Goal: Task Accomplishment & Management: Use online tool/utility

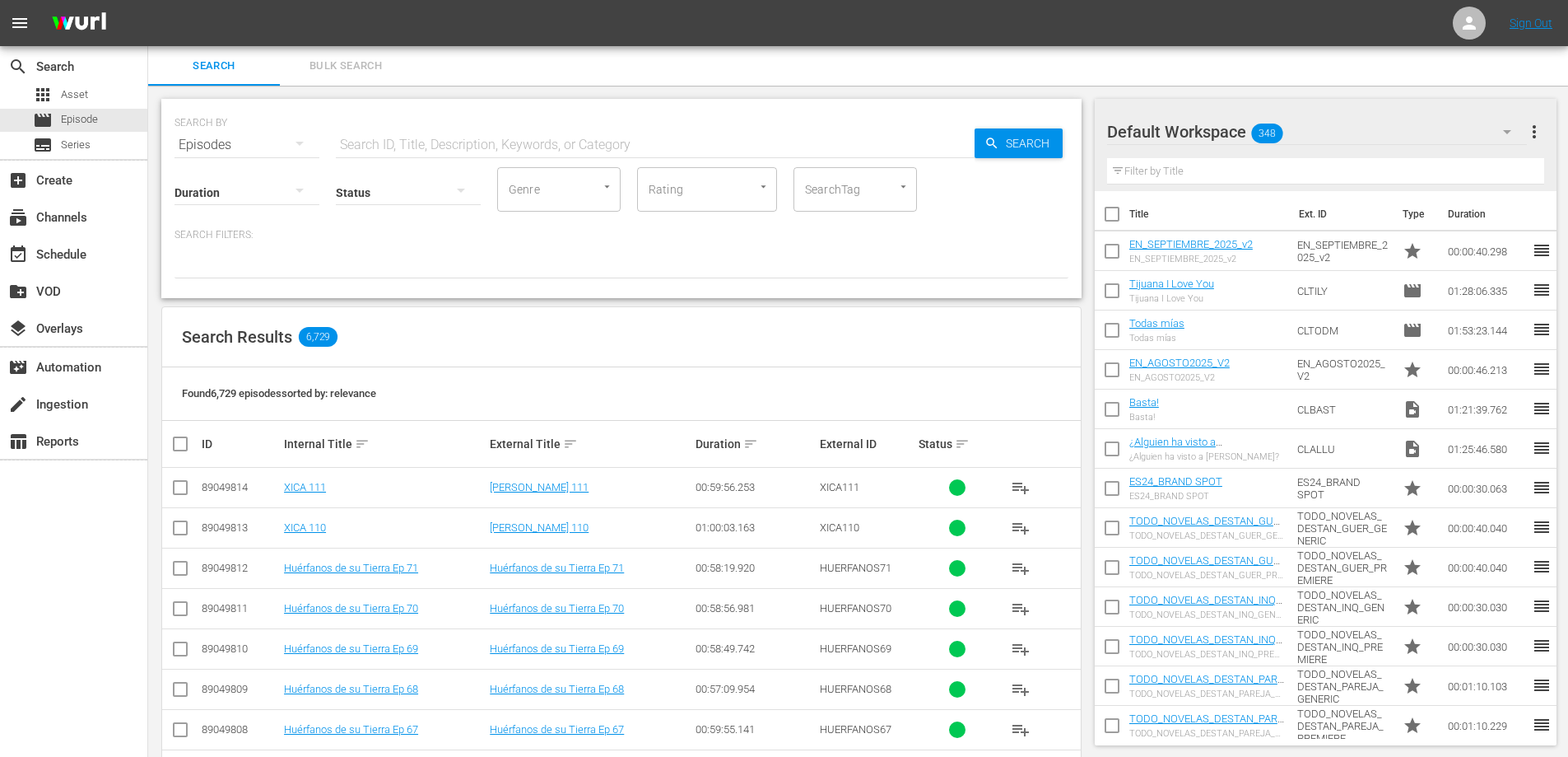
click at [901, 188] on icon "Open" at bounding box center [902, 186] width 12 height 12
click at [864, 242] on li "Todo Cine" at bounding box center [855, 235] width 123 height 27
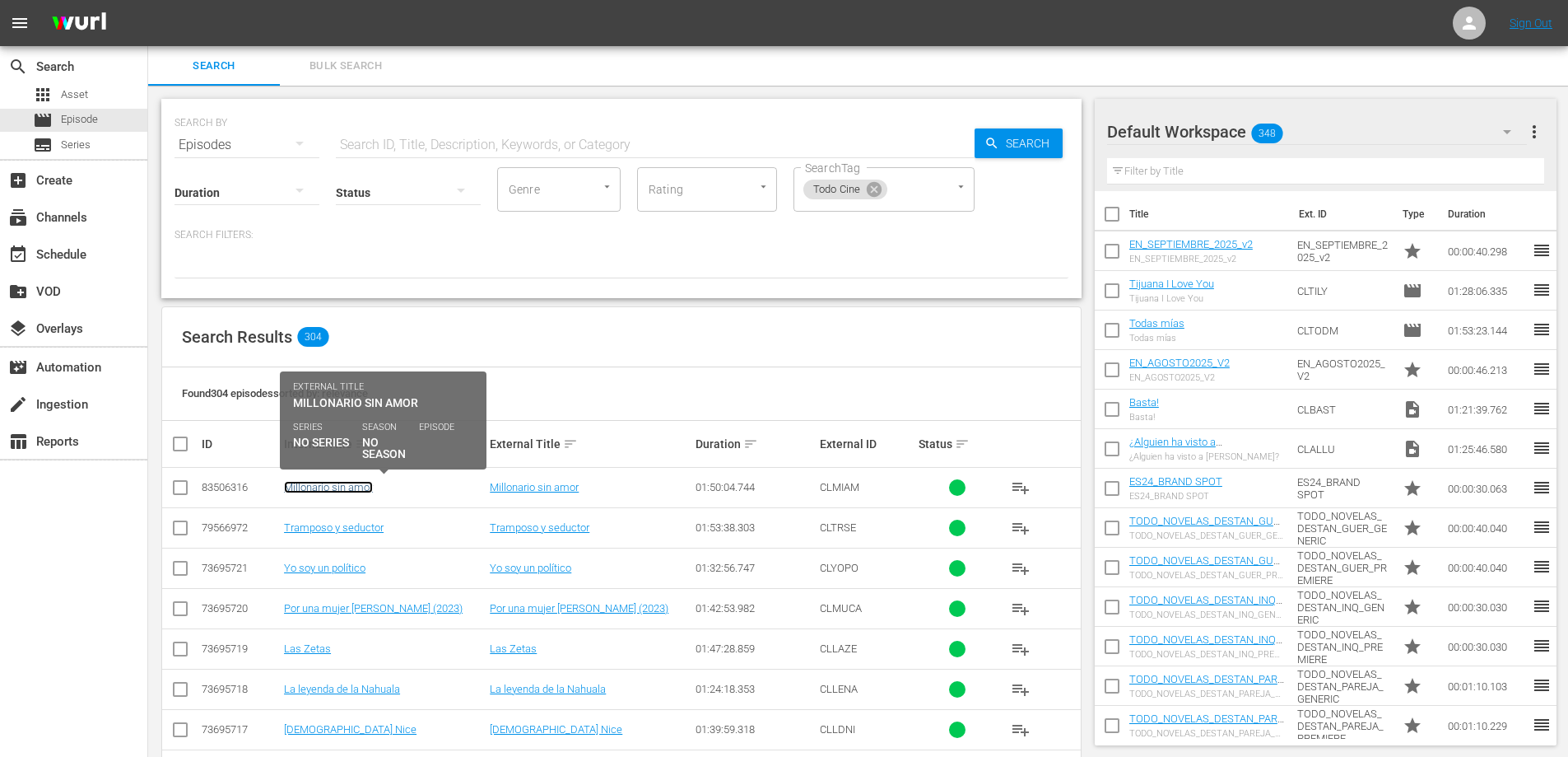
click at [339, 485] on link "Millonario sin amor" at bounding box center [328, 486] width 89 height 12
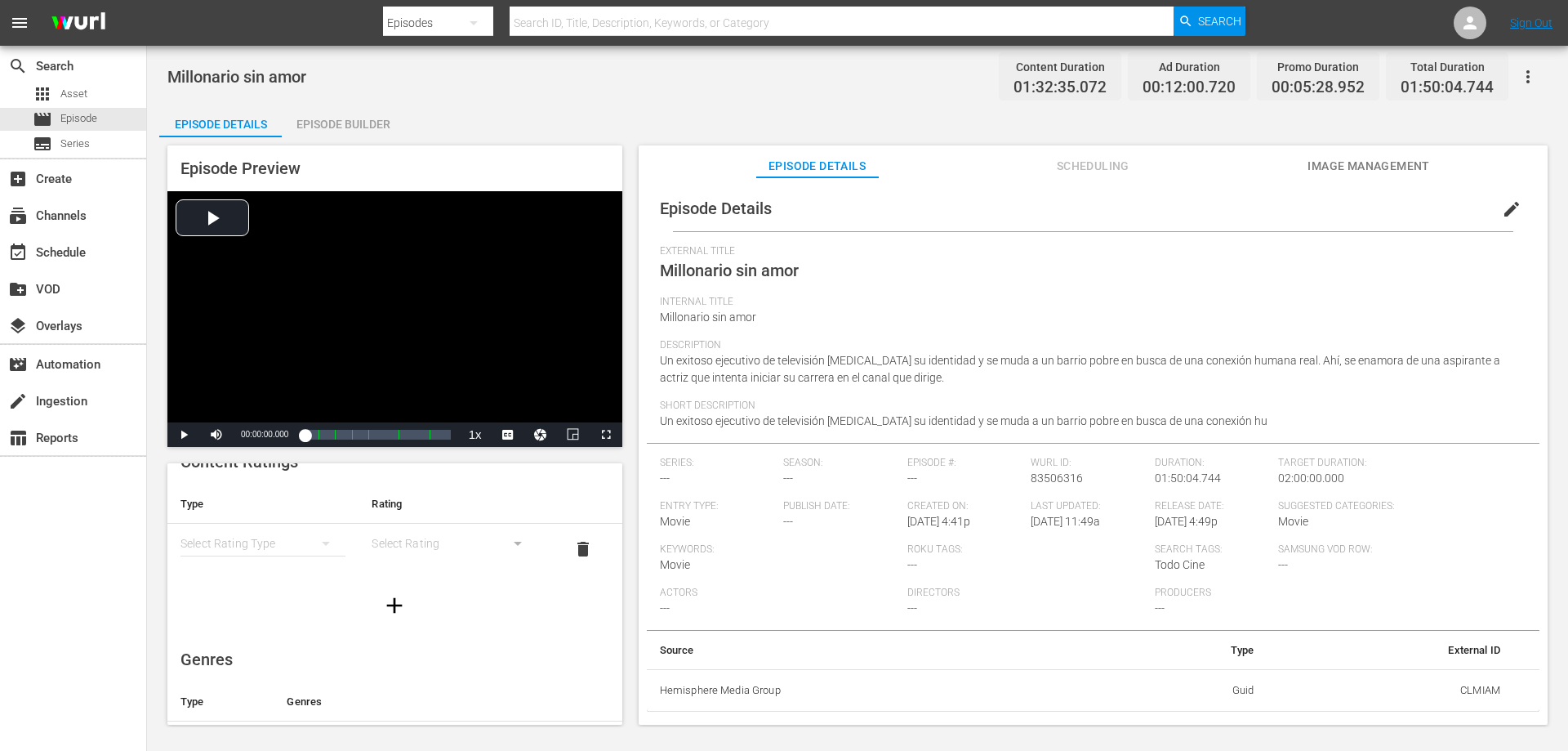
scroll to position [17, 0]
click at [265, 551] on div "simple table" at bounding box center [263, 551] width 165 height 46
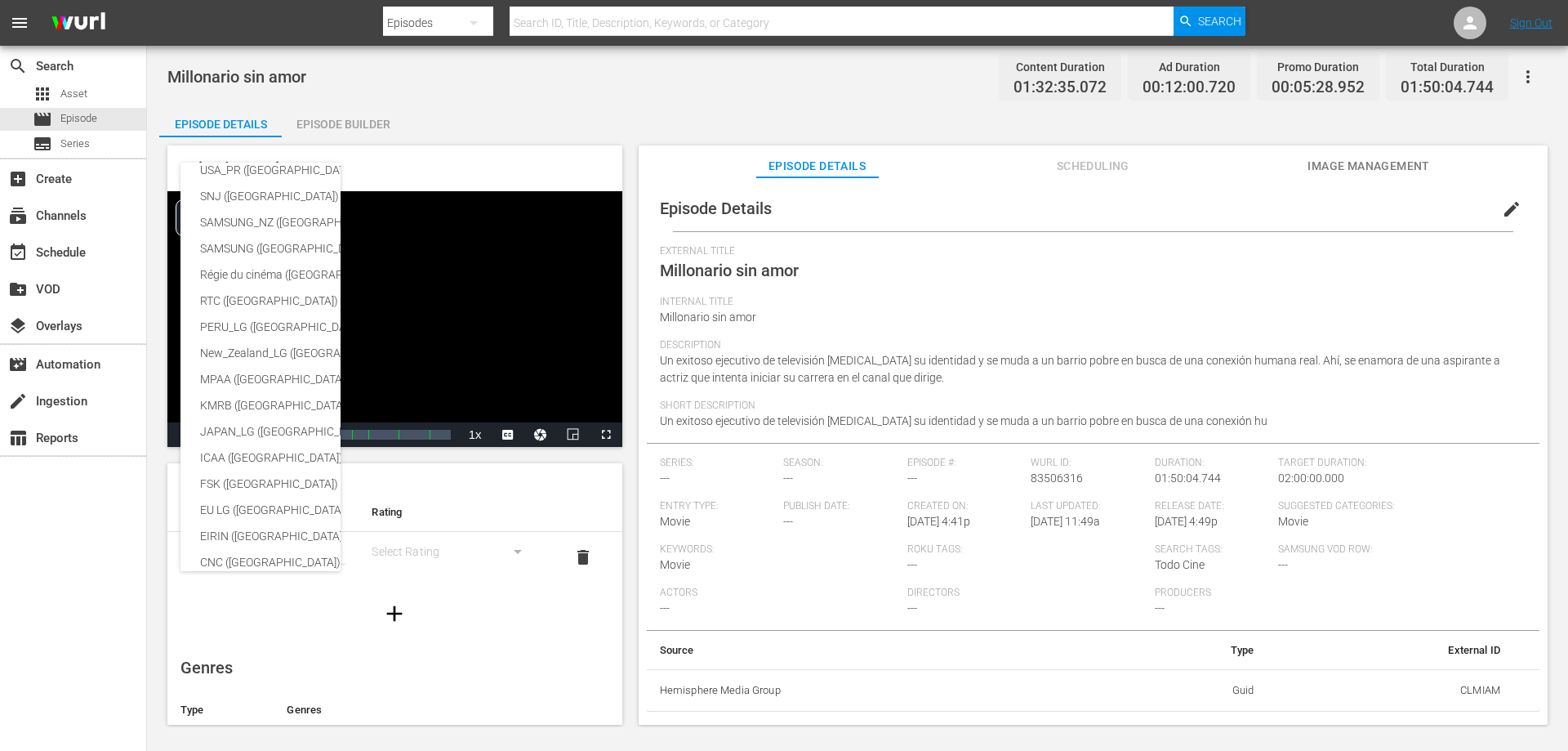
scroll to position [0, 0]
click at [493, 508] on div "USA_PR (United States of America) SNJ (Brazil) SAMSUNG_NZ (New Zealand) SAMSUNG…" at bounding box center [784, 375] width 1568 height 751
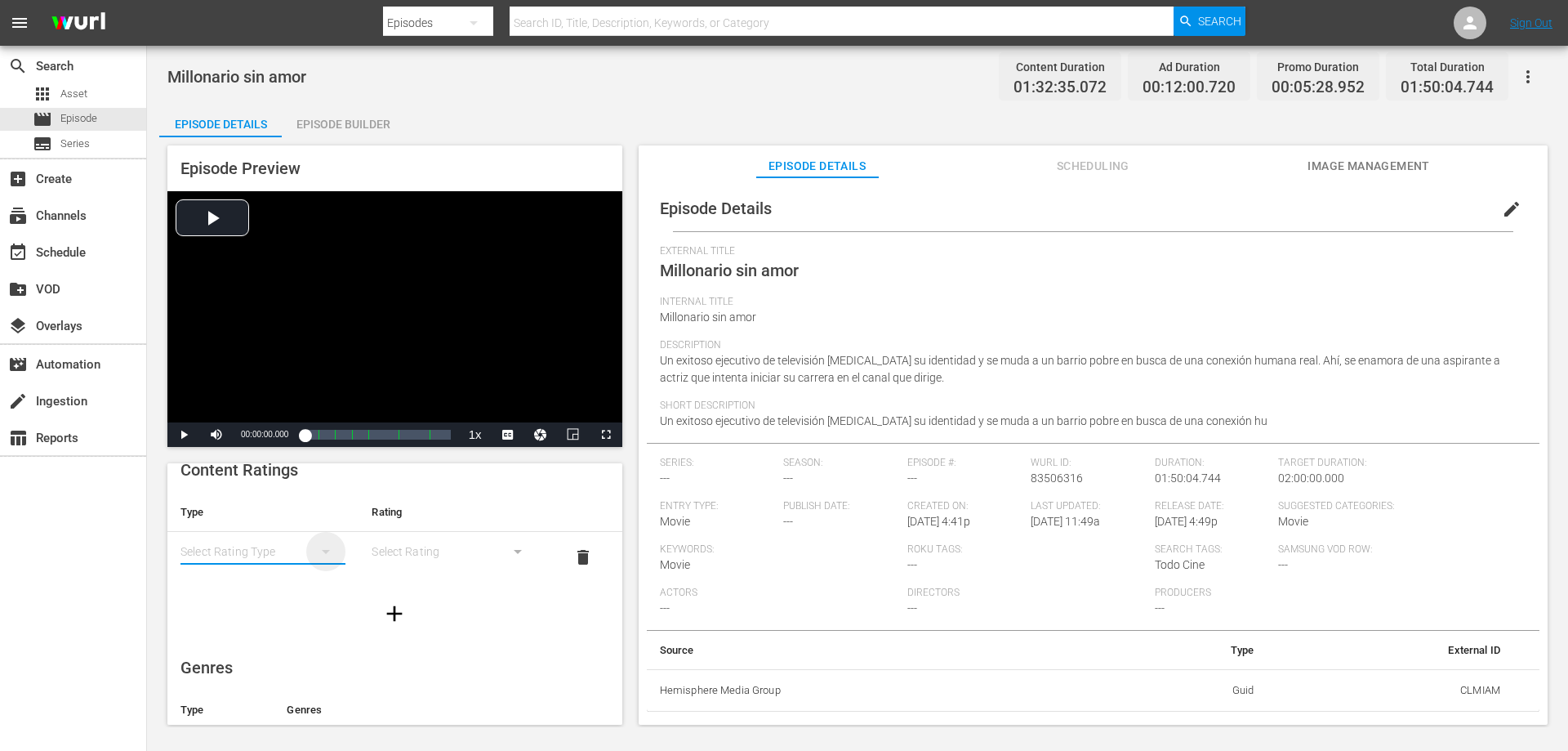
click at [316, 553] on icon "simple table" at bounding box center [326, 551] width 20 height 20
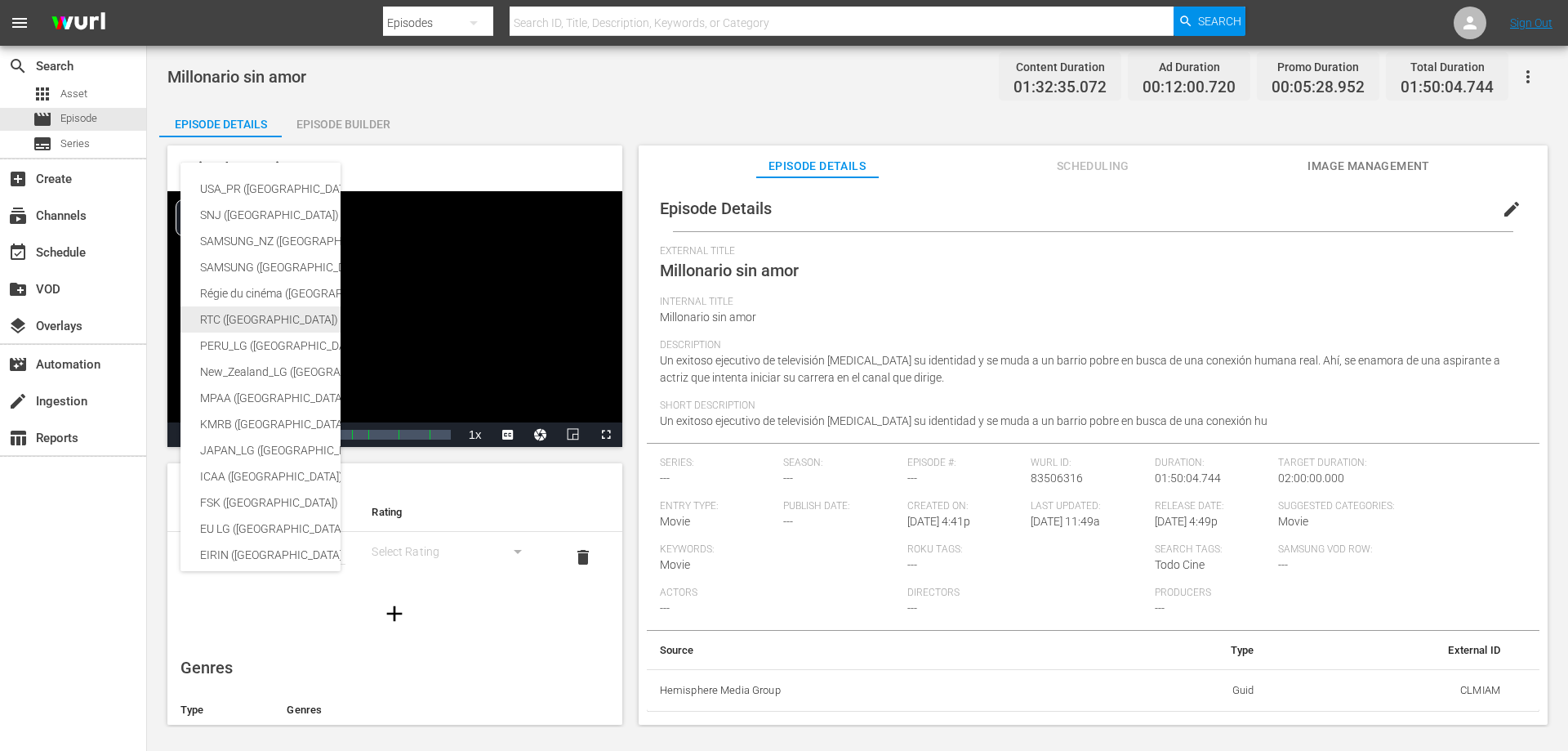
click at [260, 319] on div "RTC (Mexico)" at bounding box center [388, 319] width 375 height 26
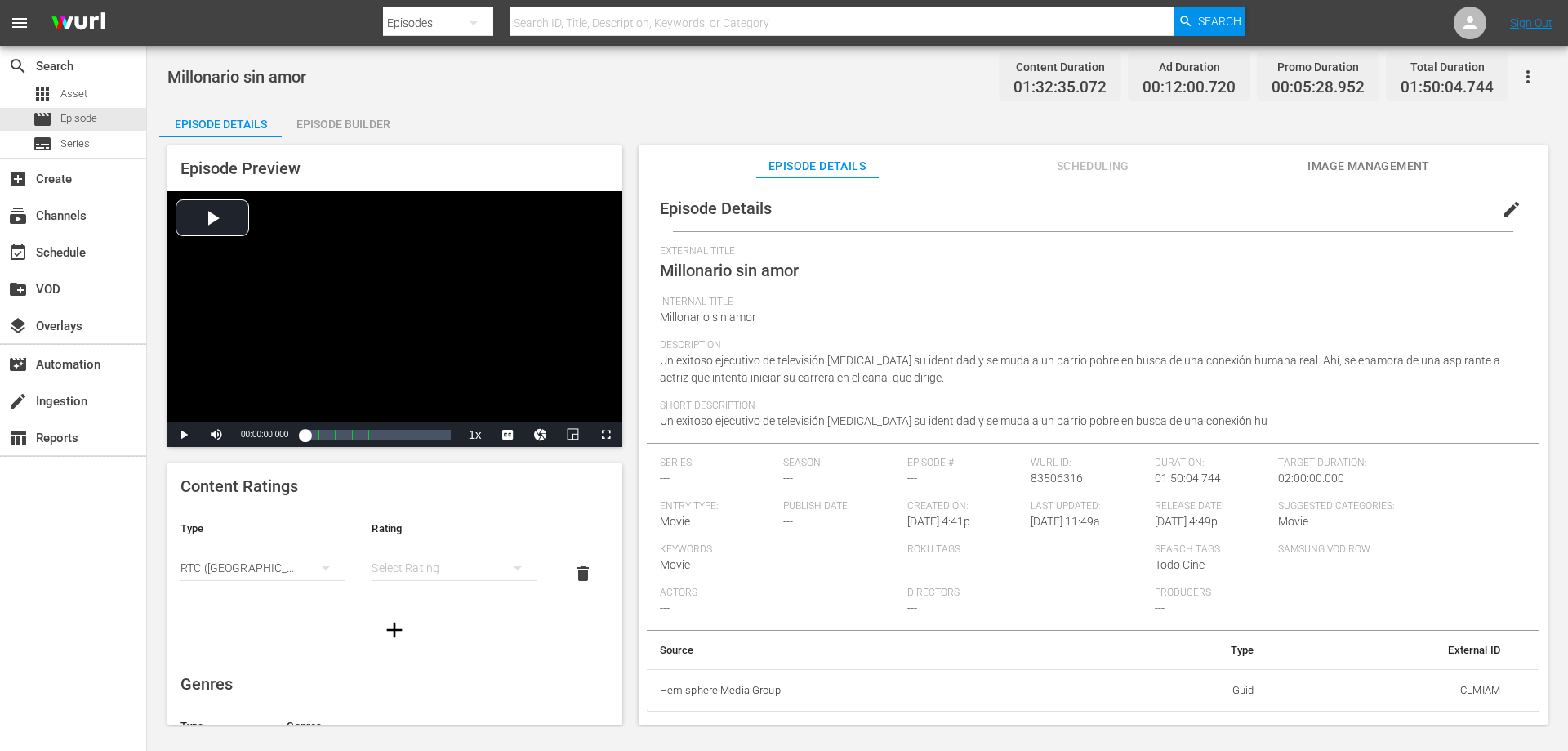
click at [403, 565] on div "simple table" at bounding box center [453, 567] width 165 height 46
click at [534, 498] on div "AA A B B15 C D" at bounding box center [784, 375] width 1568 height 751
click at [319, 565] on icon "simple table" at bounding box center [326, 567] width 20 height 20
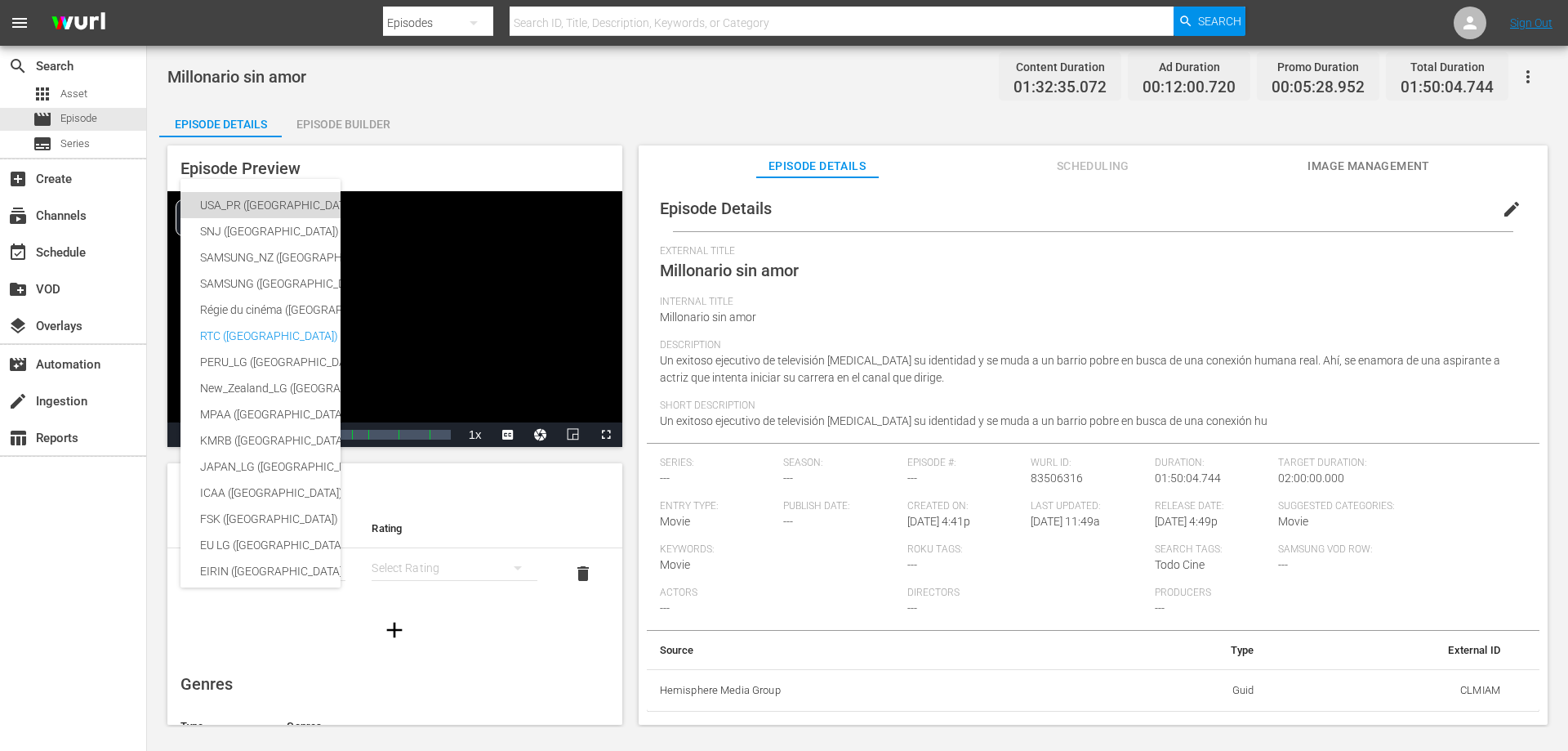
click at [268, 203] on div "USA_PR (United States of America)" at bounding box center [388, 205] width 375 height 26
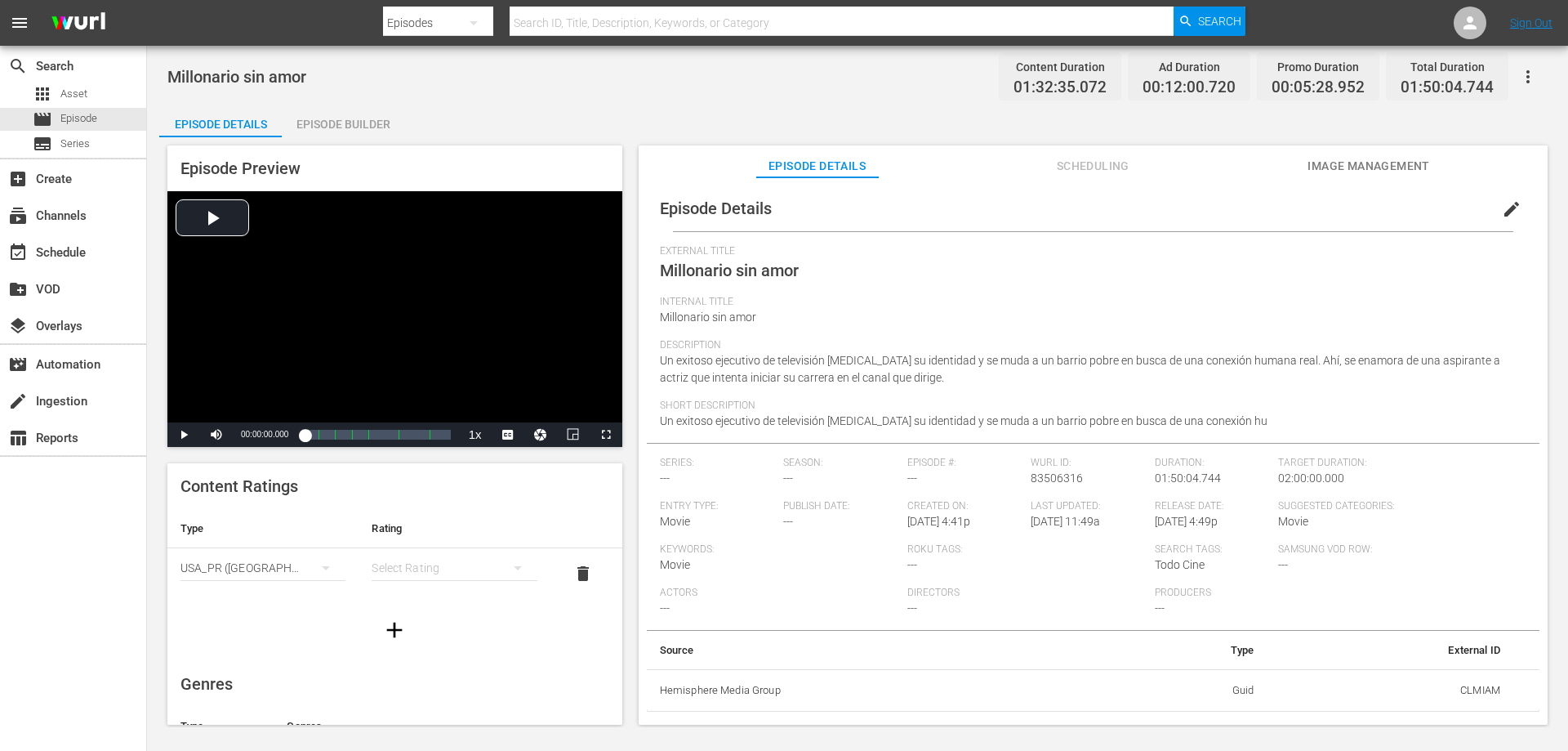
click at [483, 516] on th "Rating" at bounding box center [453, 529] width 191 height 39
click at [1445, 521] on div "Suggested Categories: Movie" at bounding box center [1401, 522] width 247 height 43
click at [78, 404] on div "create Ingestion" at bounding box center [46, 398] width 91 height 15
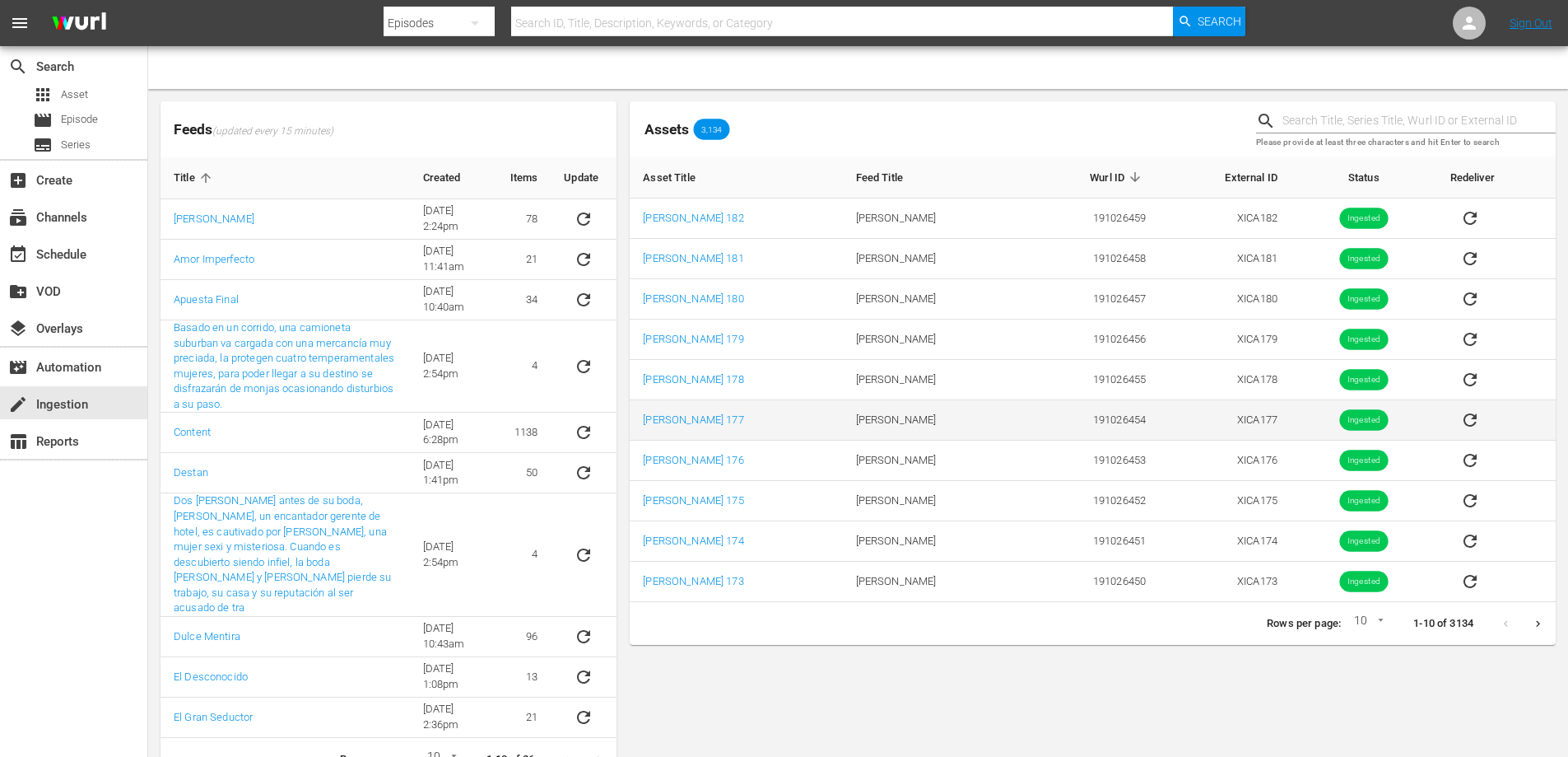
scroll to position [28, 0]
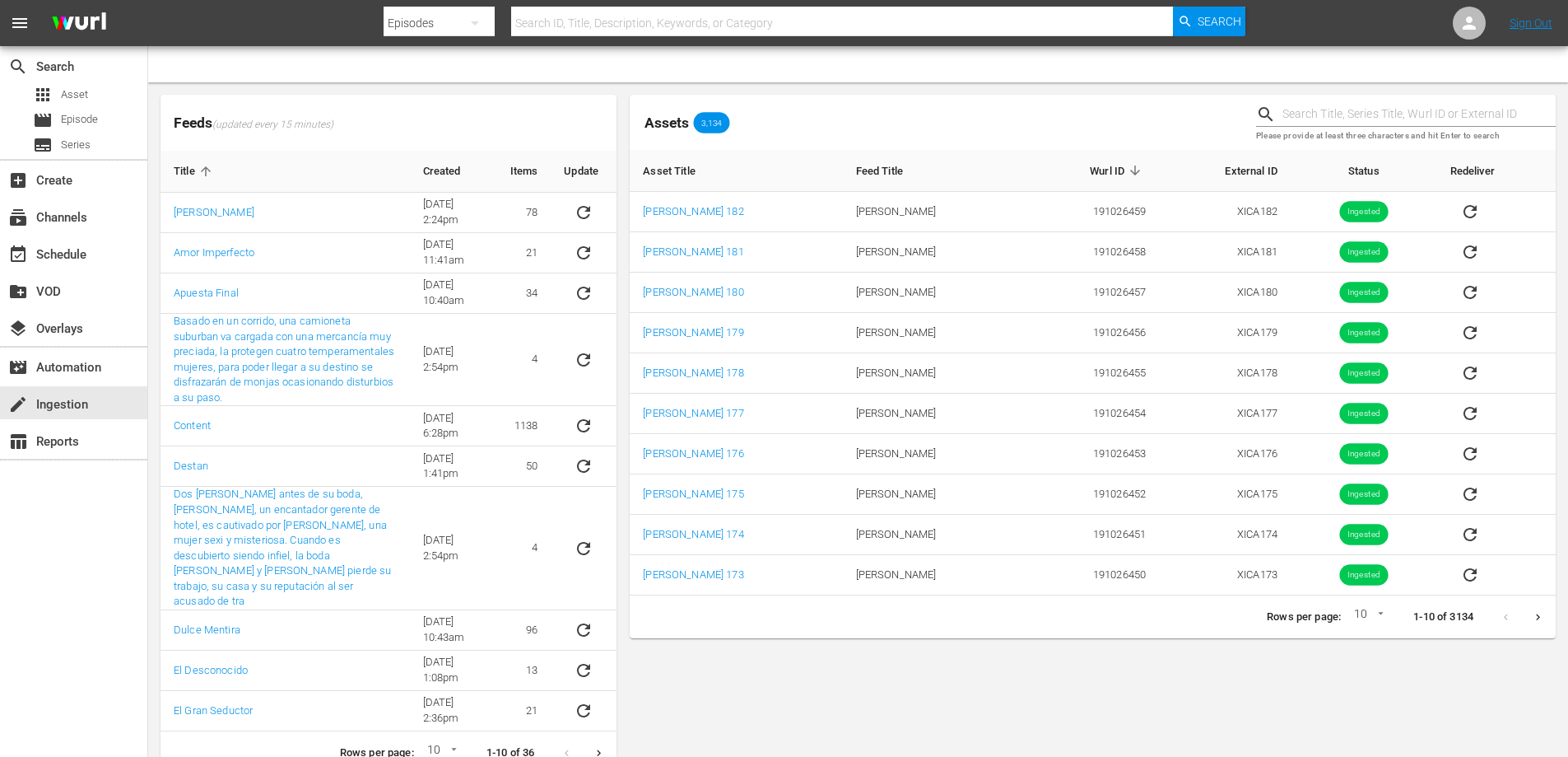
click at [1540, 618] on icon "Next page" at bounding box center [1538, 617] width 12 height 12
click at [1538, 615] on icon "Next page" at bounding box center [1538, 616] width 4 height 7
click at [1347, 108] on input "text" at bounding box center [1419, 115] width 274 height 24
type input "octubre"
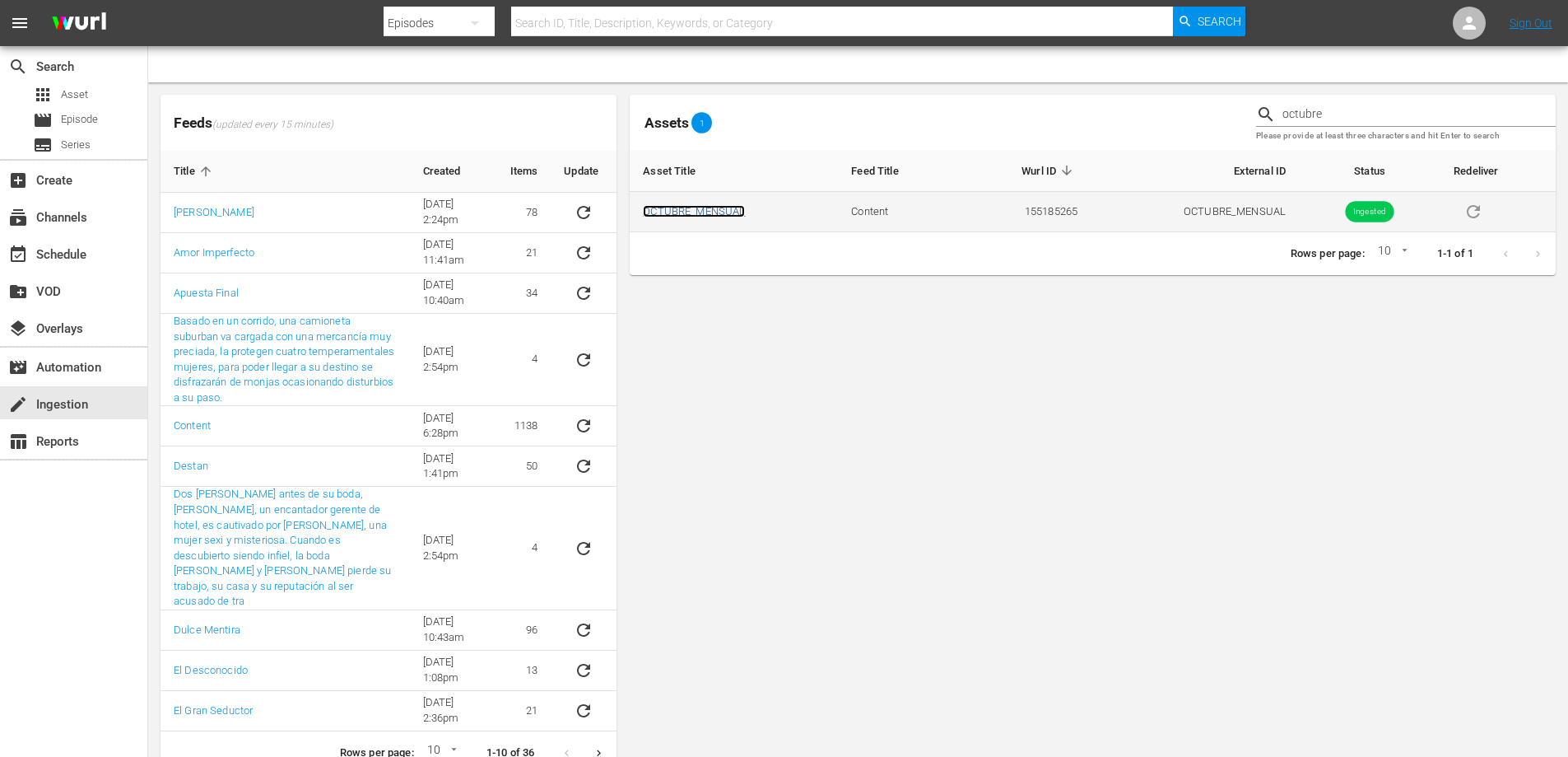
click at [723, 208] on link "OCTUBRE_MENSUAL" at bounding box center [694, 211] width 102 height 12
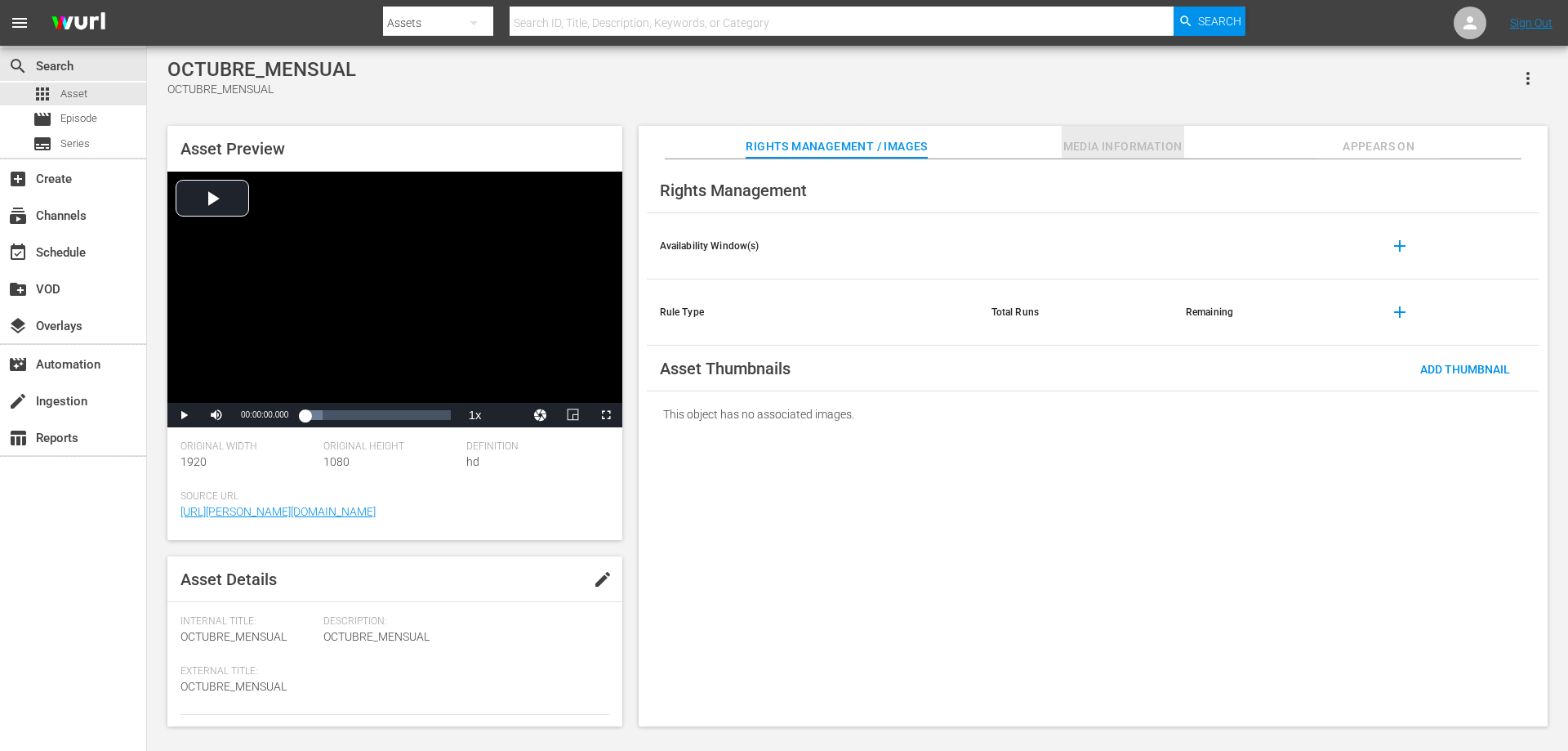
click at [1161, 147] on span "Media Information" at bounding box center [1122, 146] width 122 height 21
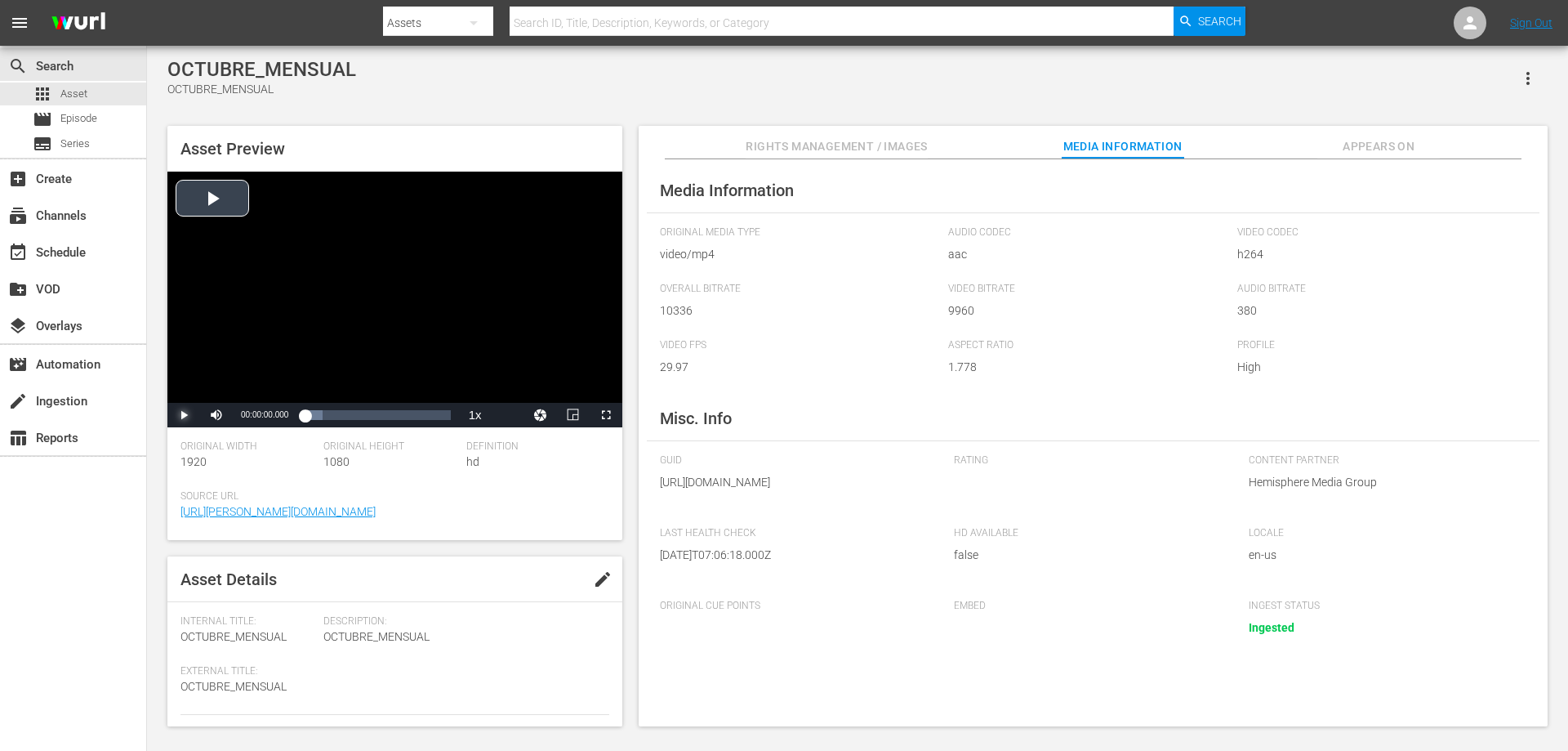
click at [184, 415] on span "Video Player" at bounding box center [184, 415] width 0 height 0
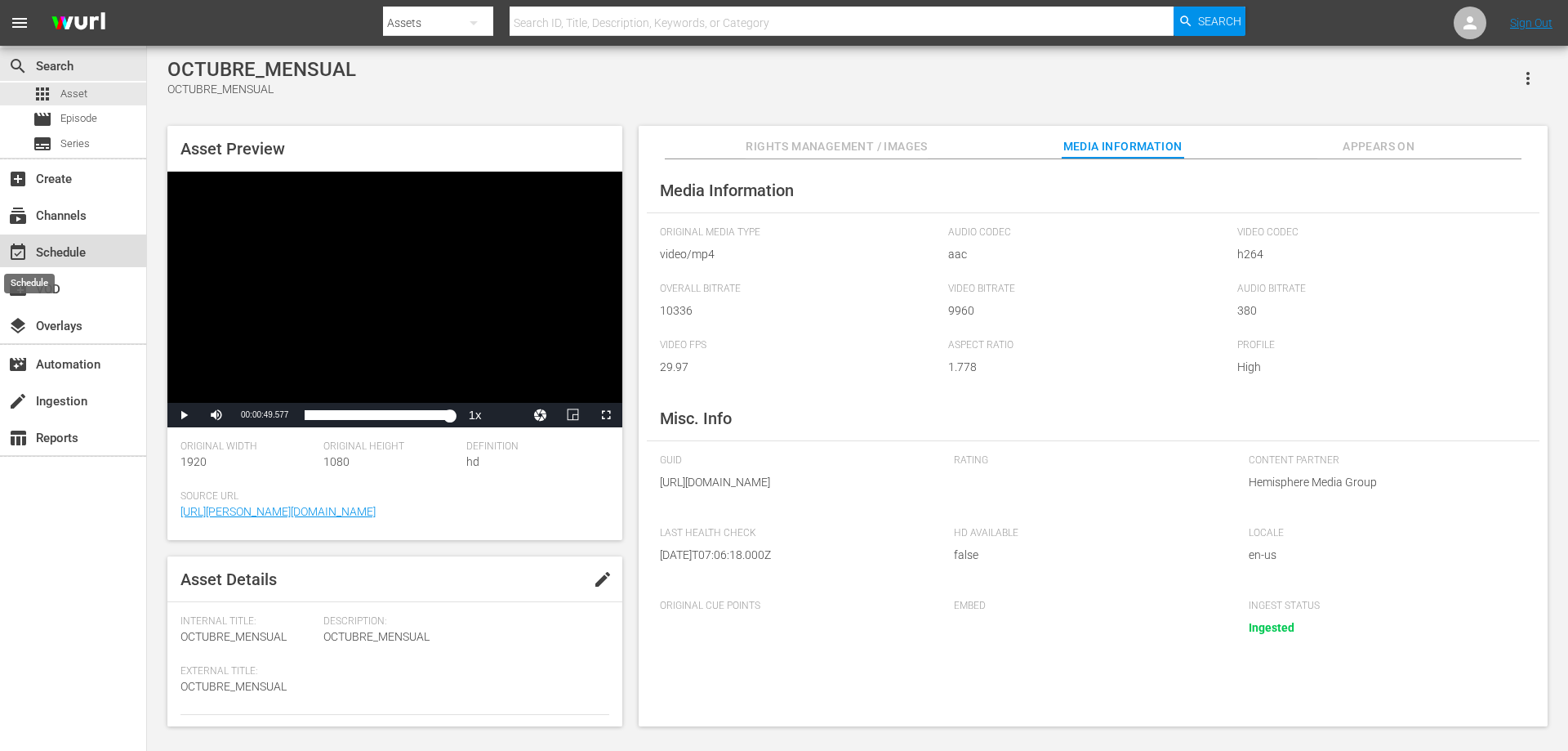
click at [23, 253] on span "event_available" at bounding box center [18, 252] width 20 height 20
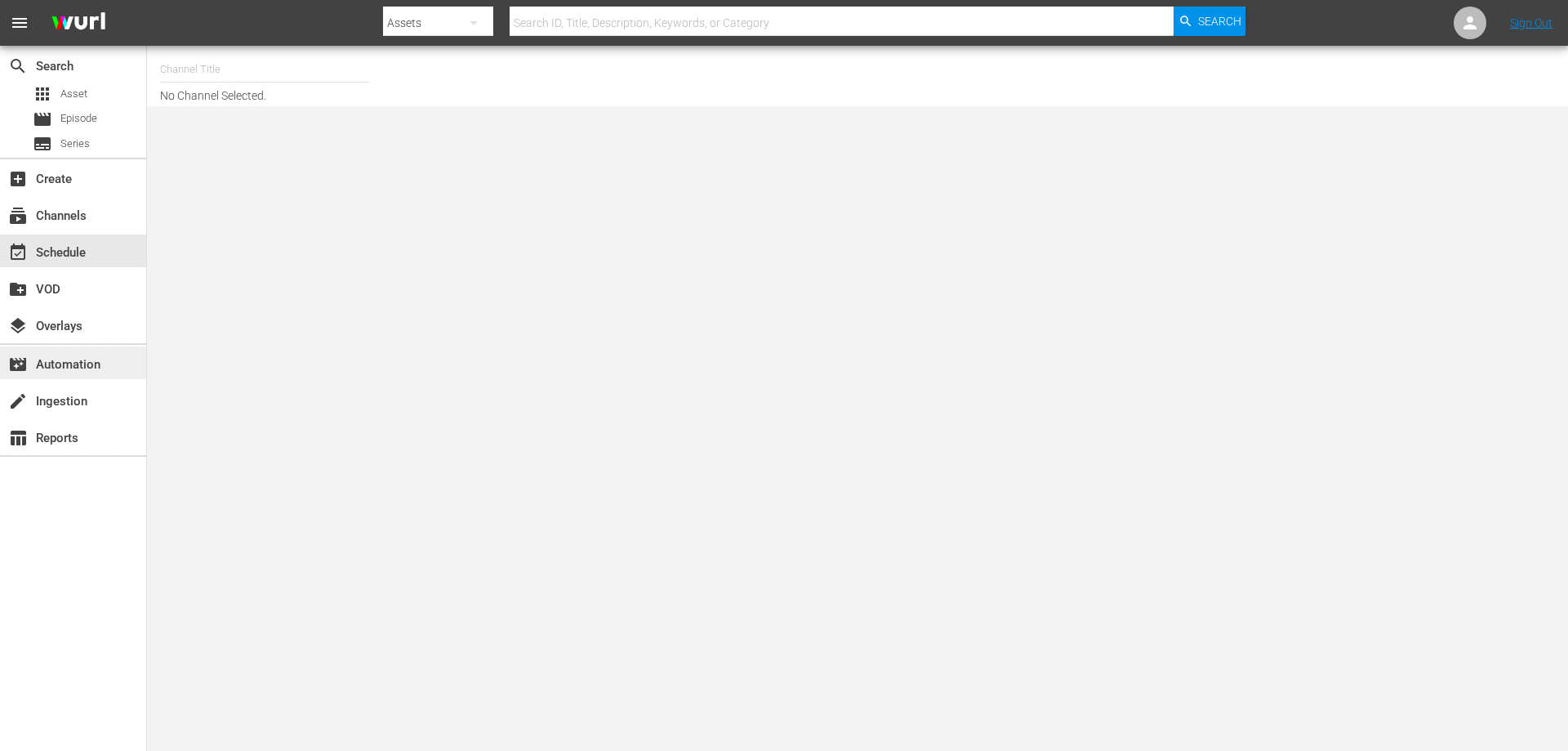
click at [107, 365] on div "movie_filter Automation" at bounding box center [73, 362] width 146 height 33
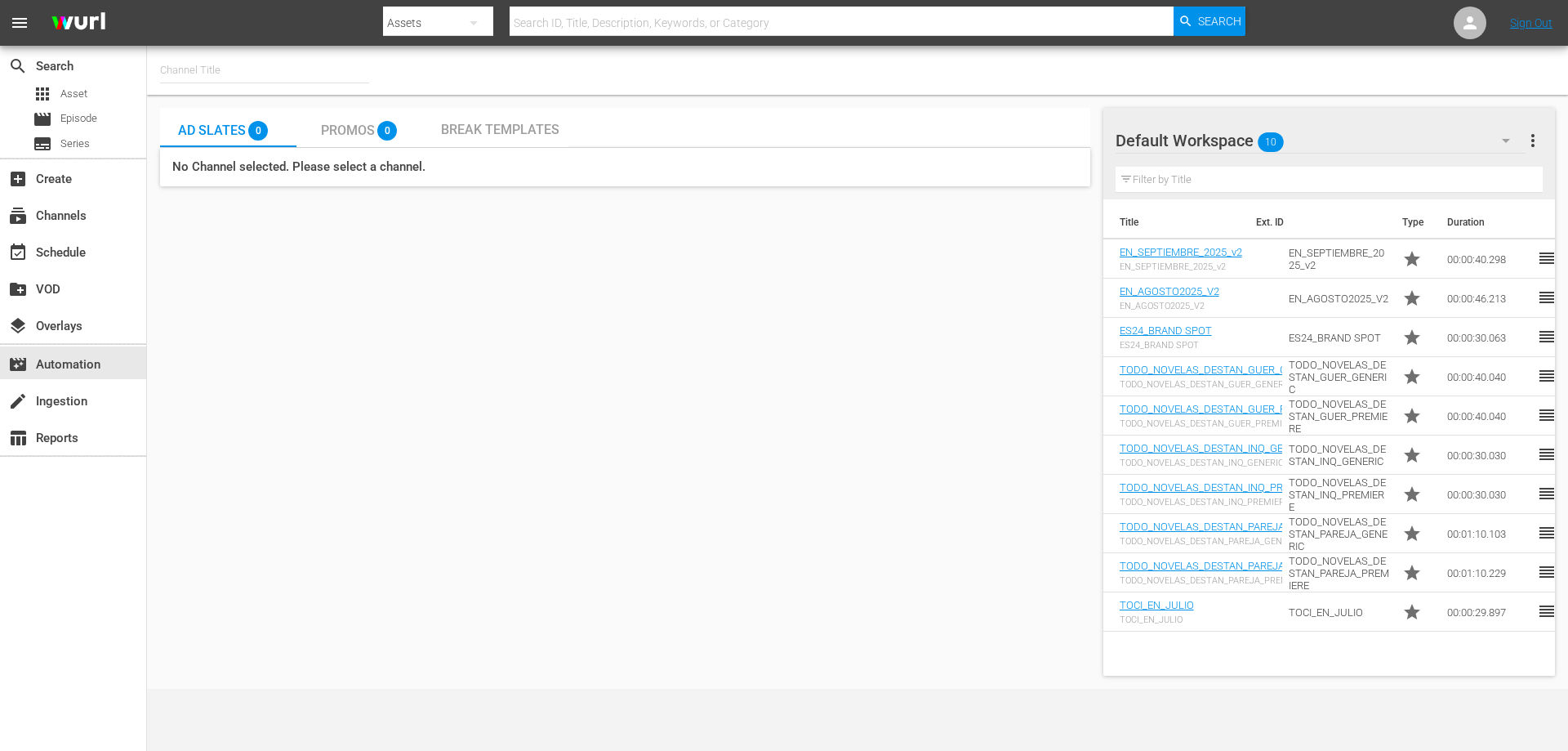
click at [356, 123] on span "Promos" at bounding box center [348, 130] width 54 height 16
click at [1154, 288] on link "EN_AGOSTO2025_V2" at bounding box center [1170, 291] width 100 height 12
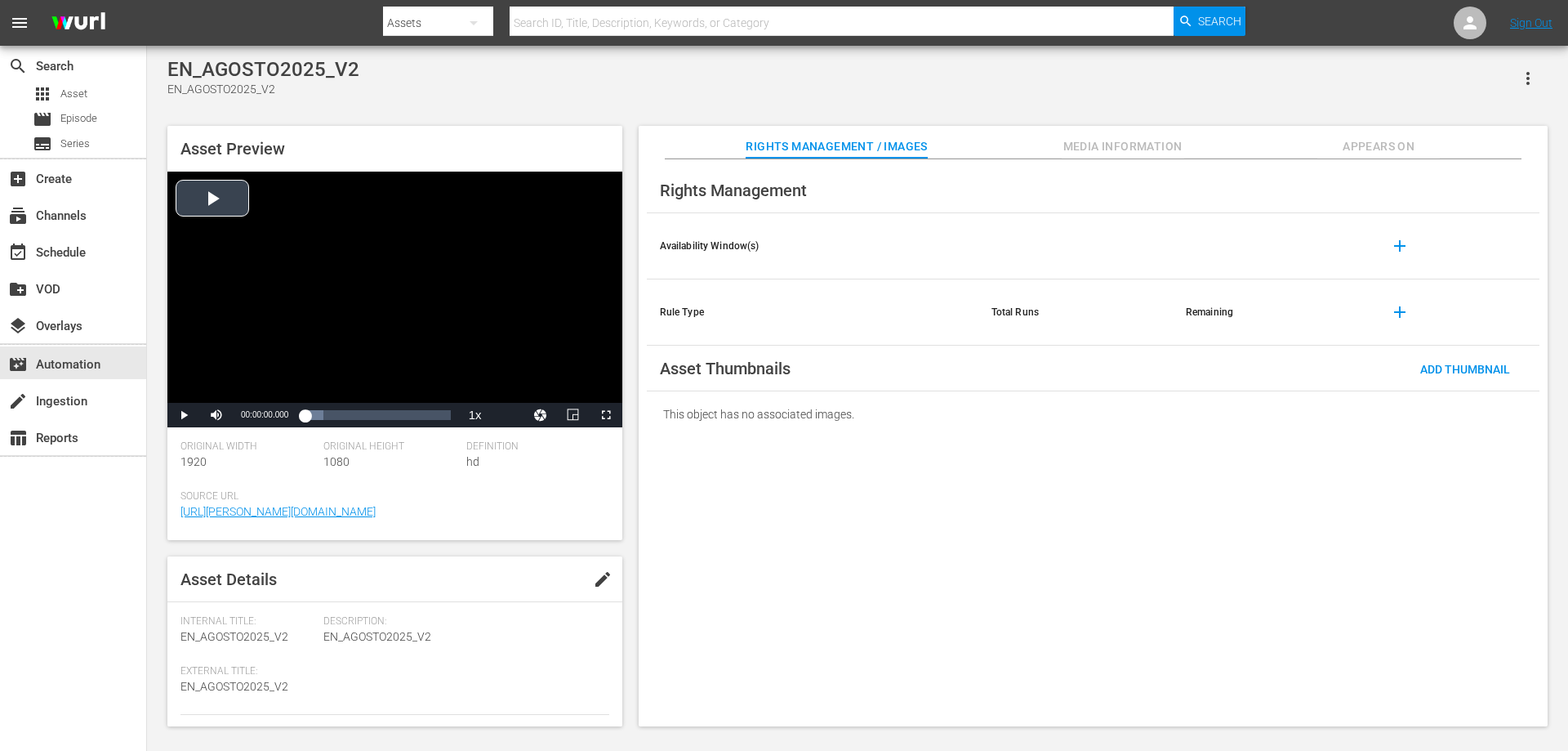
click at [196, 194] on div "Video Player" at bounding box center [395, 287] width 455 height 231
click at [97, 573] on div "search Search apps Asset movie Episode subtitles Series add_box Create subscrip…" at bounding box center [74, 421] width 147 height 751
click at [964, 540] on div "Rights Management Availability Window(s) add Rule Type Total Runs Remaining add…" at bounding box center [1093, 443] width 909 height 568
click at [43, 251] on div "event_available Schedule" at bounding box center [46, 250] width 91 height 15
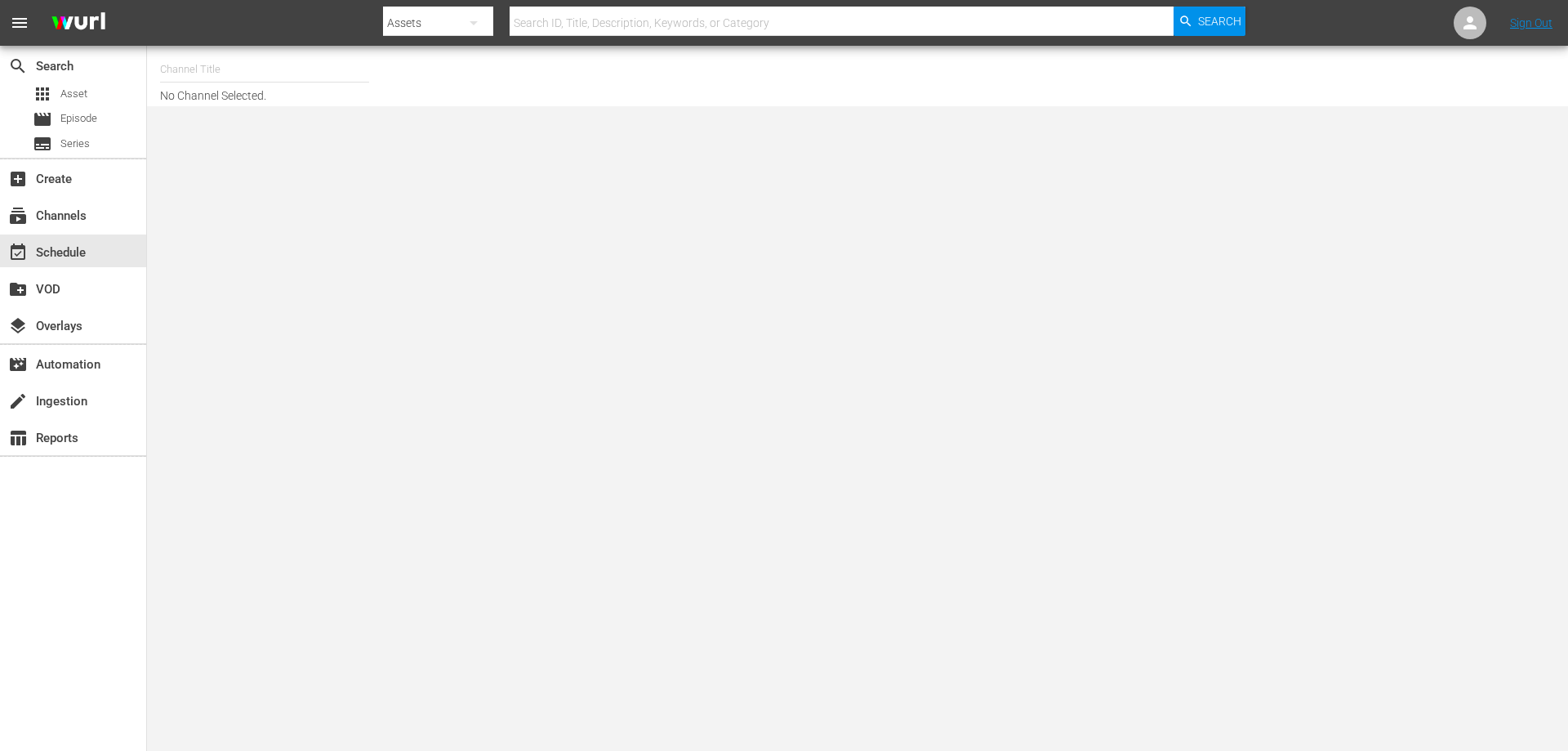
click at [229, 74] on input "text" at bounding box center [265, 69] width 209 height 39
click at [246, 117] on div "(No Entries)" at bounding box center [385, 115] width 423 height 39
type input "(No Entries)"
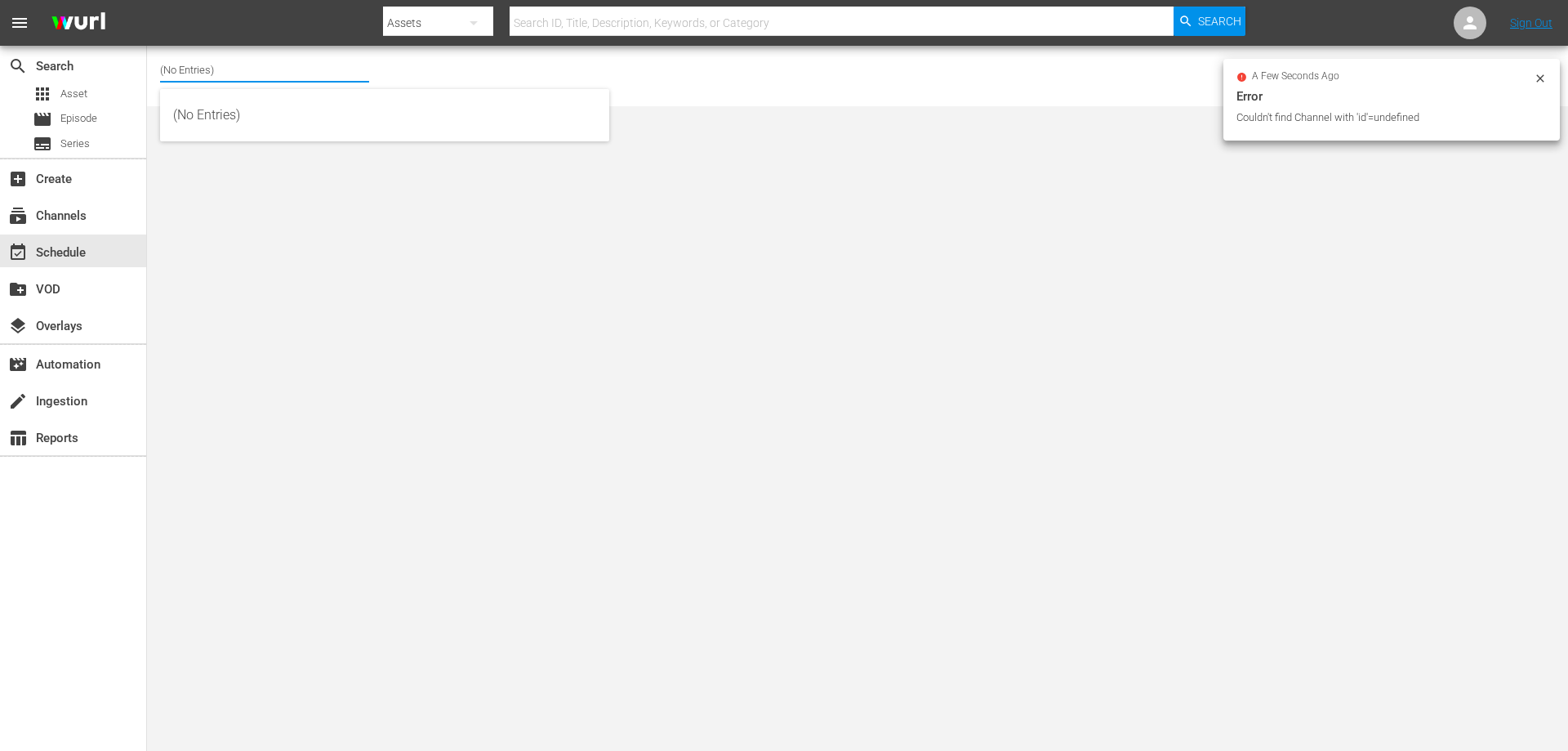
click at [237, 79] on input "(No Entries)" at bounding box center [265, 69] width 209 height 39
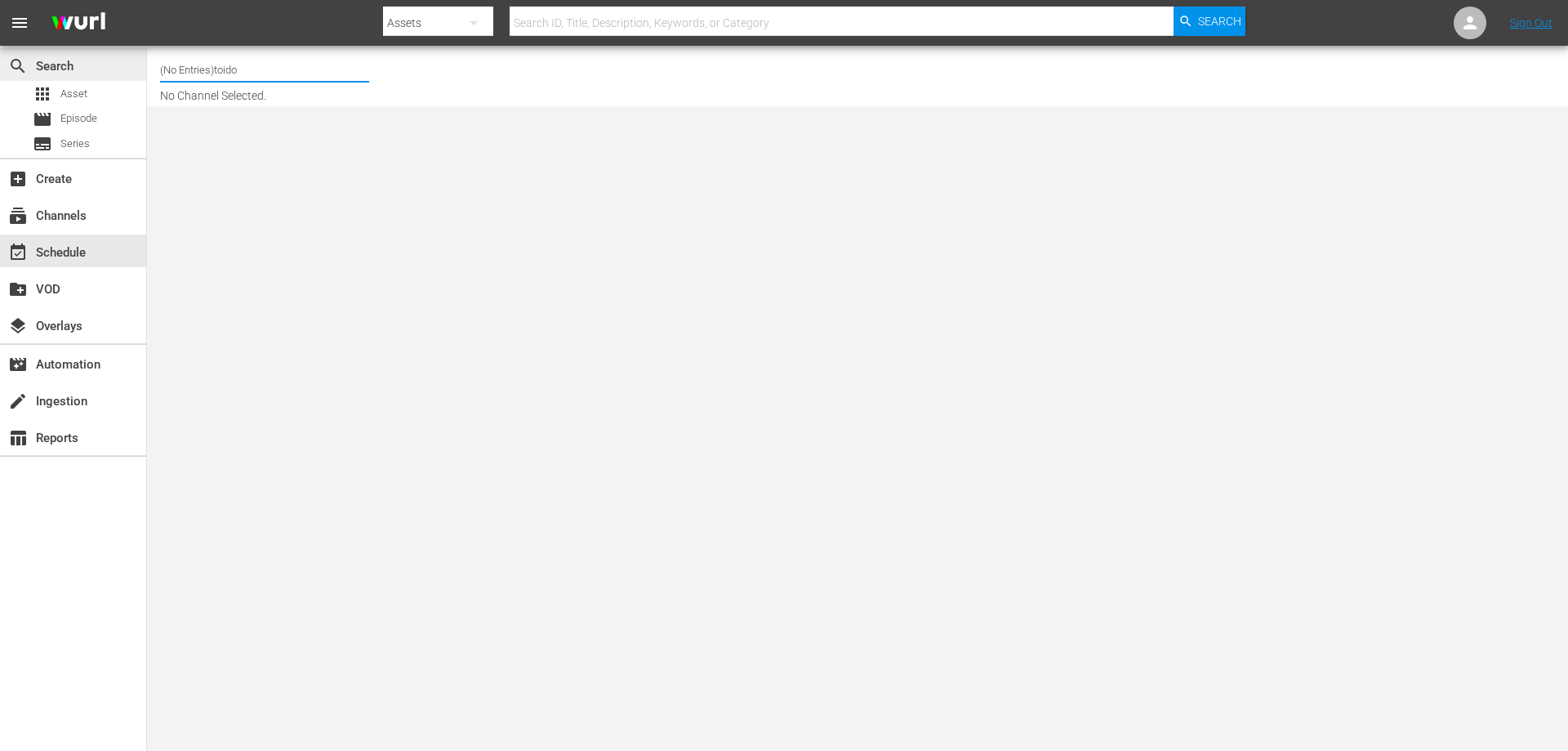
drag, startPoint x: 254, startPoint y: 64, endPoint x: 93, endPoint y: 61, distance: 161.0
click at [147, 0] on div "search Search apps Asset movie Episode subtitles Series add_box Create subscrip…" at bounding box center [858, 0] width 1422 height 0
type input "t"
click at [212, 67] on input "t" at bounding box center [265, 69] width 209 height 39
click at [211, 63] on input "text" at bounding box center [265, 69] width 209 height 39
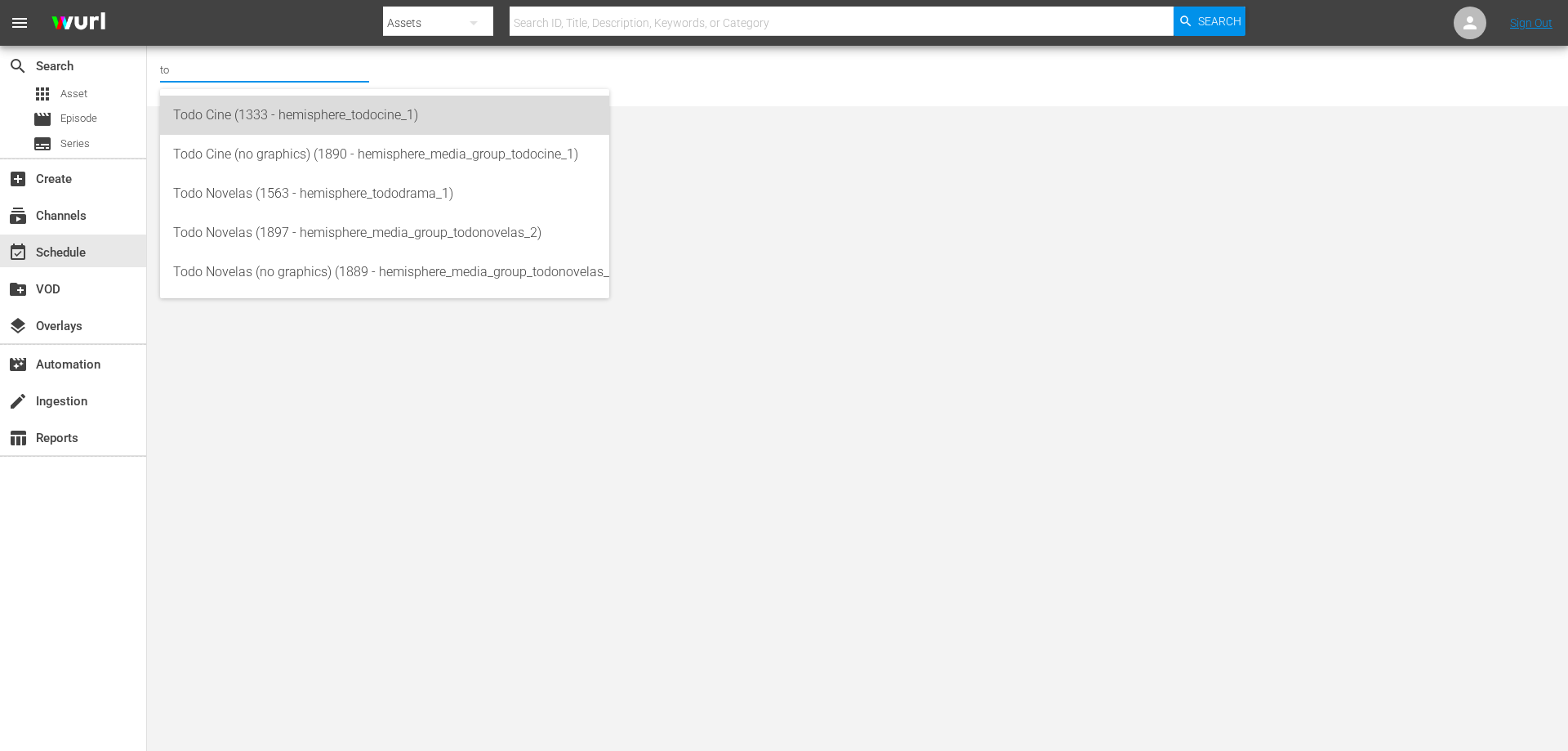
click at [222, 120] on div "Todo Cine (1333 - hemisphere_todocine_1)" at bounding box center [385, 115] width 423 height 39
type input "Todo Cine (1333 - hemisphere_todocine_1)"
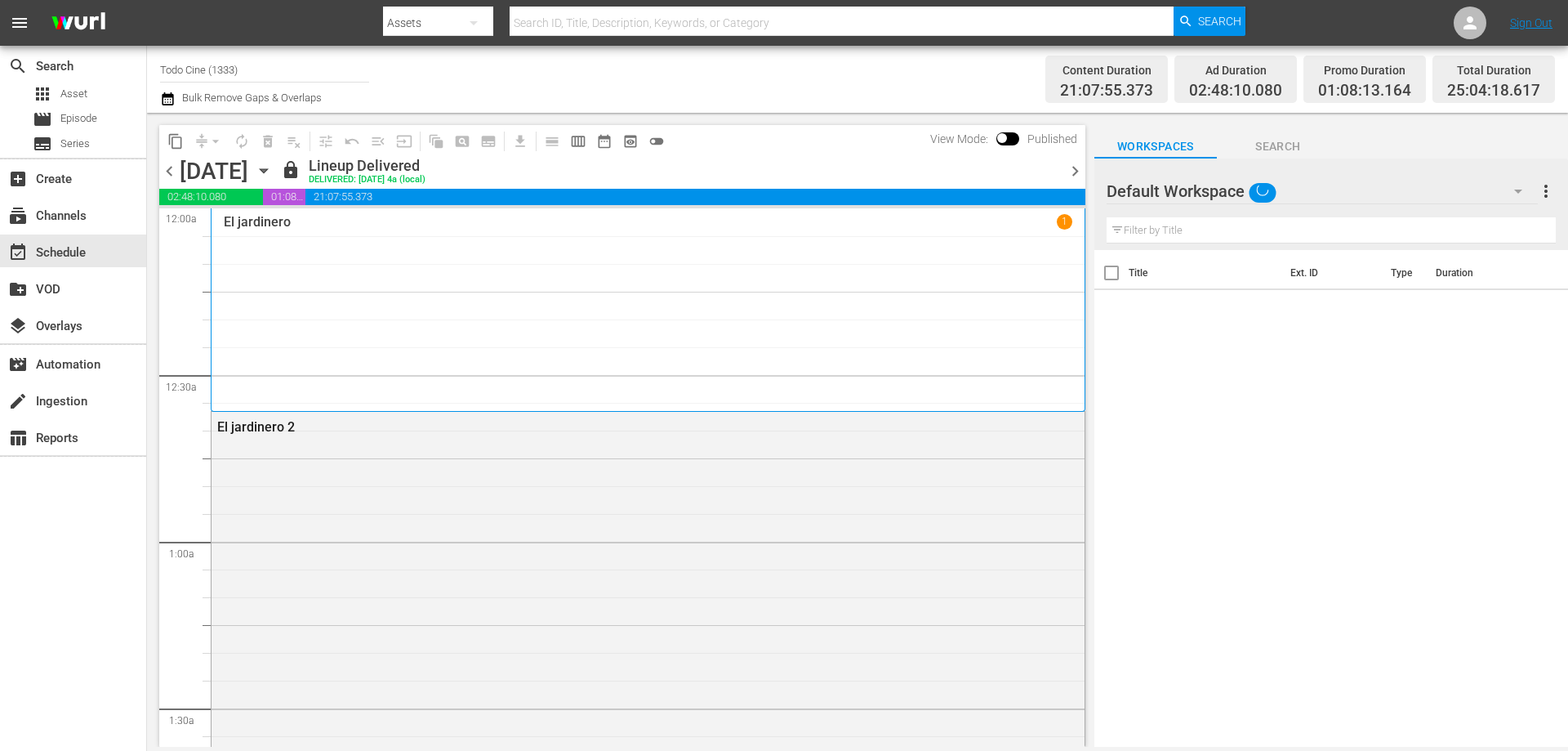
click at [272, 168] on icon "button" at bounding box center [263, 170] width 18 height 18
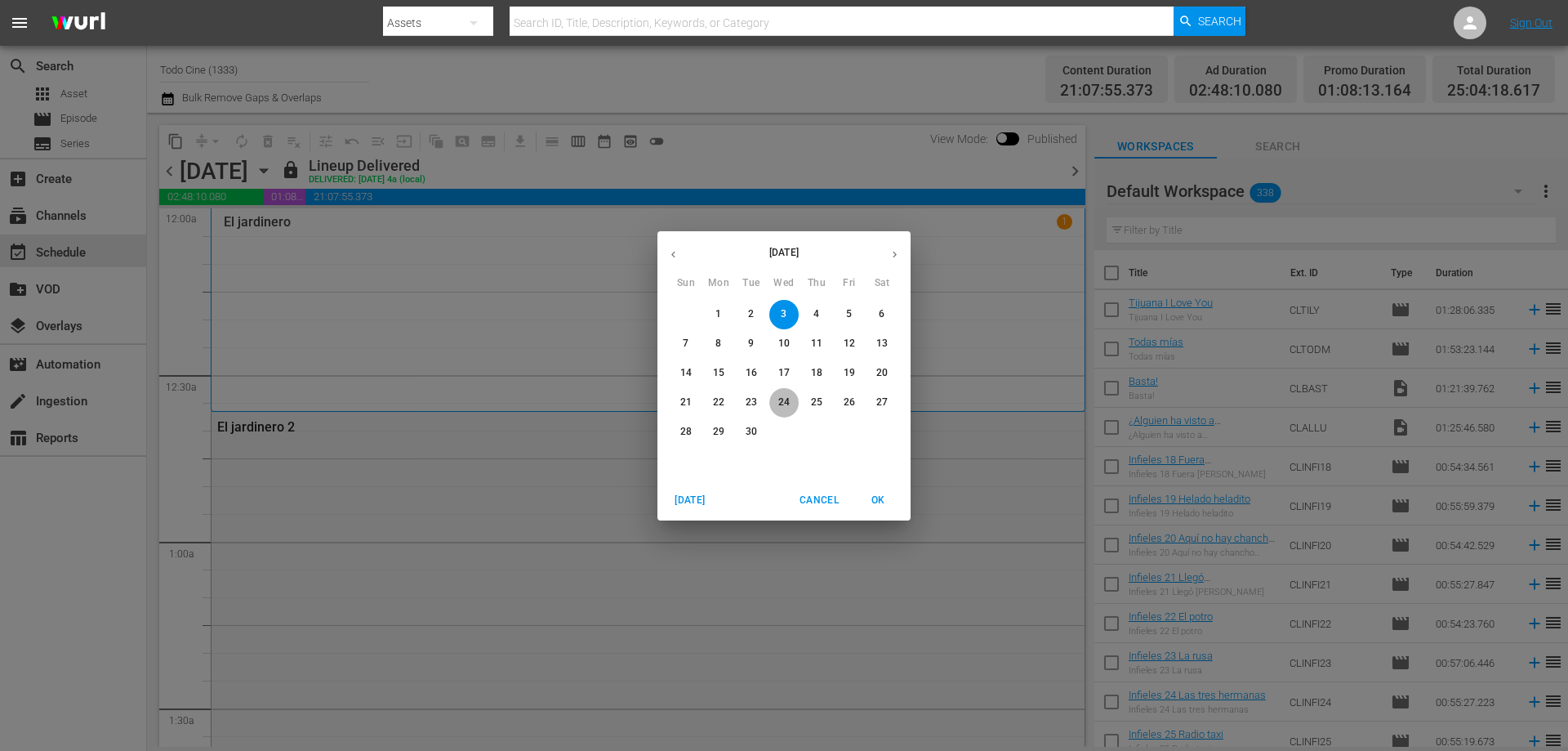
click at [781, 400] on p "24" at bounding box center [784, 402] width 11 height 14
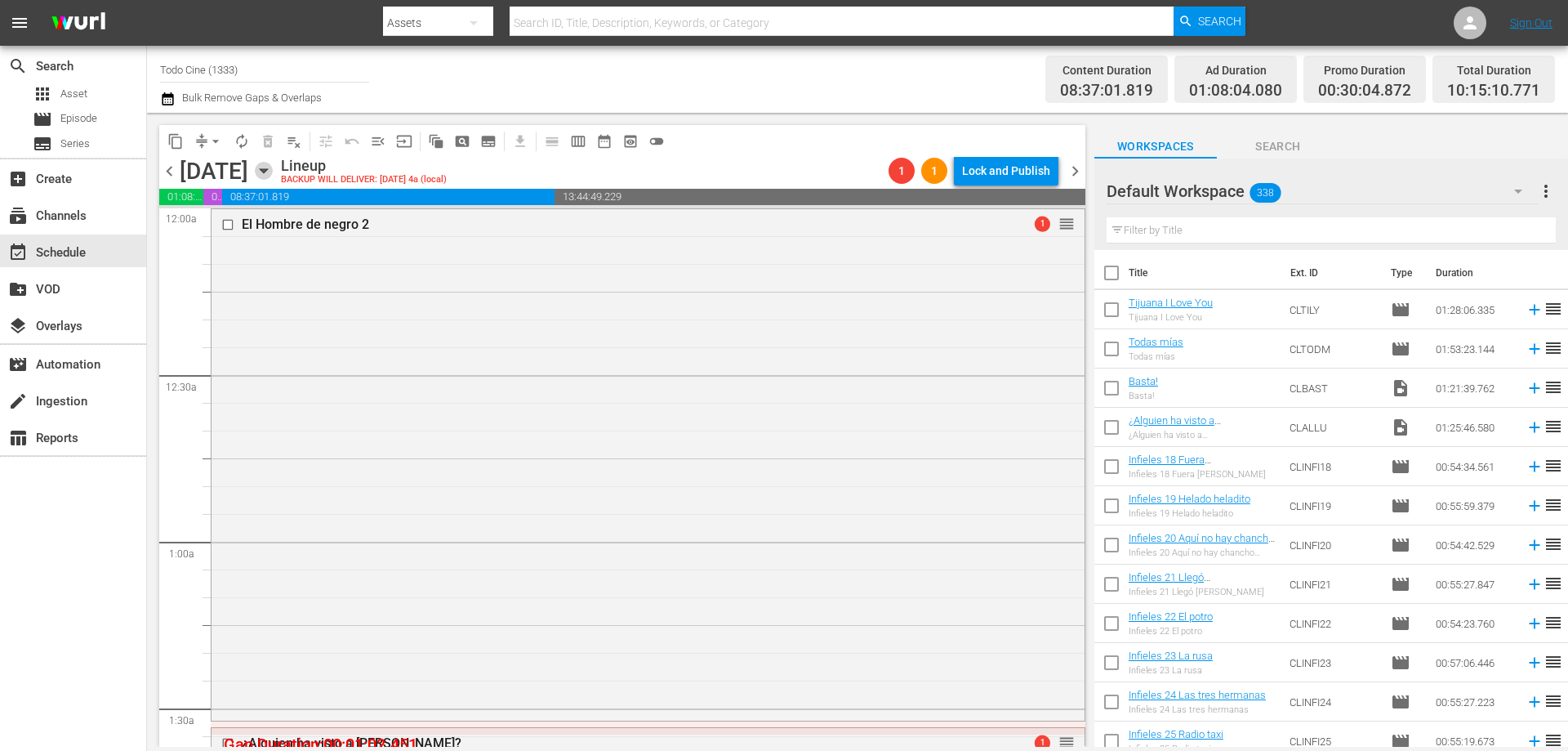
click at [267, 172] on icon "button" at bounding box center [263, 171] width 7 height 4
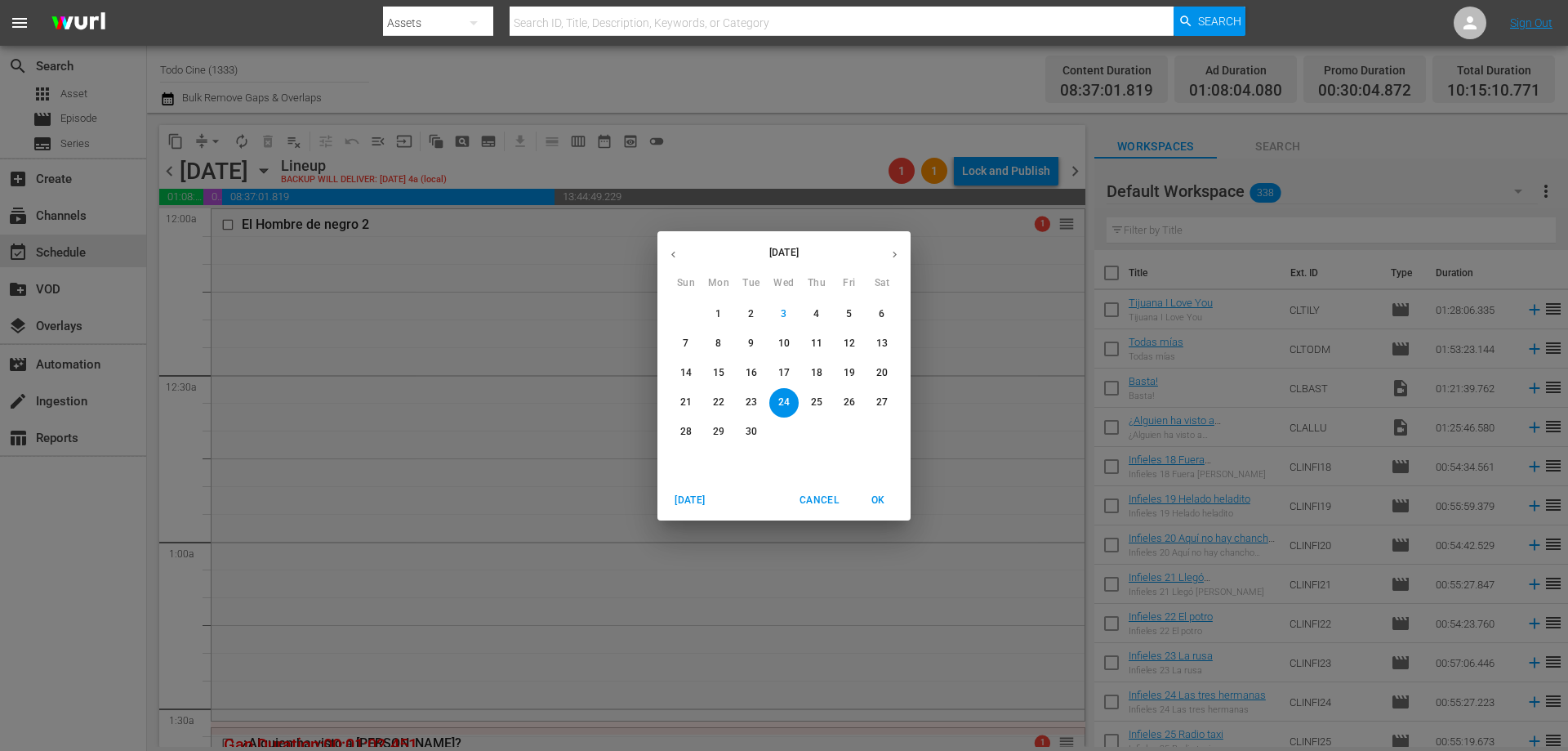
click at [768, 158] on div "[DATE] Sun Mon Tue Wed Thu Fri Sat 31 1 2 3 4 5 6 7 8 9 10 11 12 13 14 15 16 17…" at bounding box center [784, 375] width 1568 height 751
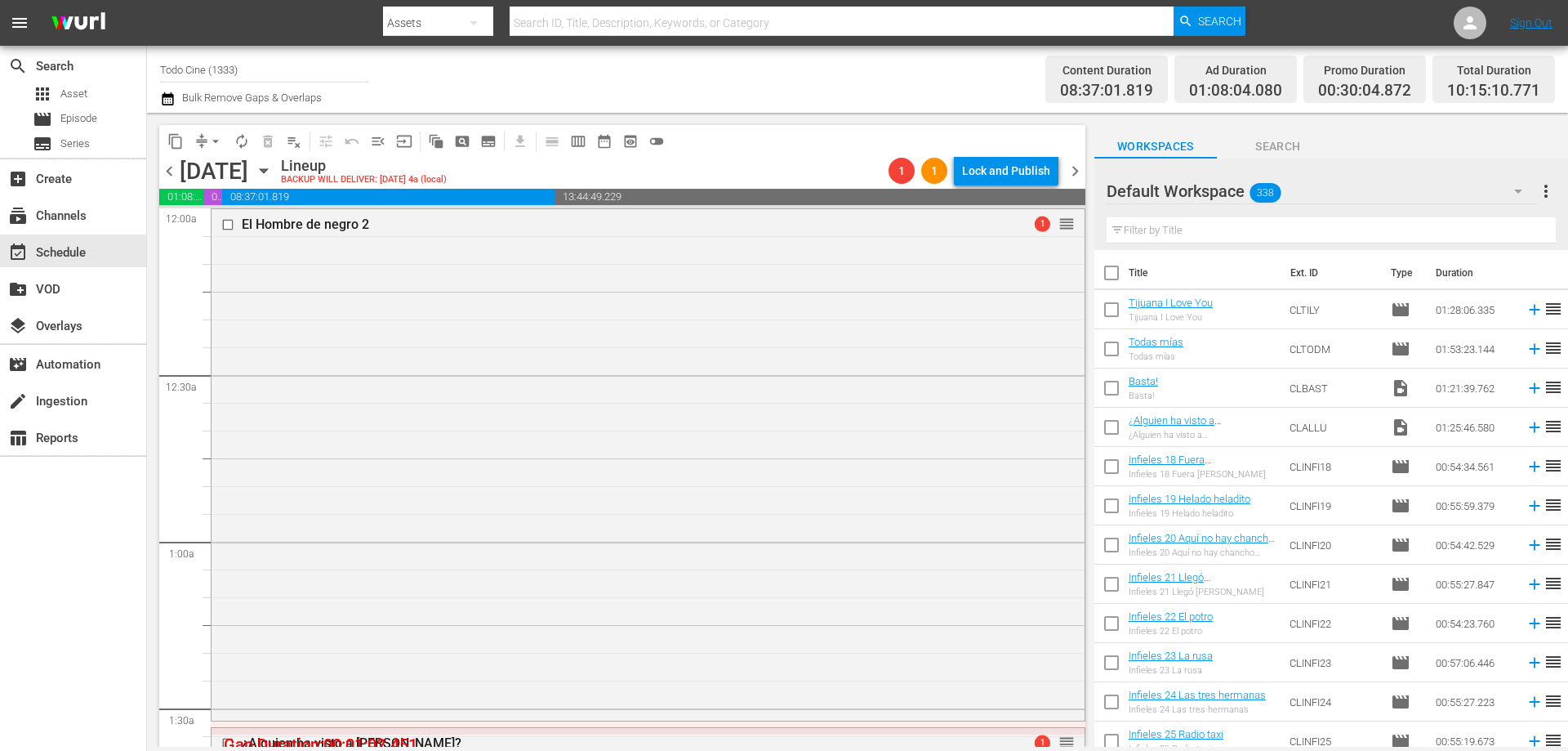
click at [272, 168] on icon "button" at bounding box center [263, 170] width 18 height 18
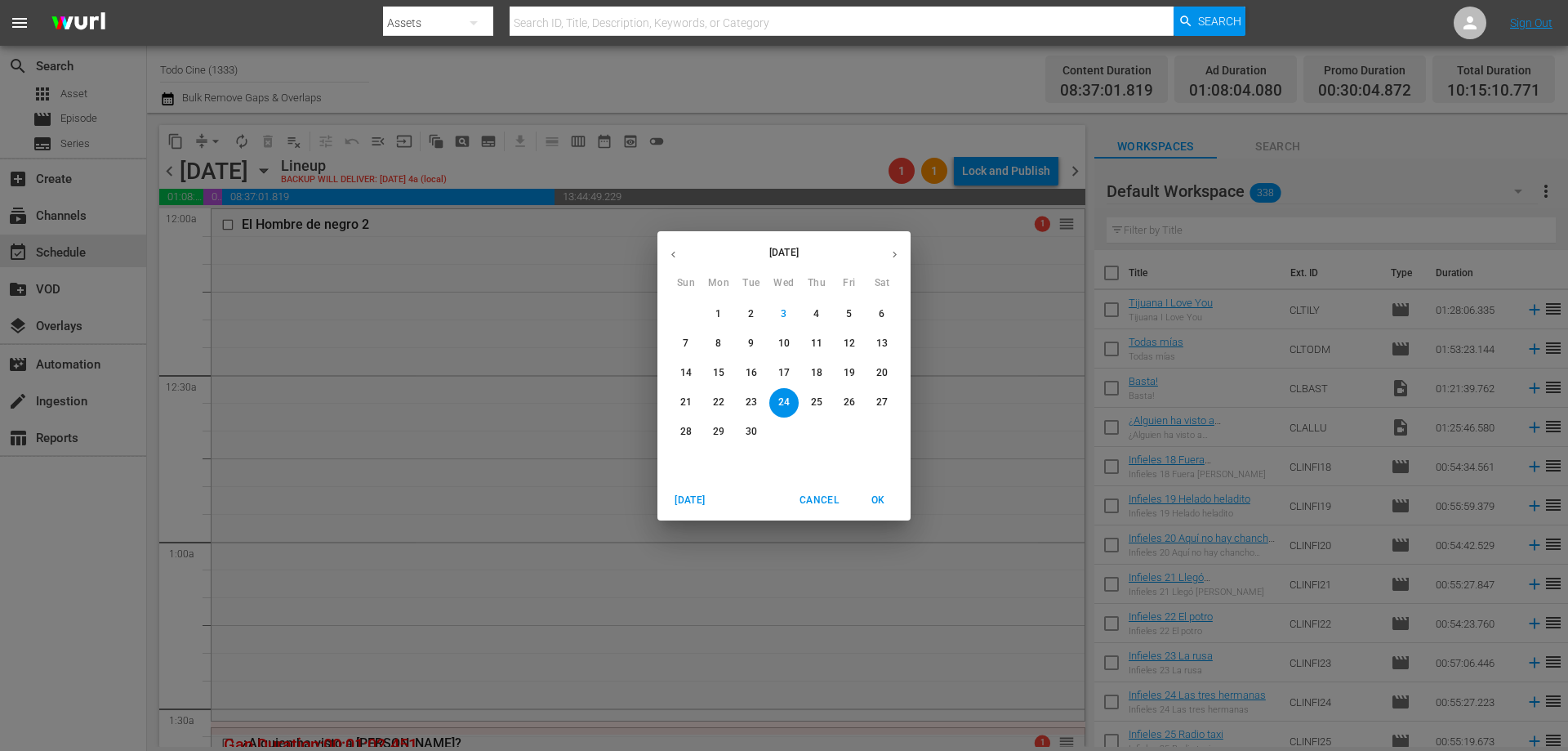
click at [772, 140] on div "[DATE] Sun Mon Tue Wed Thu Fri Sat 31 1 2 3 4 5 6 7 8 9 10 11 12 13 14 15 16 17…" at bounding box center [784, 375] width 1568 height 751
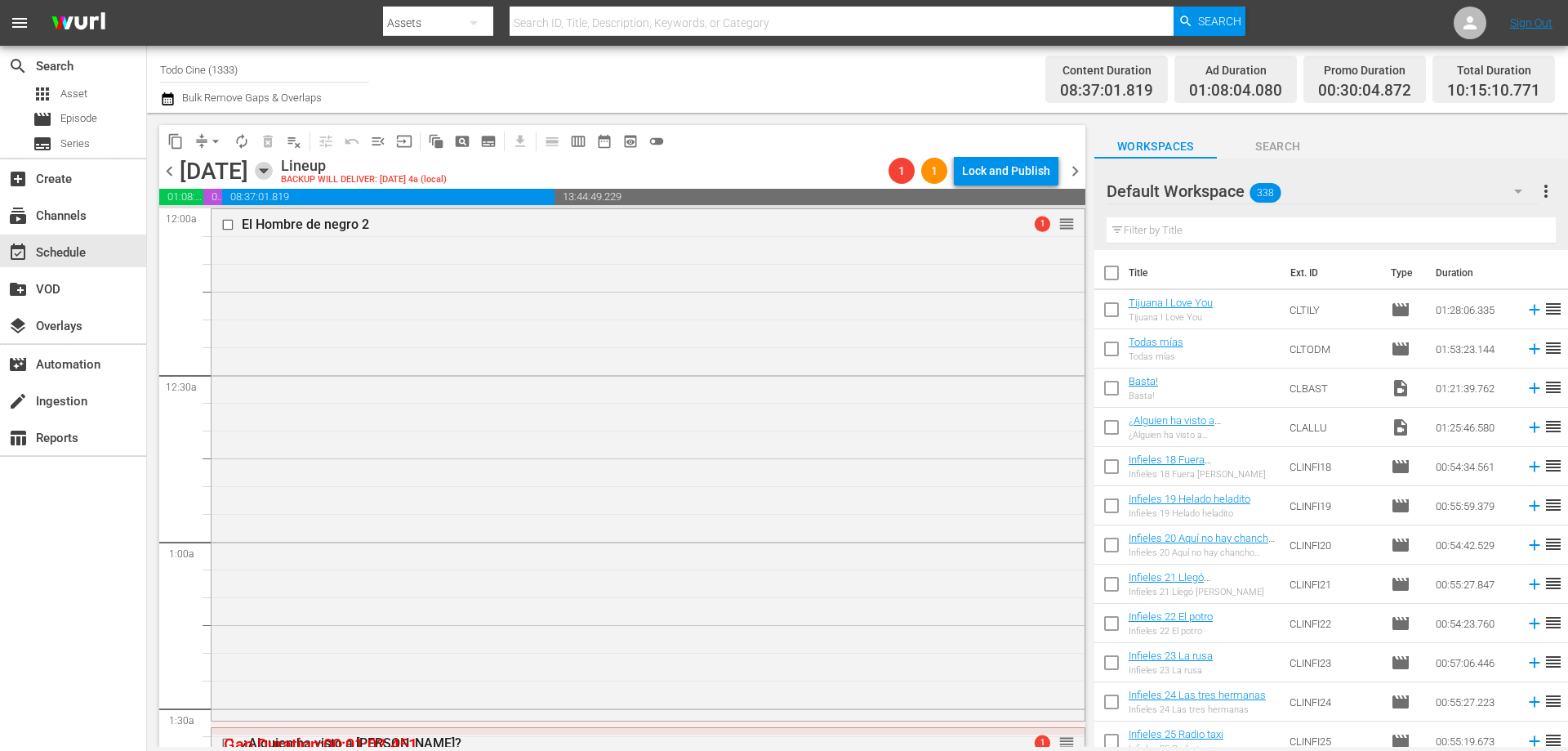
click at [272, 164] on icon "button" at bounding box center [263, 170] width 18 height 18
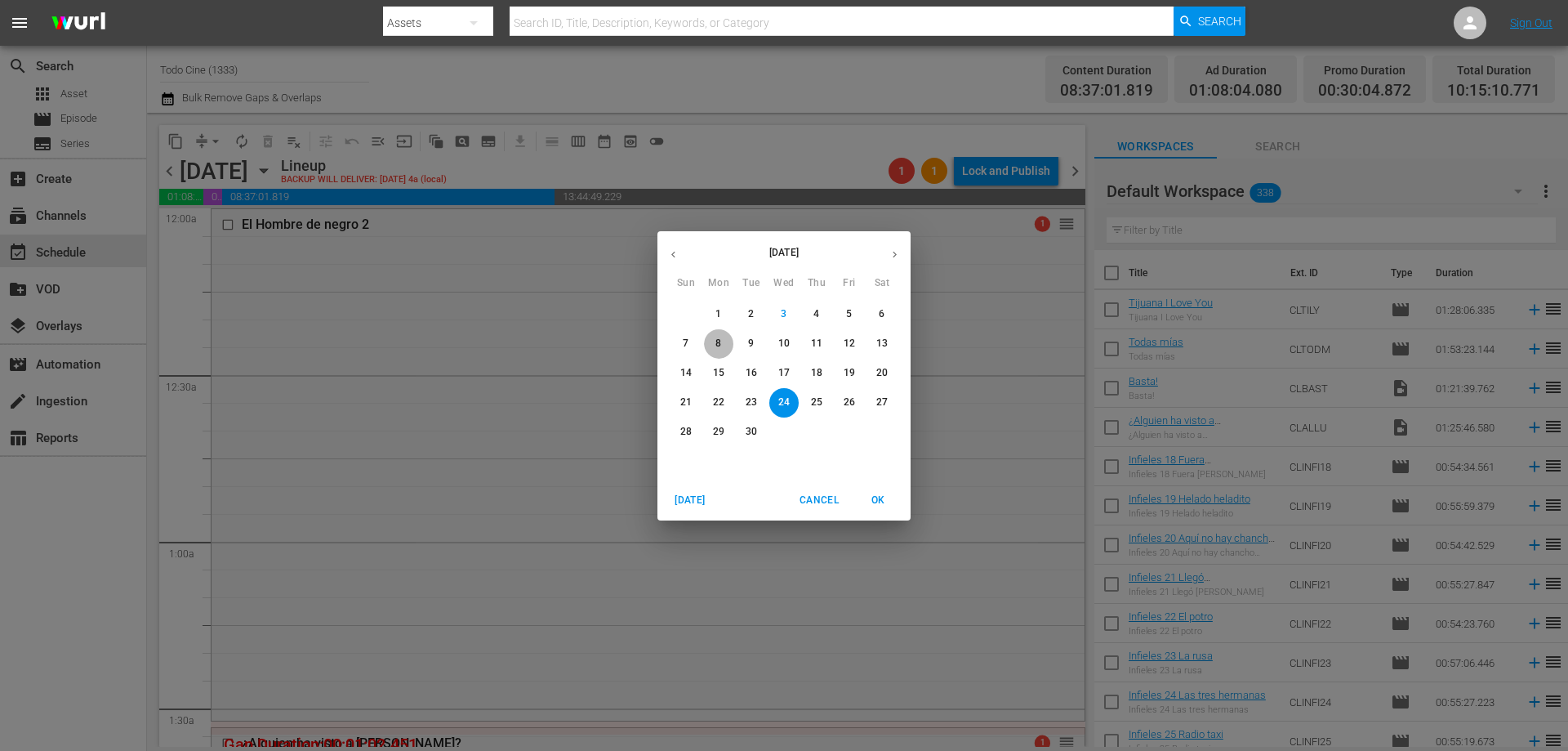
click at [714, 341] on span "8" at bounding box center [719, 343] width 30 height 14
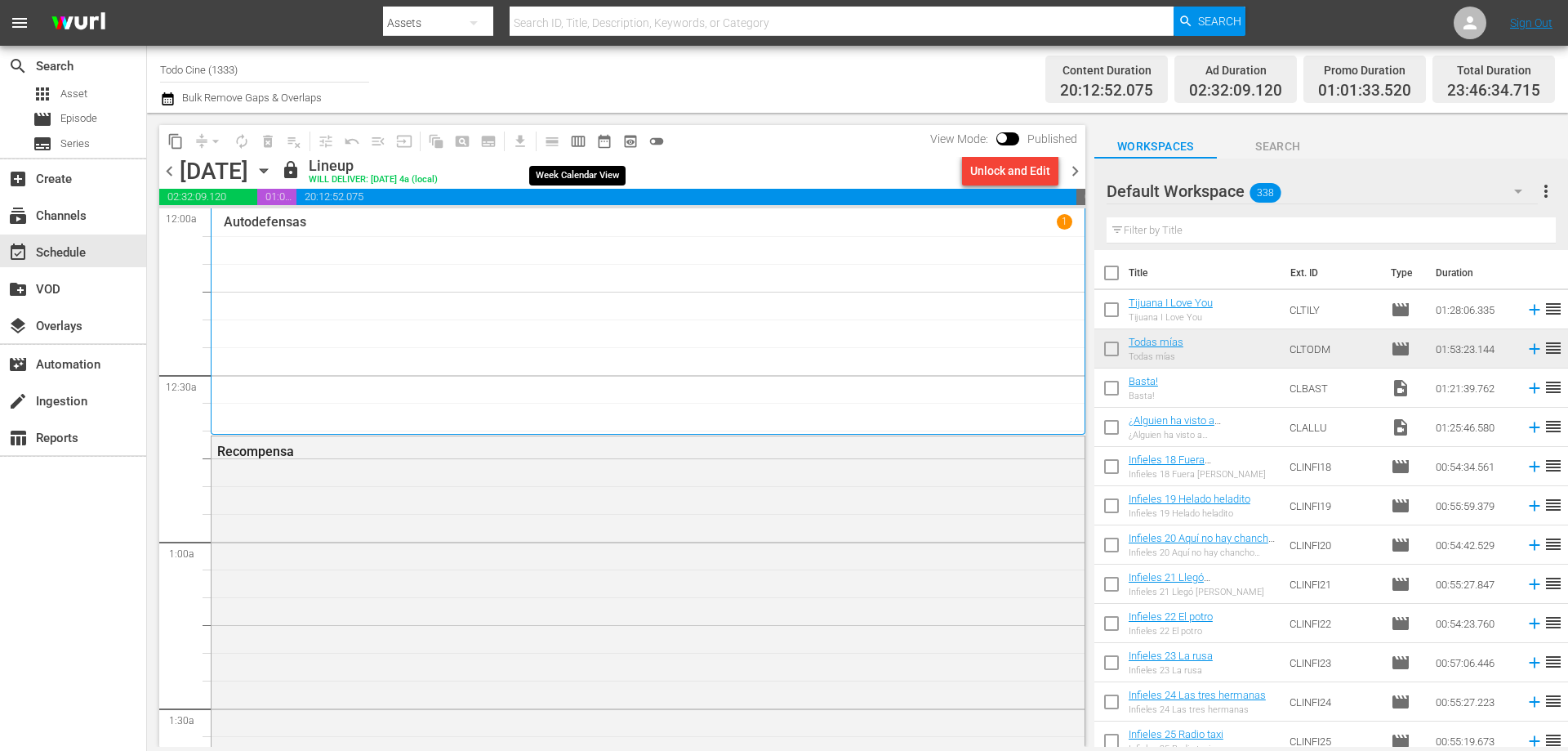
click at [580, 143] on span "calendar_view_week_outlined" at bounding box center [578, 142] width 17 height 17
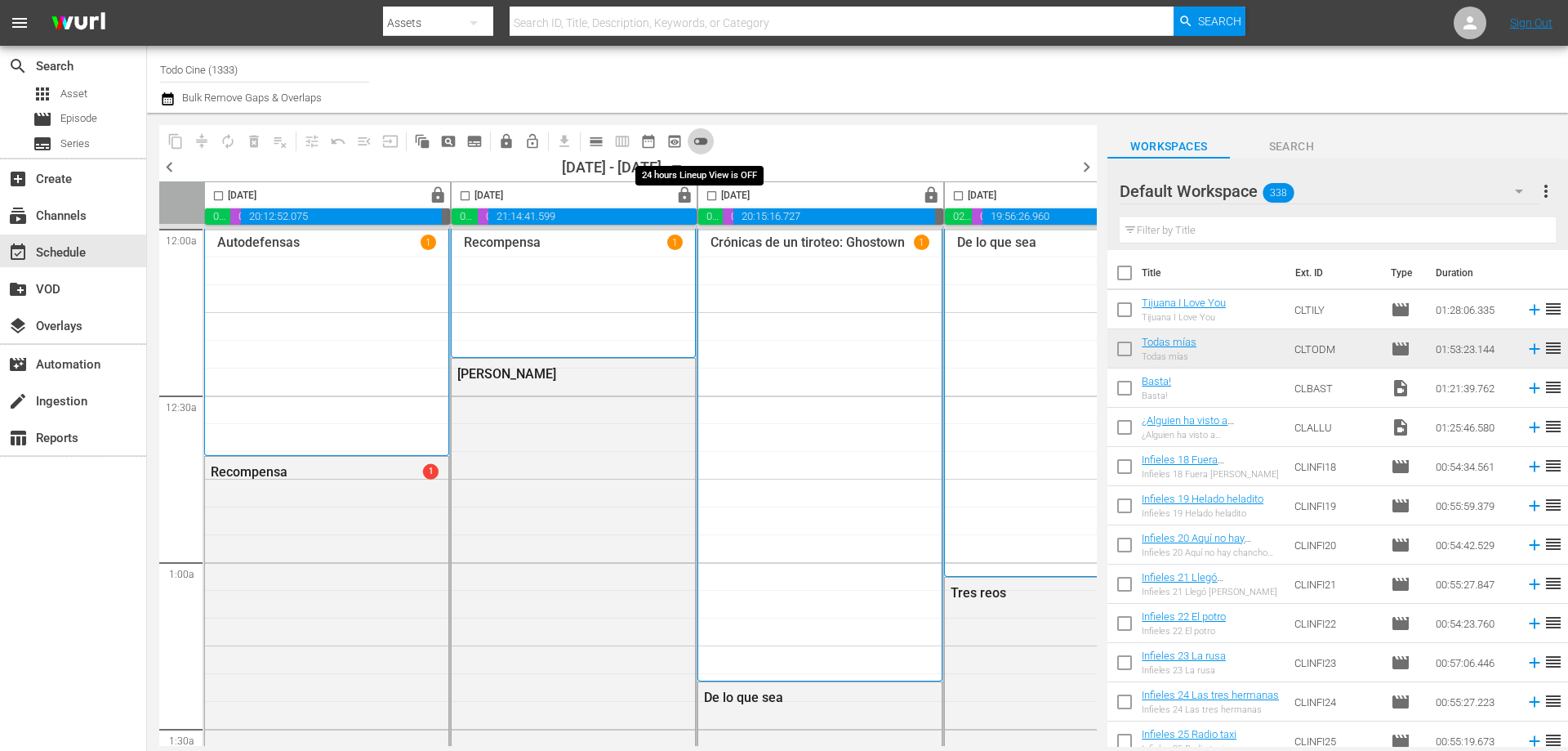
click at [701, 139] on span "toggle_off" at bounding box center [701, 142] width 17 height 17
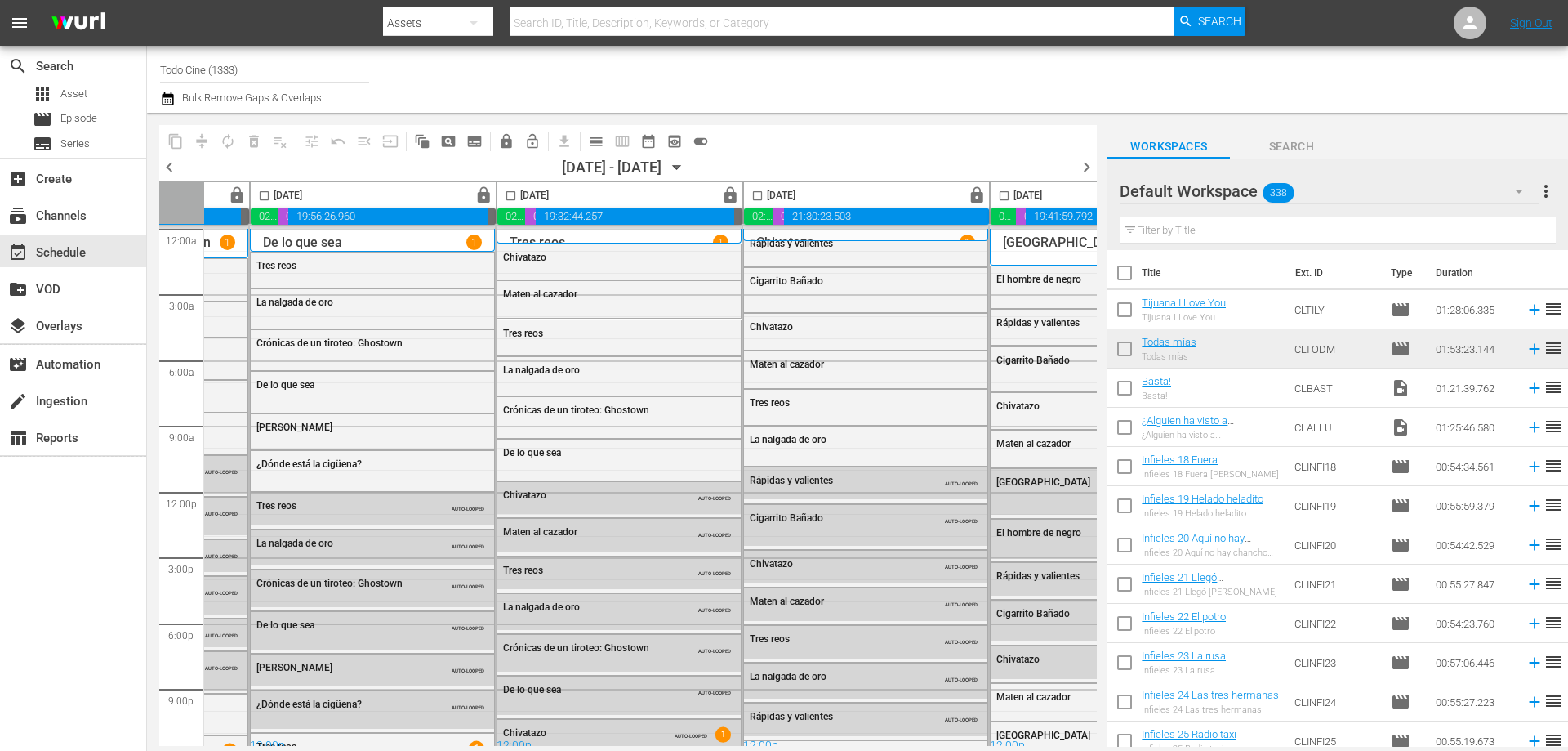
scroll to position [0, 840]
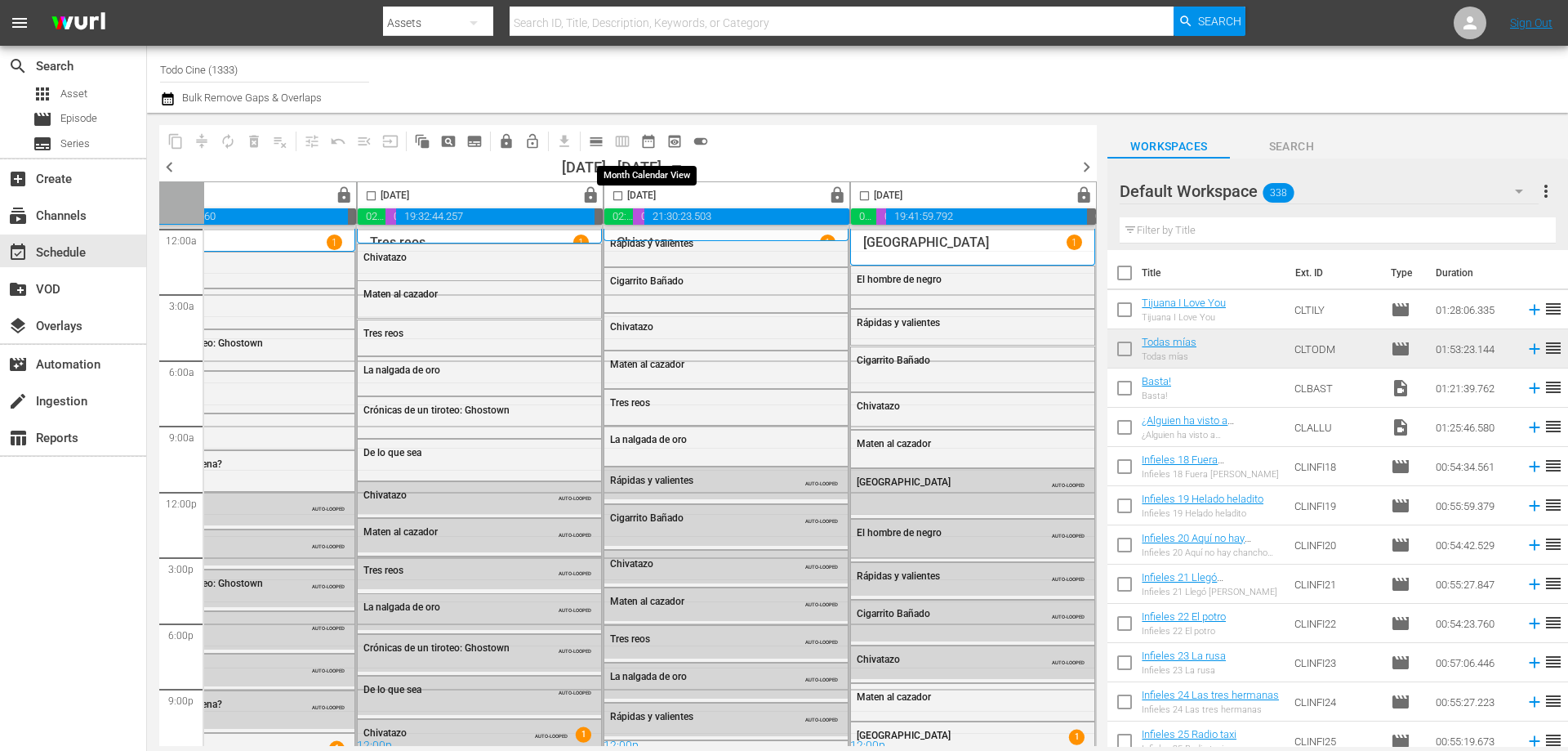
click at [646, 146] on span "date_range_outlined" at bounding box center [649, 142] width 17 height 17
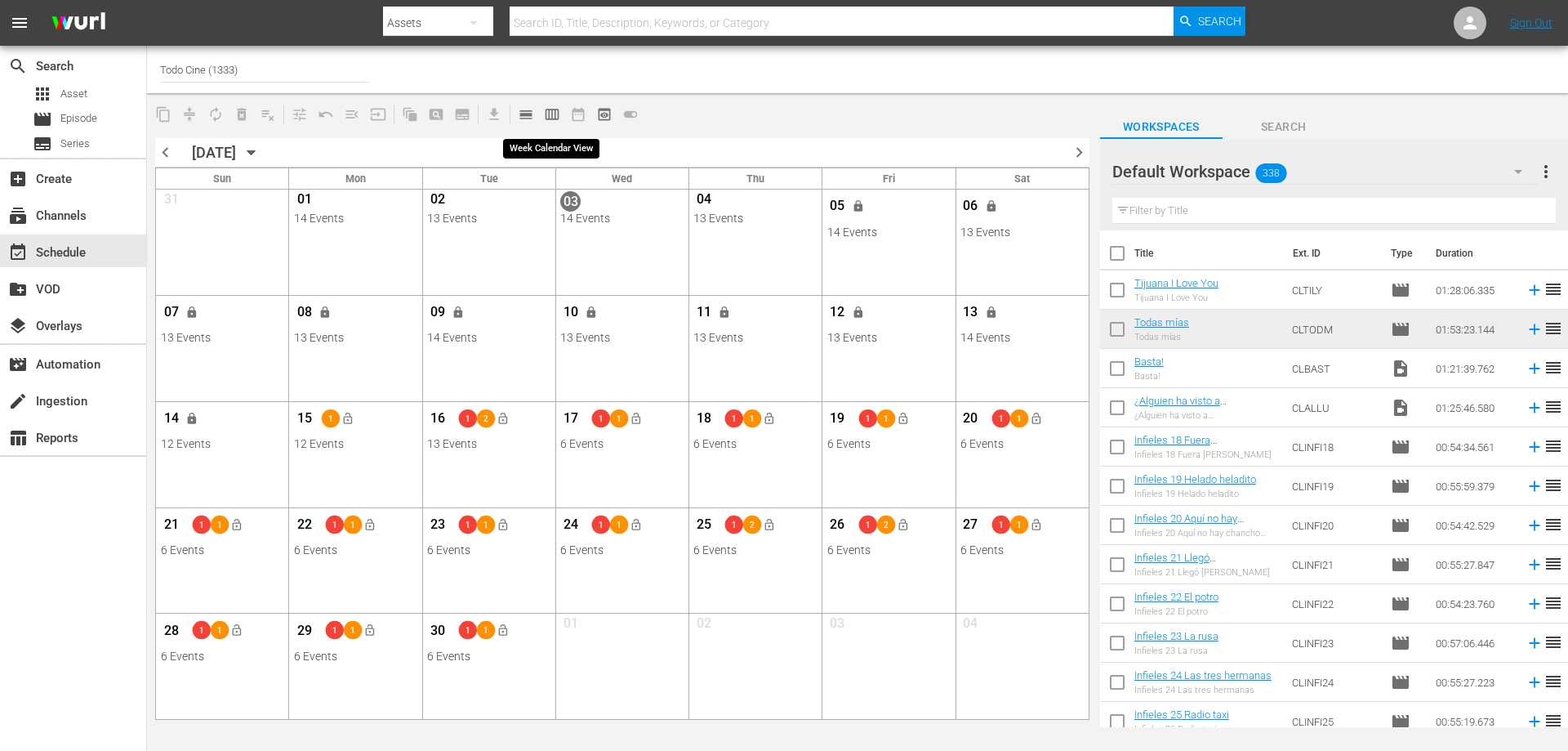
click at [548, 117] on span "calendar_view_week_outlined" at bounding box center [552, 115] width 17 height 17
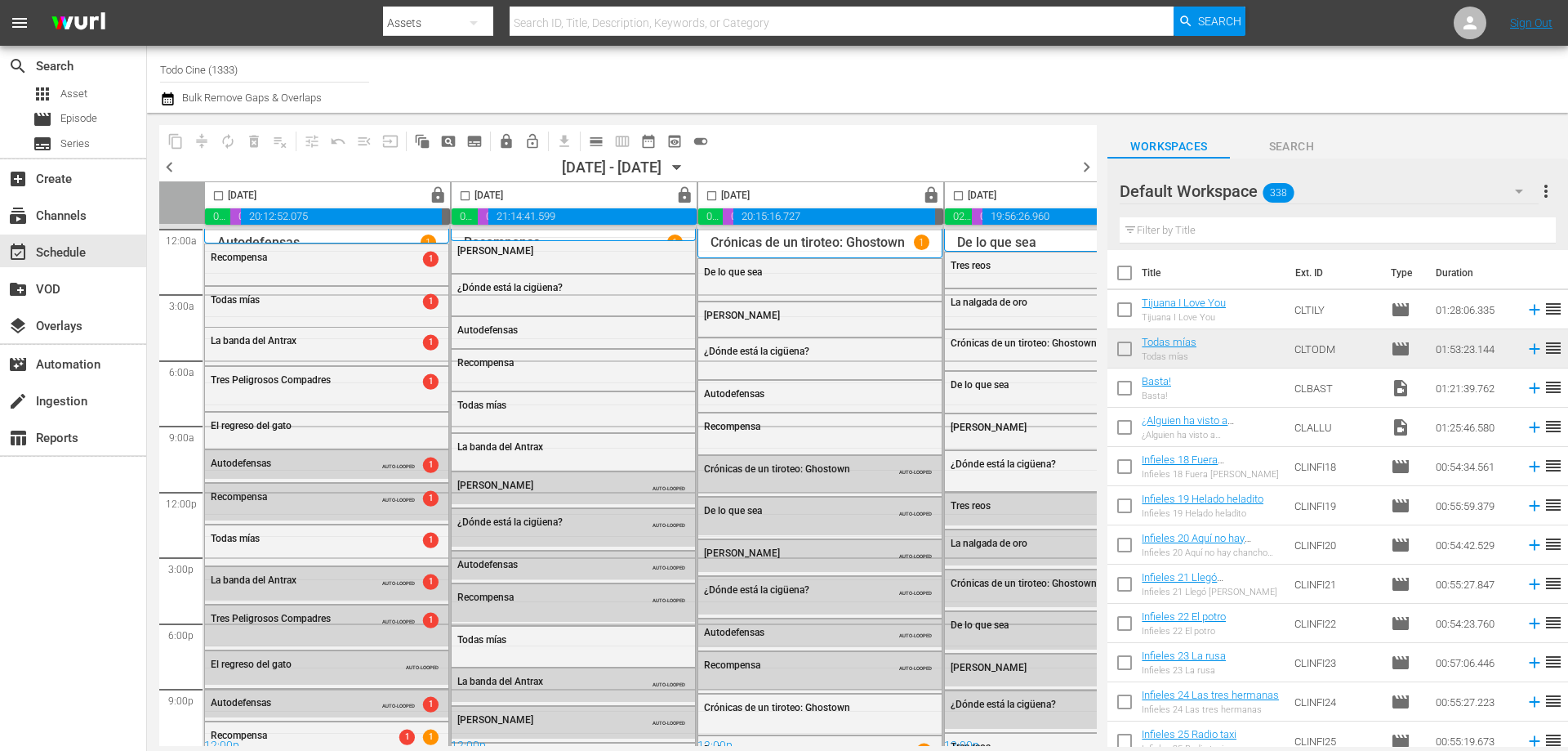
click at [798, 146] on div "content_copy compress autorenew_outlined delete_forever_outlined playlist_remov…" at bounding box center [628, 141] width 937 height 32
click at [818, 151] on div "content_copy compress autorenew_outlined delete_forever_outlined playlist_remov…" at bounding box center [628, 141] width 937 height 32
click at [821, 146] on div "content_copy compress autorenew_outlined delete_forever_outlined playlist_remov…" at bounding box center [628, 141] width 937 height 32
click at [817, 154] on div "content_copy compress autorenew_outlined delete_forever_outlined playlist_remov…" at bounding box center [628, 141] width 937 height 32
click at [822, 151] on div "content_copy compress autorenew_outlined delete_forever_outlined playlist_remov…" at bounding box center [628, 141] width 937 height 32
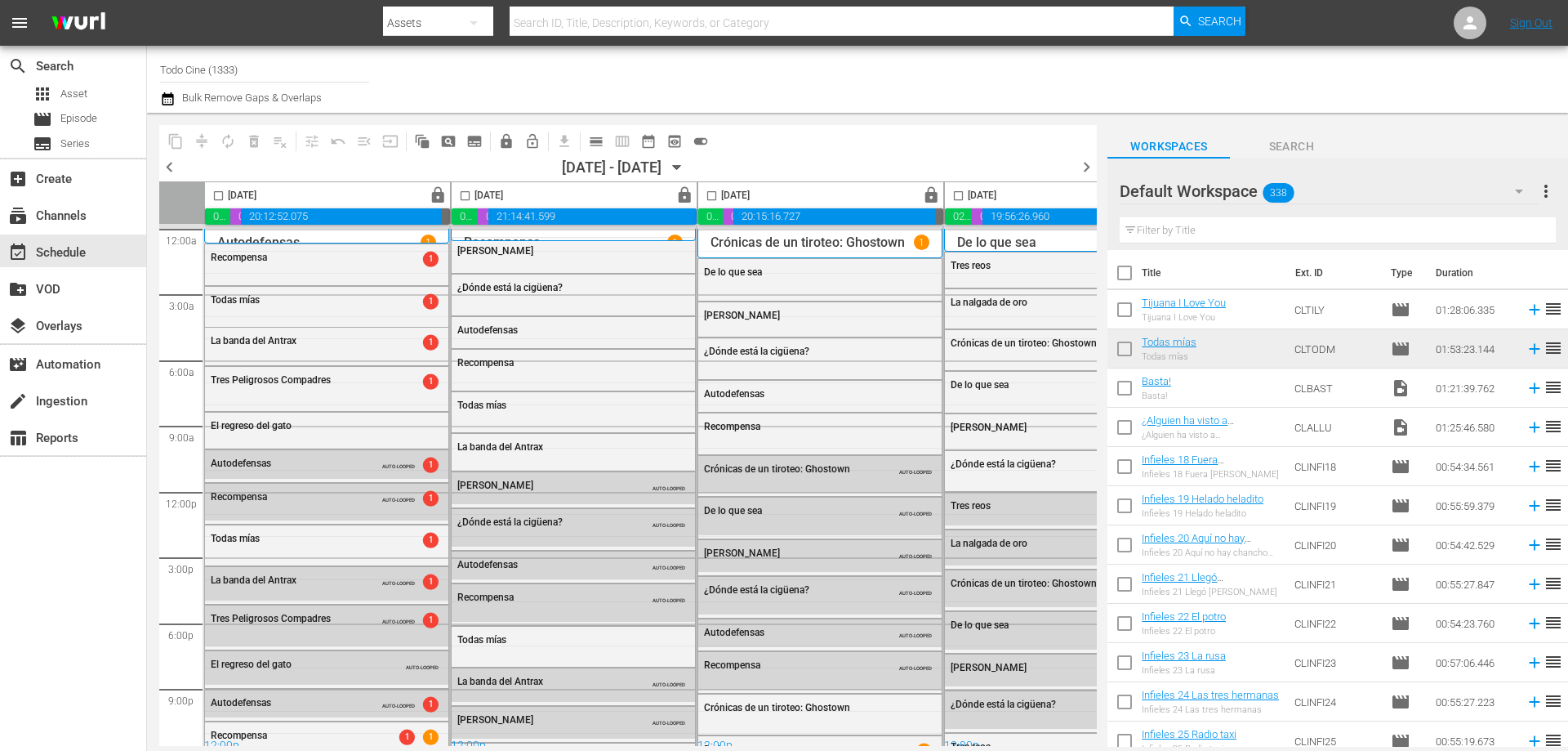
click at [884, 153] on div "content_copy compress autorenew_outlined delete_forever_outlined playlist_remov…" at bounding box center [628, 141] width 937 height 32
click at [807, 147] on div "content_copy compress autorenew_outlined delete_forever_outlined playlist_remov…" at bounding box center [628, 141] width 937 height 32
click at [788, 161] on div "chevron_left [DATE] - 09/14/[DATE] chevron_right" at bounding box center [628, 169] width 937 height 24
click at [168, 165] on span "chevron_left" at bounding box center [170, 167] width 21 height 21
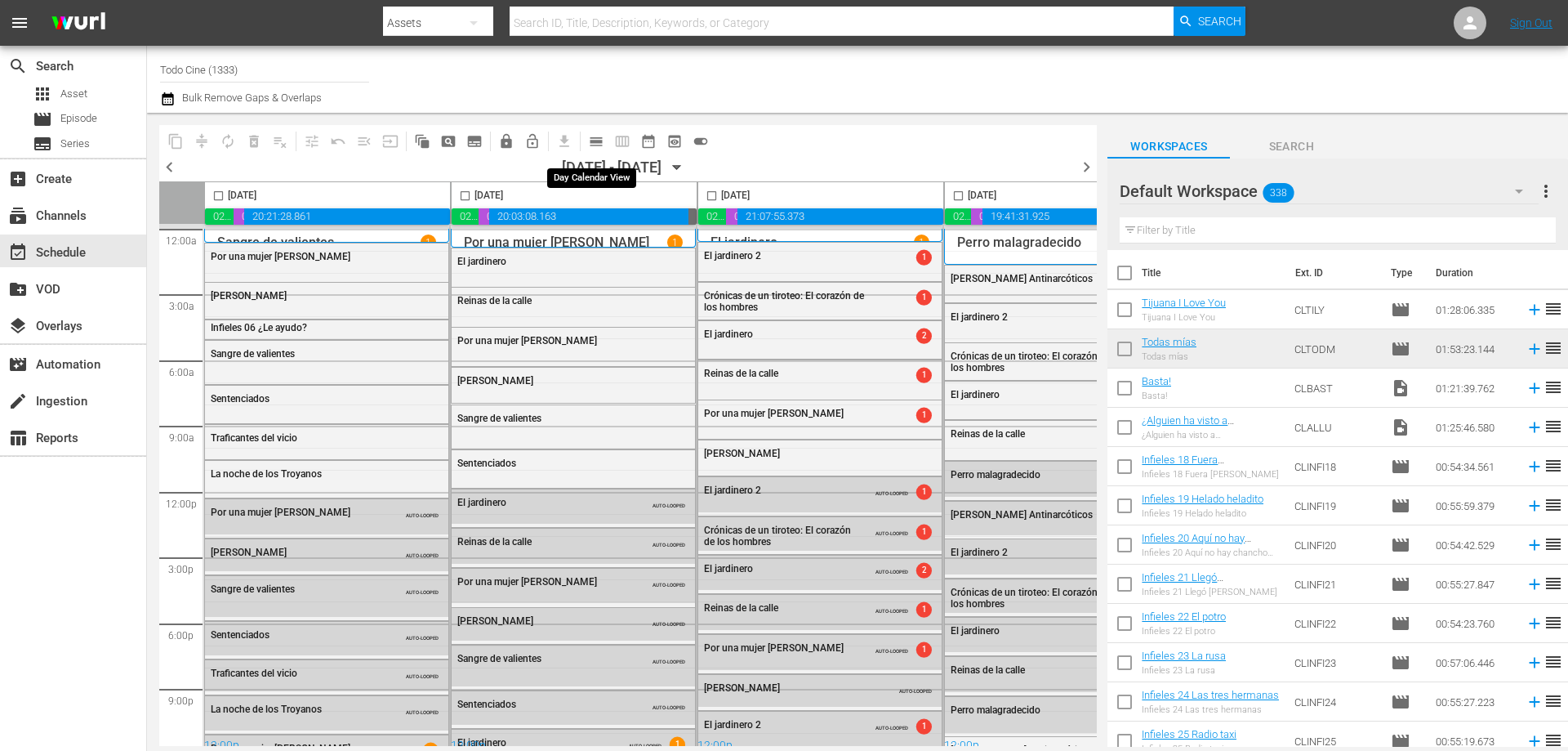
click at [594, 136] on span "calendar_view_day_outlined" at bounding box center [596, 142] width 17 height 17
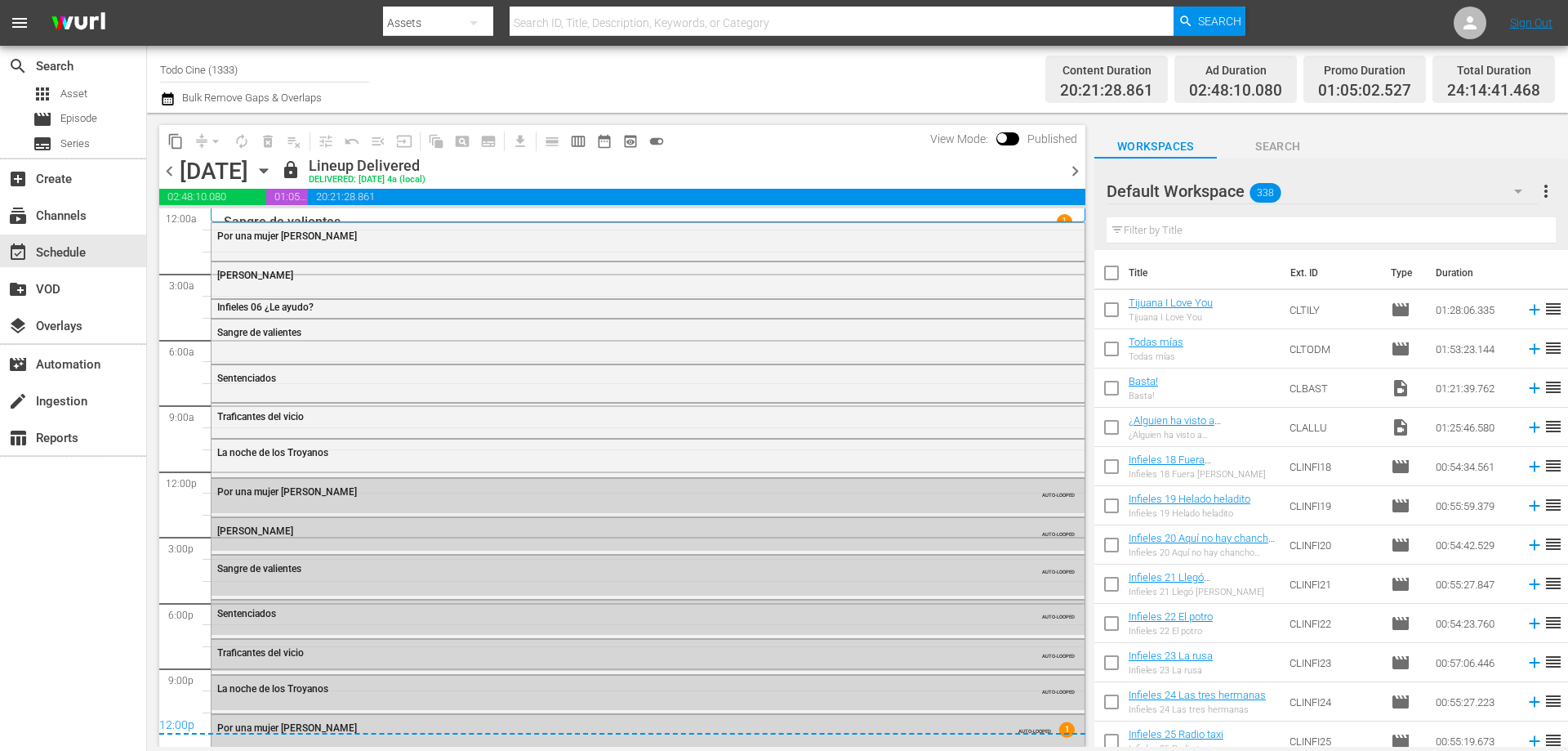
click at [1072, 170] on span "chevron_right" at bounding box center [1075, 172] width 21 height 21
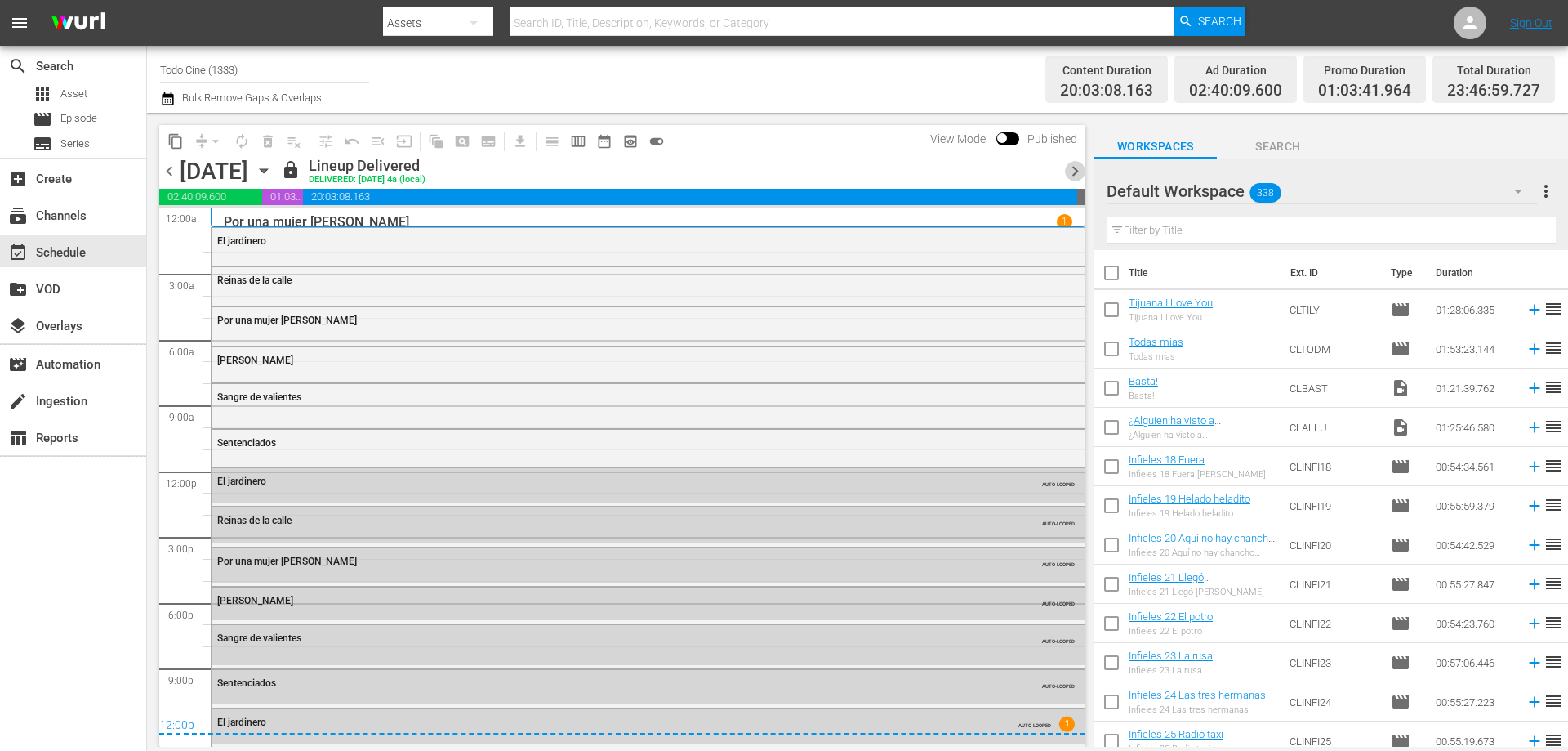
click at [1071, 168] on span "chevron_right" at bounding box center [1075, 172] width 21 height 21
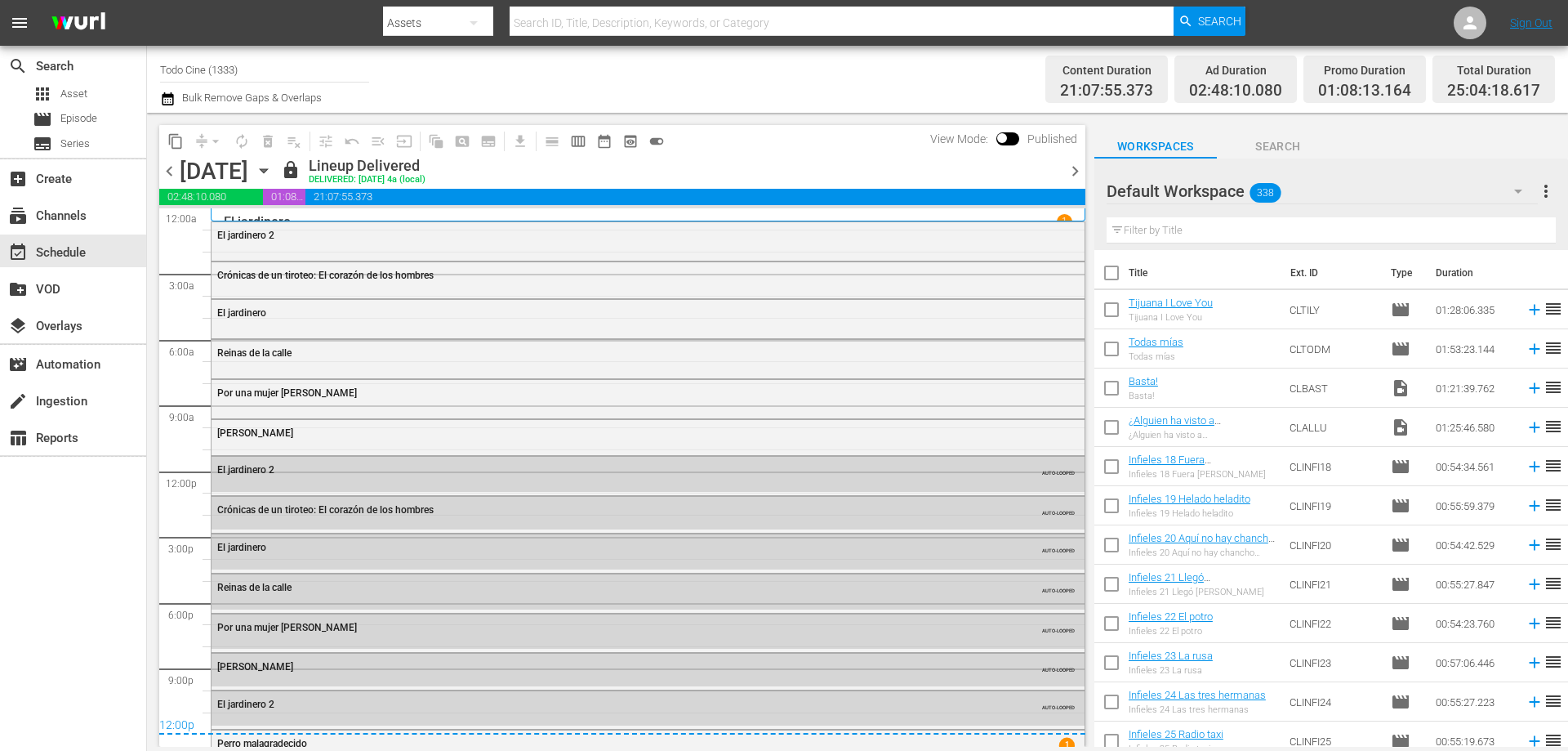
click at [1075, 174] on span "chevron_right" at bounding box center [1075, 172] width 21 height 21
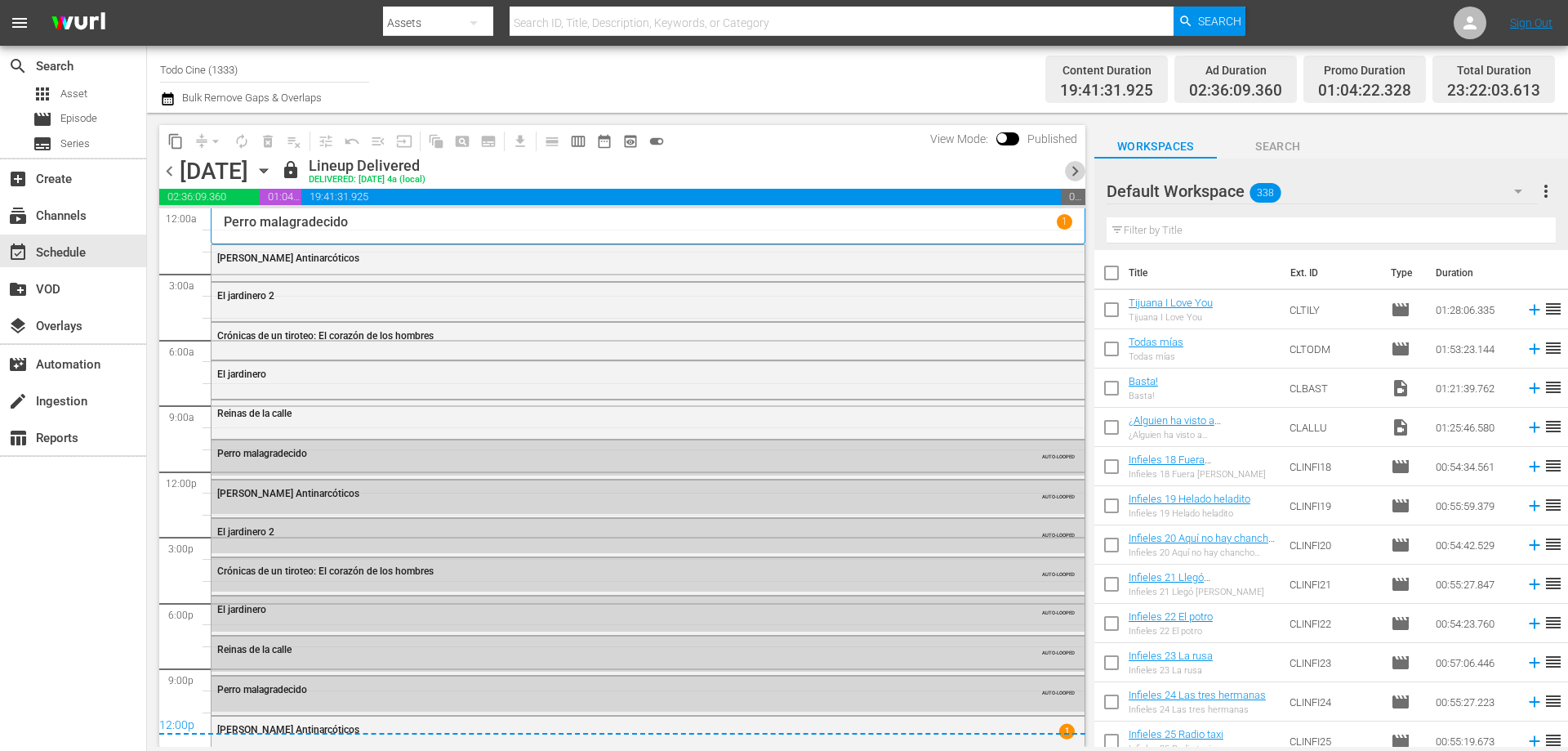
click at [1073, 168] on span "chevron_right" at bounding box center [1075, 172] width 21 height 21
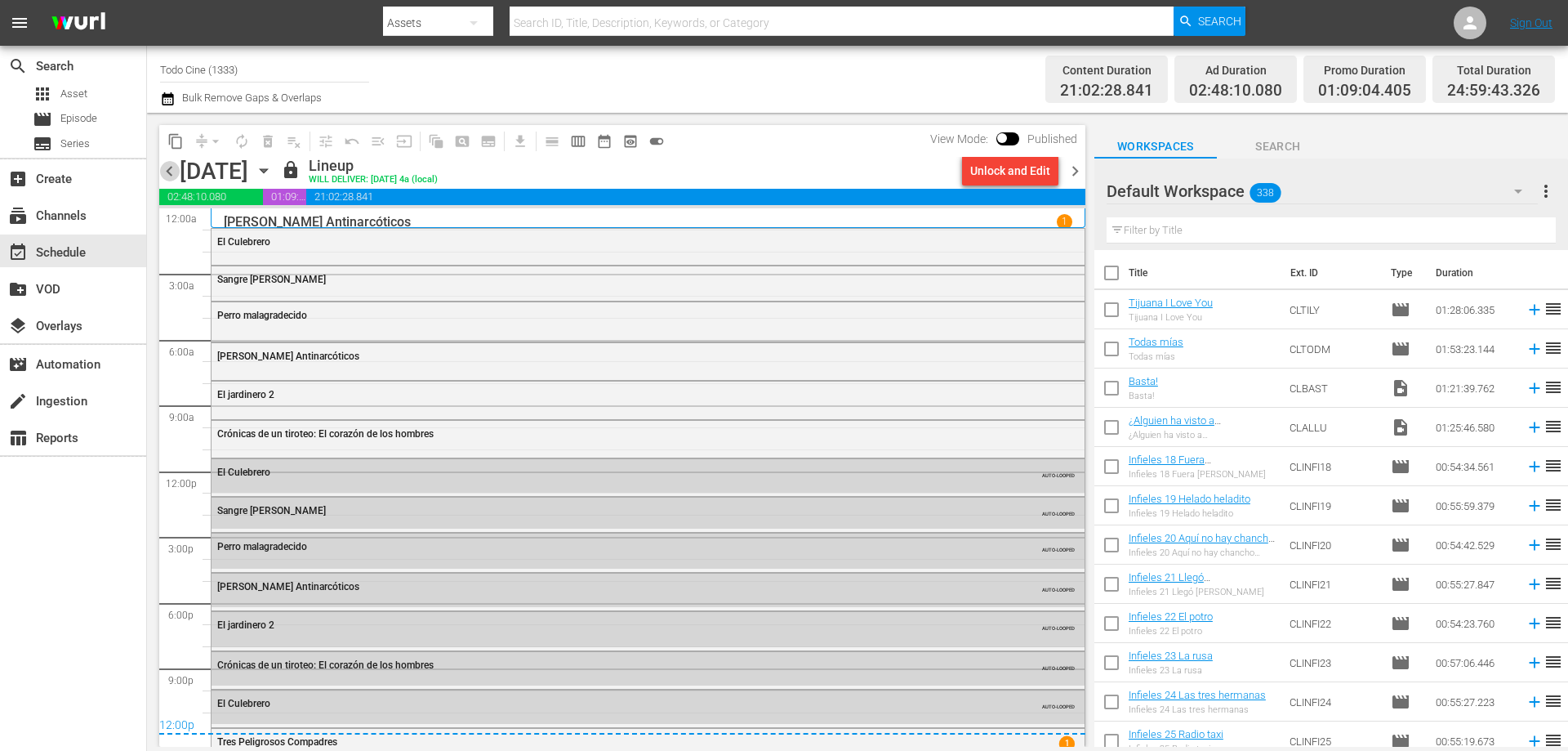
click at [168, 170] on span "chevron_left" at bounding box center [170, 172] width 21 height 21
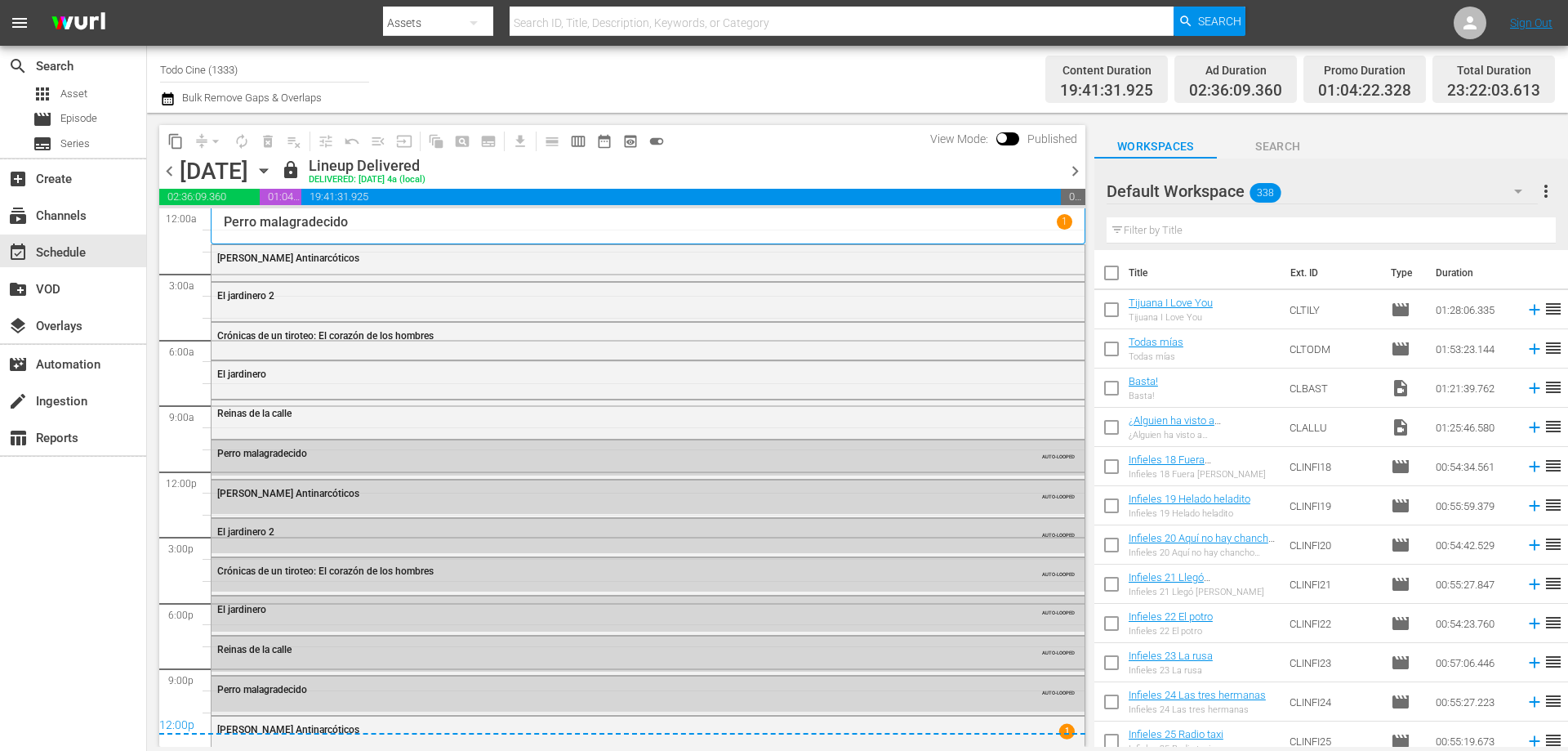
click at [1078, 171] on span "chevron_right" at bounding box center [1075, 172] width 21 height 21
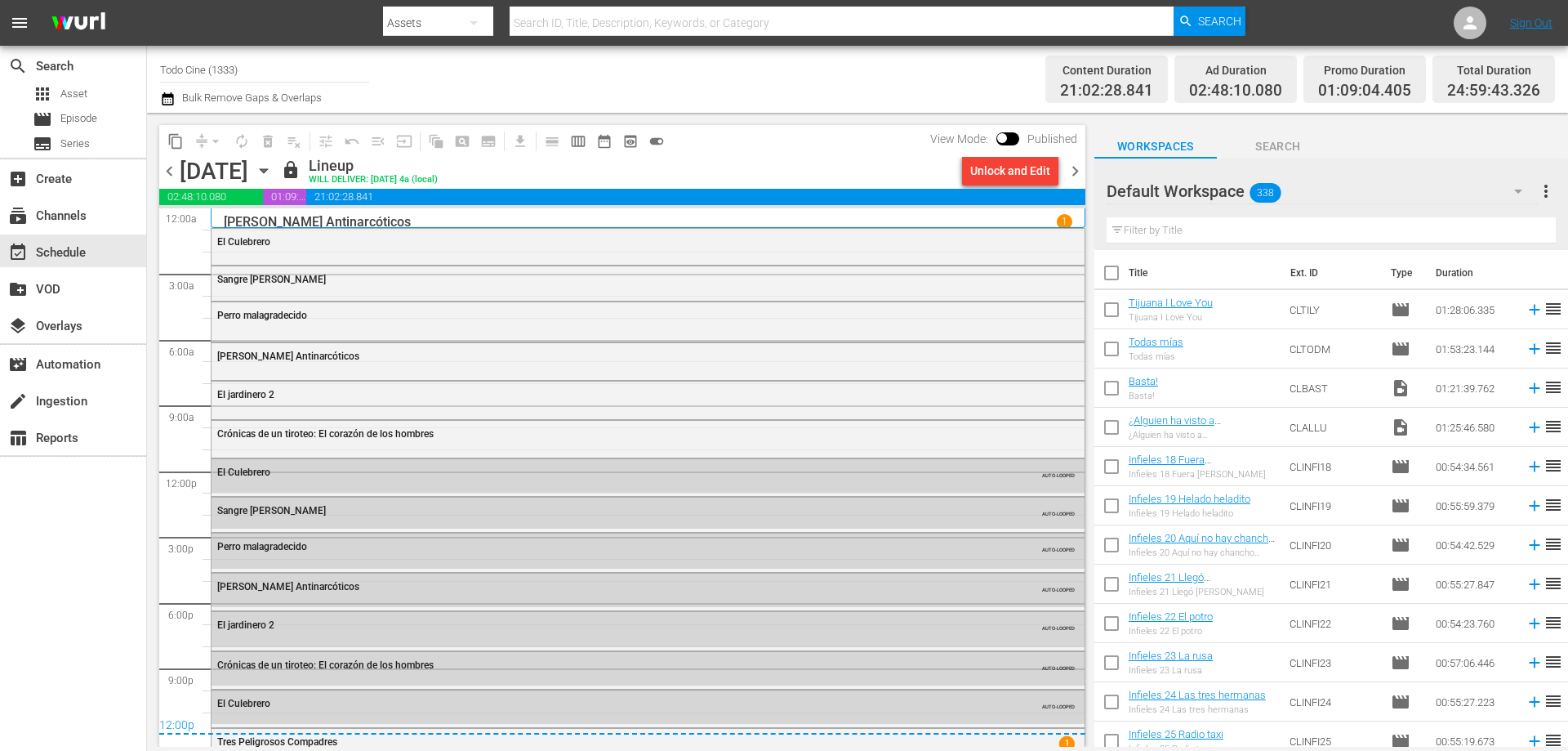
click at [1077, 165] on span "chevron_right" at bounding box center [1075, 172] width 21 height 21
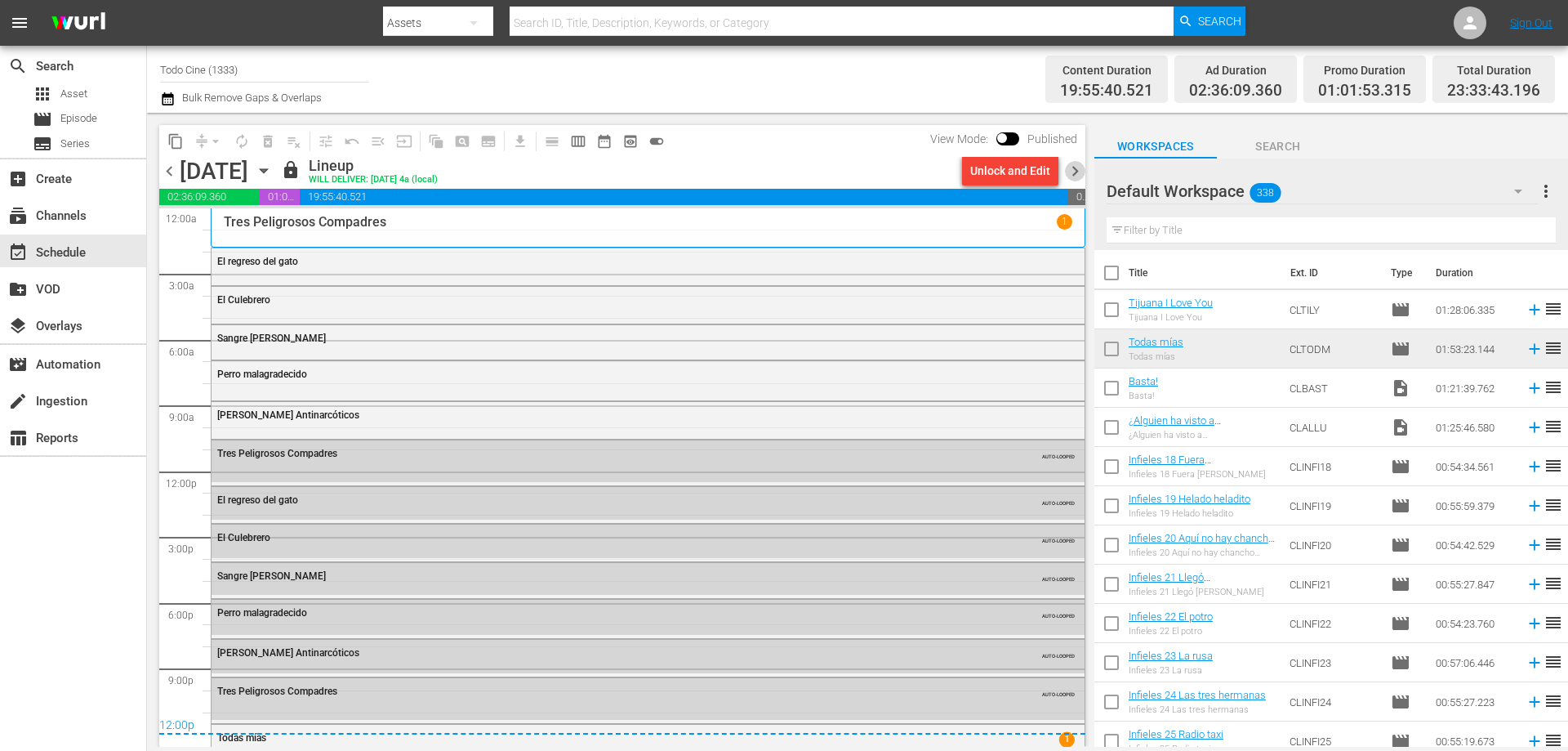
click at [1073, 168] on span "chevron_right" at bounding box center [1075, 172] width 21 height 21
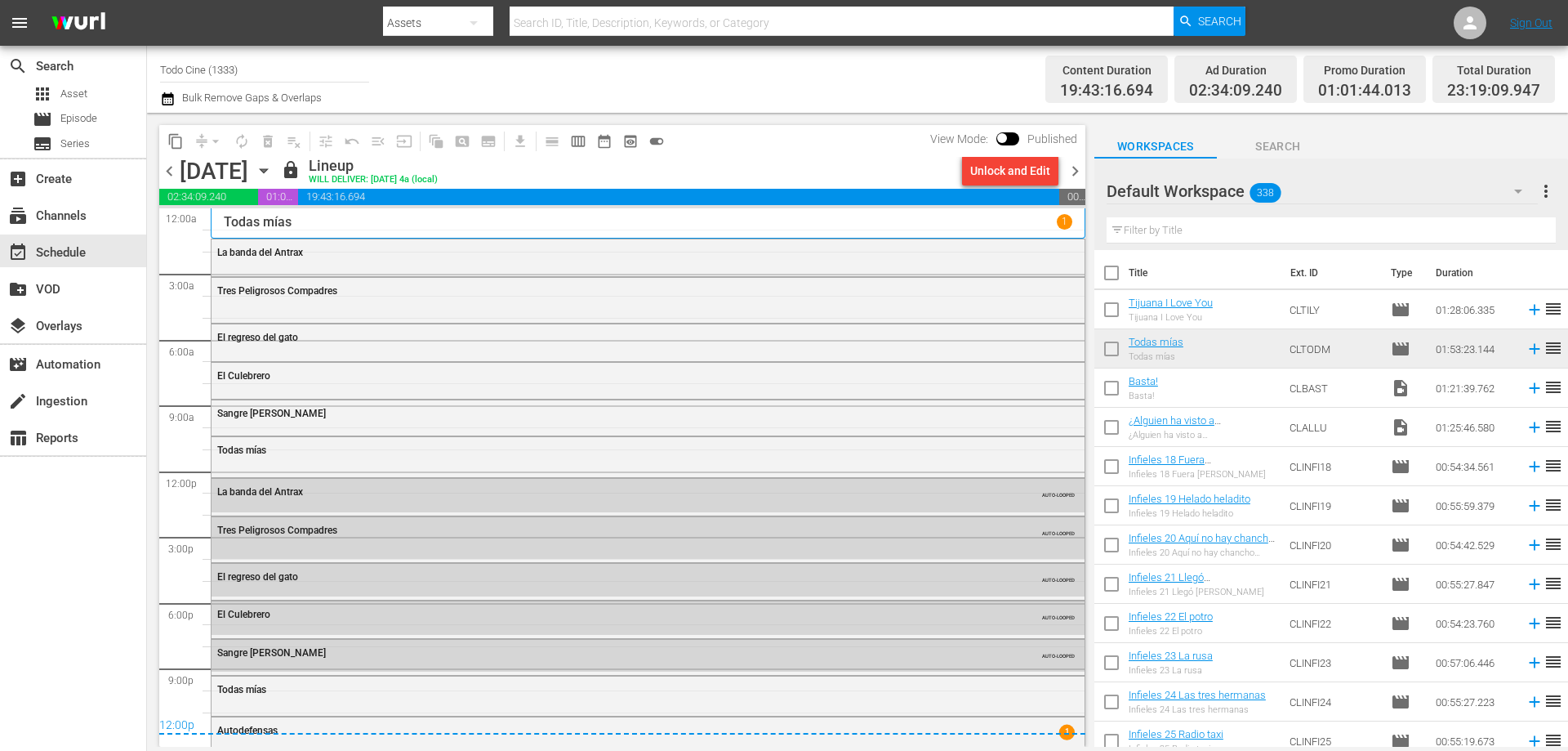
click at [1075, 169] on span "chevron_right" at bounding box center [1075, 172] width 21 height 21
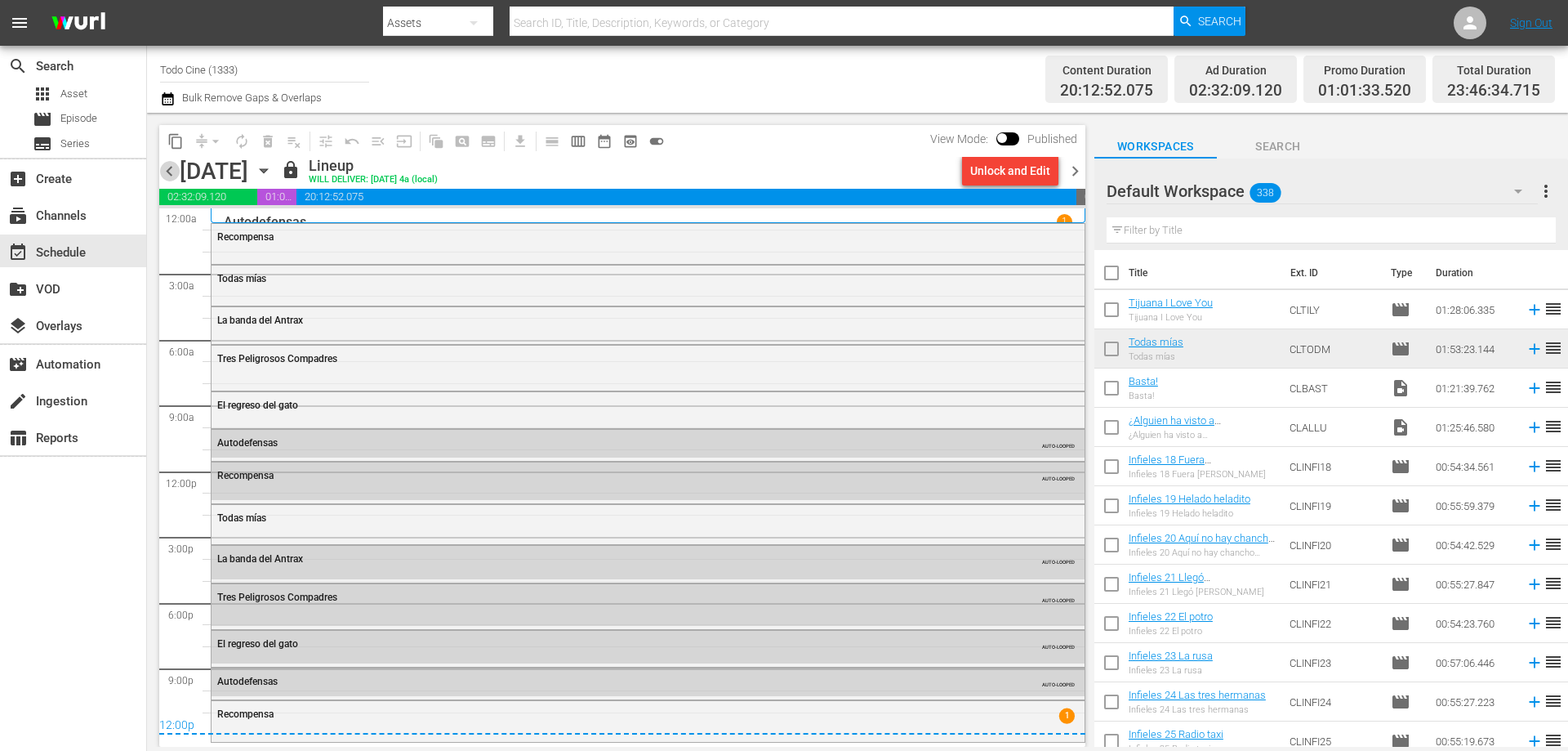
click at [171, 171] on span "chevron_left" at bounding box center [170, 172] width 21 height 21
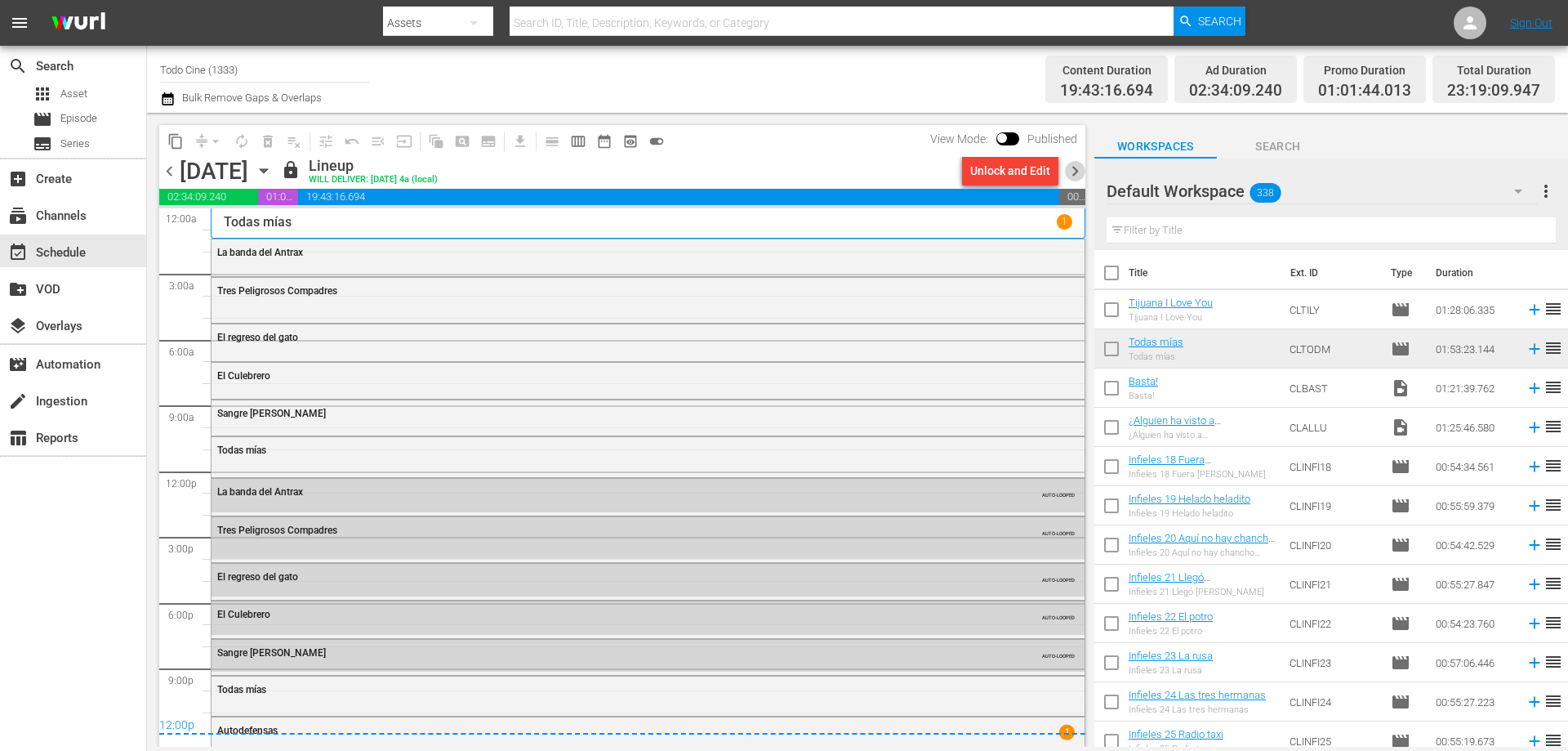
click at [1075, 174] on span "chevron_right" at bounding box center [1075, 172] width 21 height 21
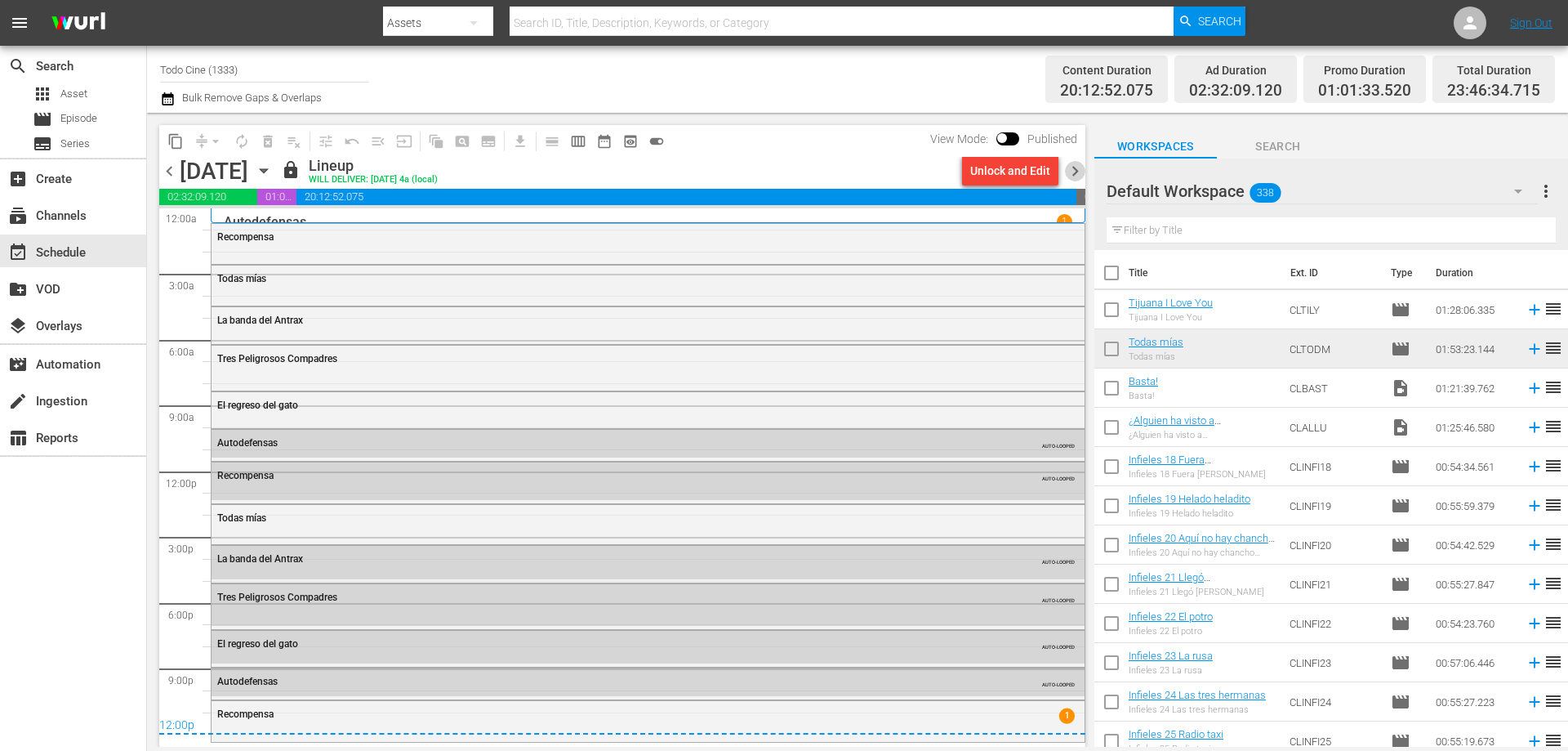
click at [1075, 174] on span "chevron_right" at bounding box center [1075, 172] width 21 height 21
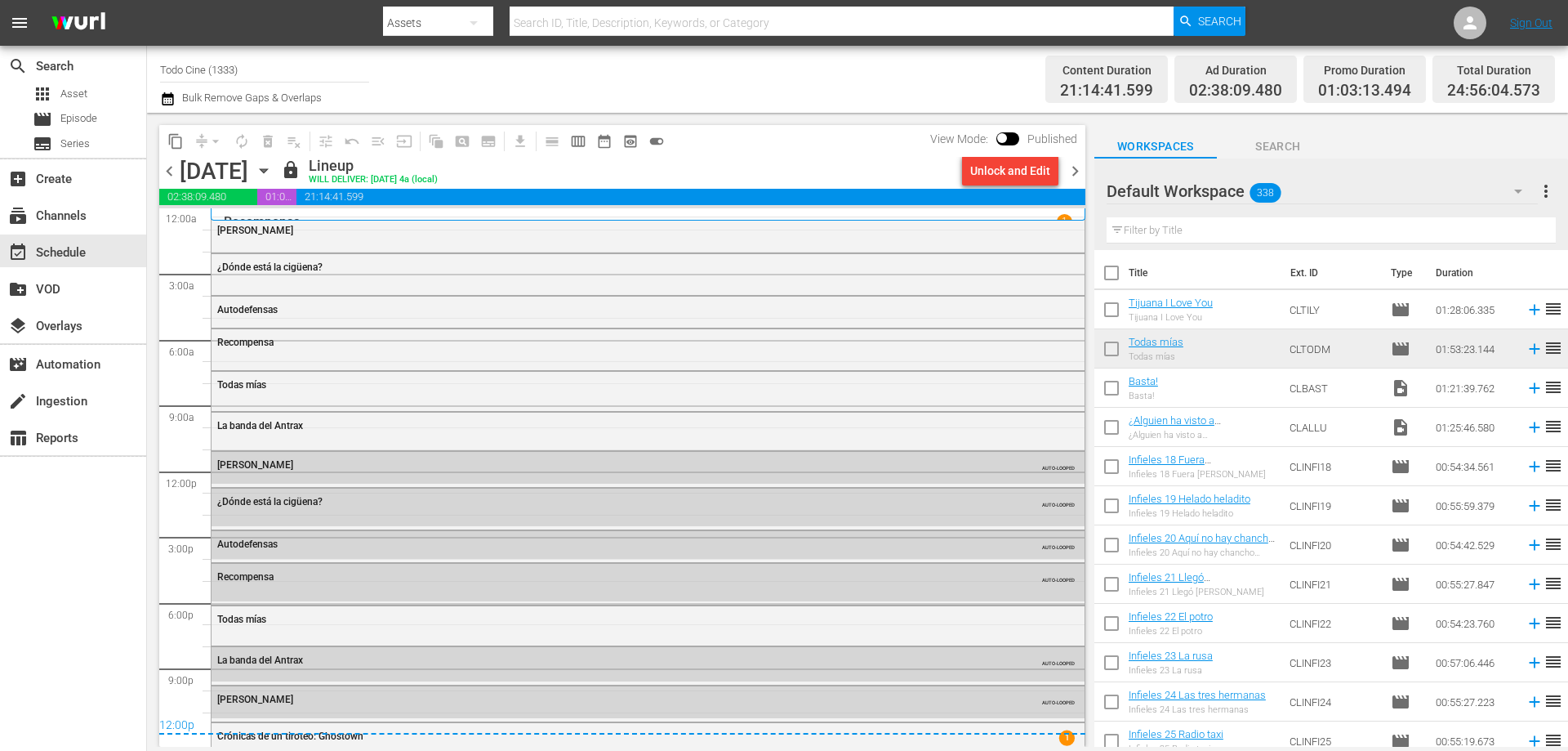
click at [168, 175] on span "chevron_left" at bounding box center [170, 172] width 21 height 21
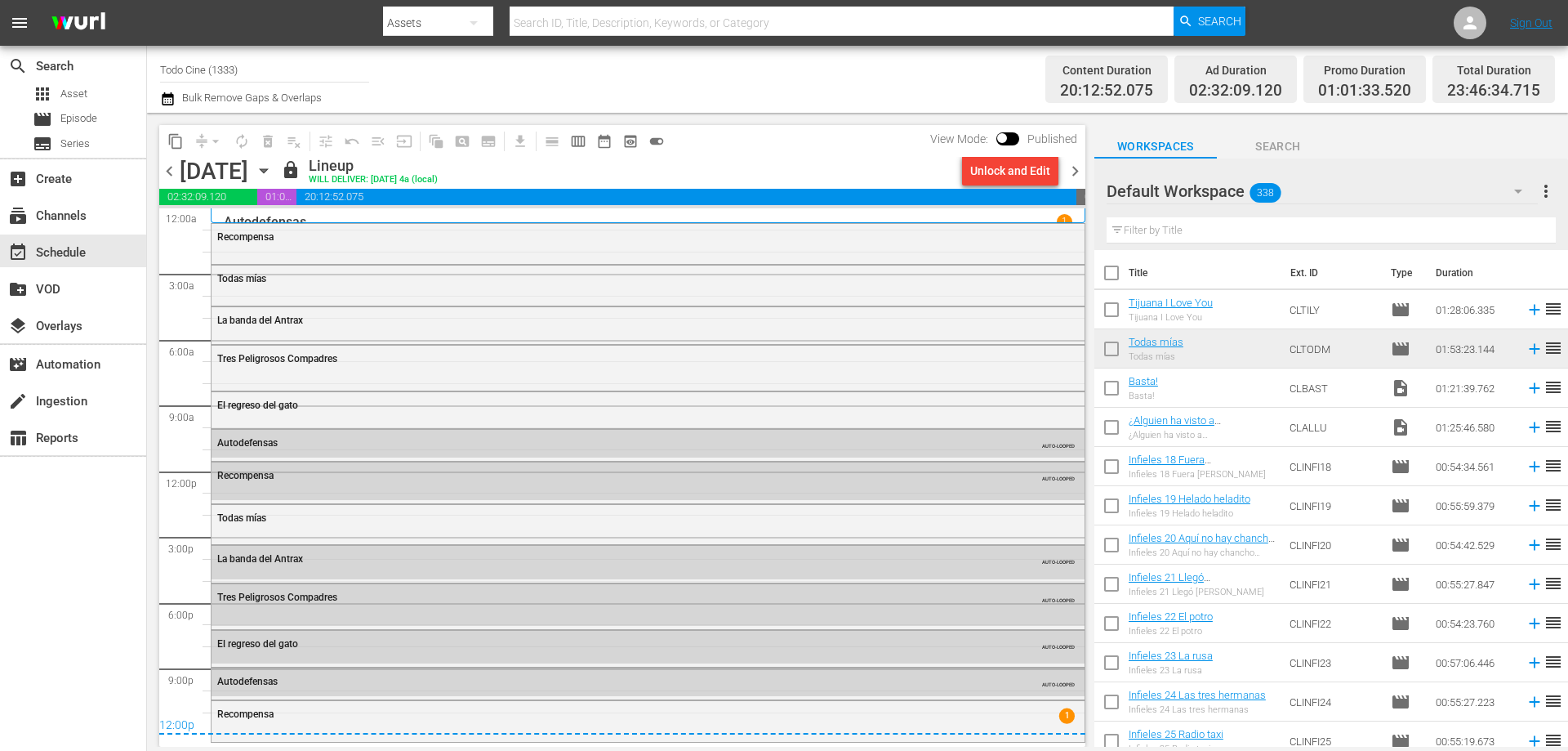
click at [1077, 172] on span "chevron_right" at bounding box center [1075, 172] width 21 height 21
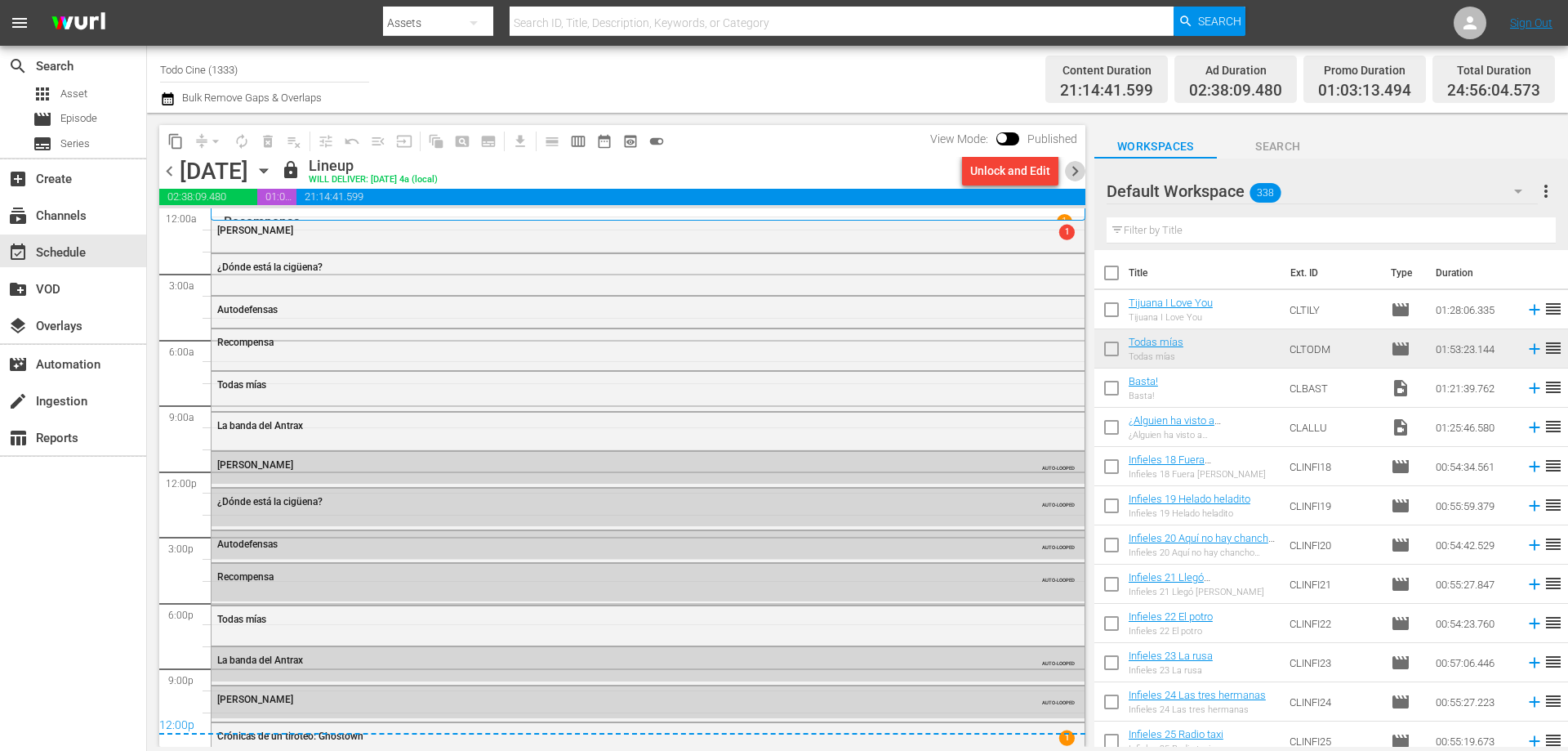
click at [1074, 164] on span "chevron_right" at bounding box center [1075, 172] width 21 height 21
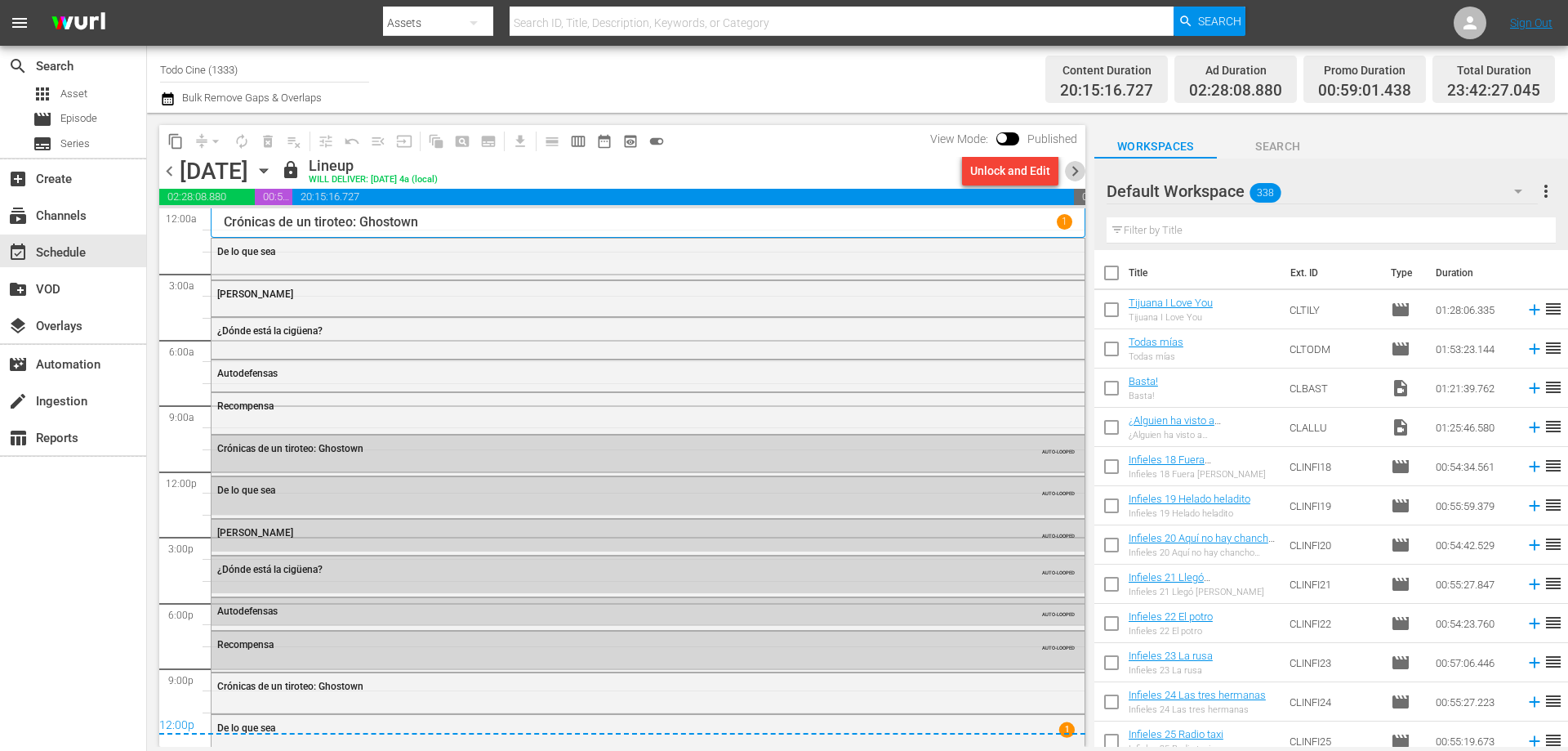
click at [1075, 172] on span "chevron_right" at bounding box center [1075, 172] width 21 height 21
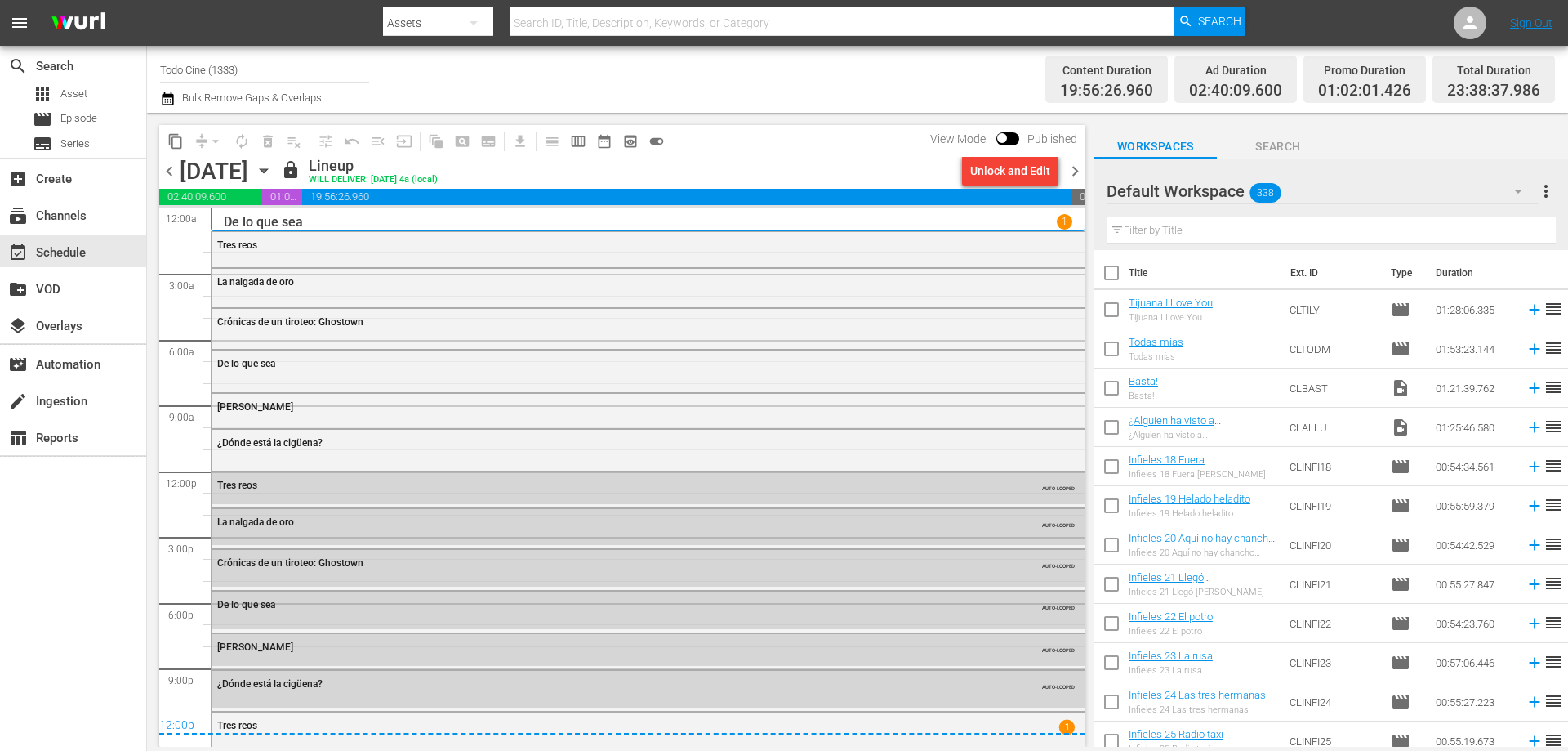
click at [1078, 174] on span "chevron_right" at bounding box center [1075, 172] width 21 height 21
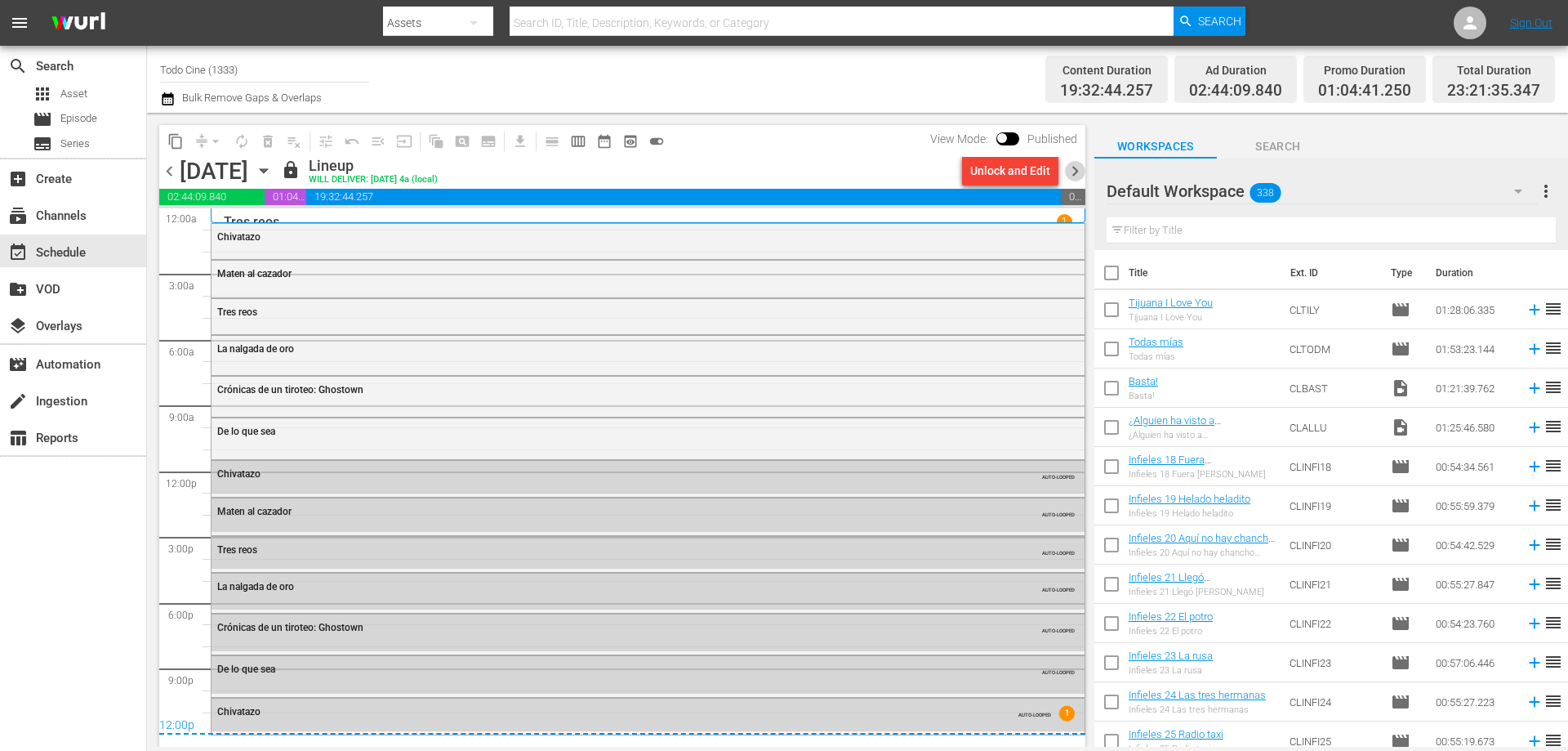
click at [1075, 171] on span "chevron_right" at bounding box center [1075, 172] width 21 height 21
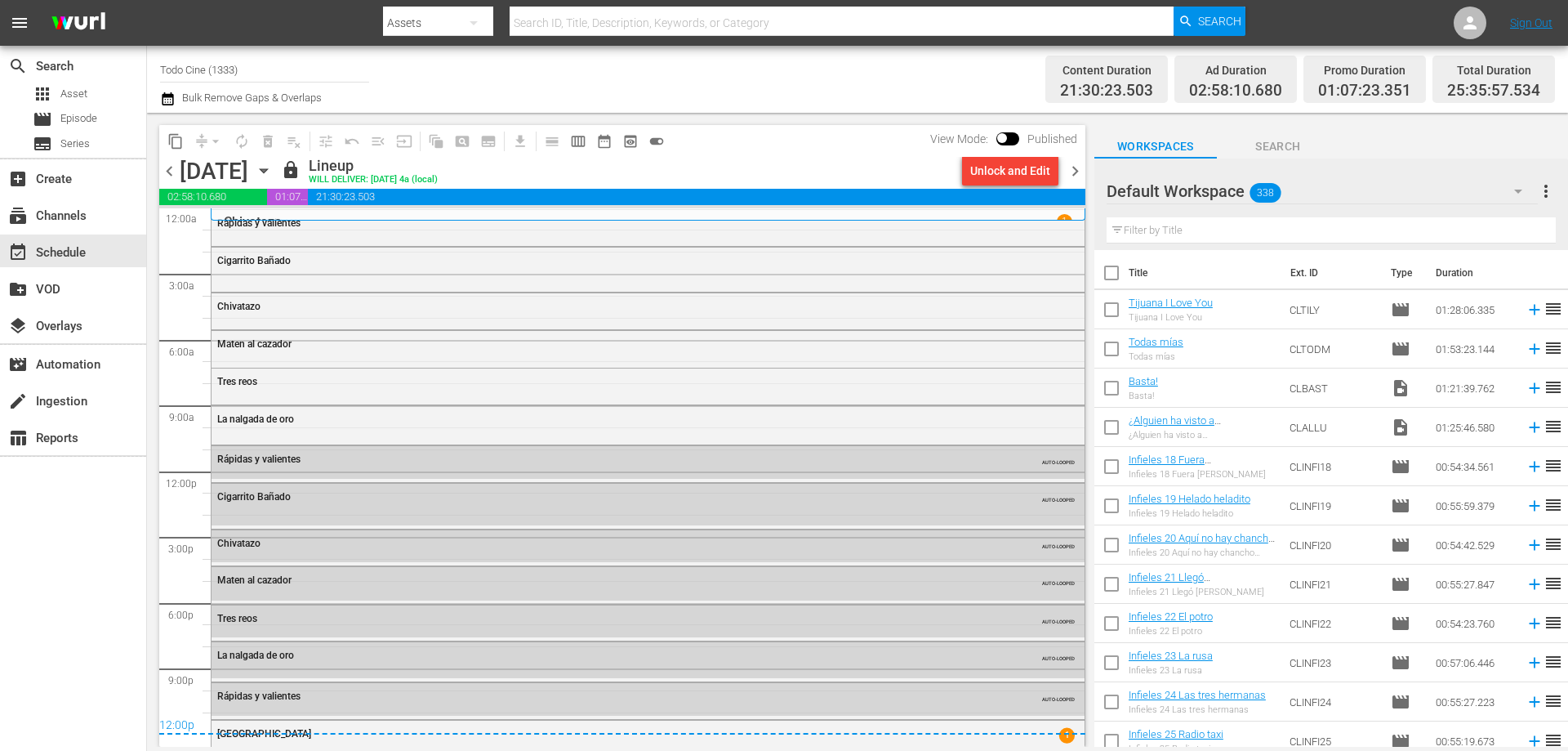
click at [1075, 170] on span "chevron_right" at bounding box center [1075, 172] width 21 height 21
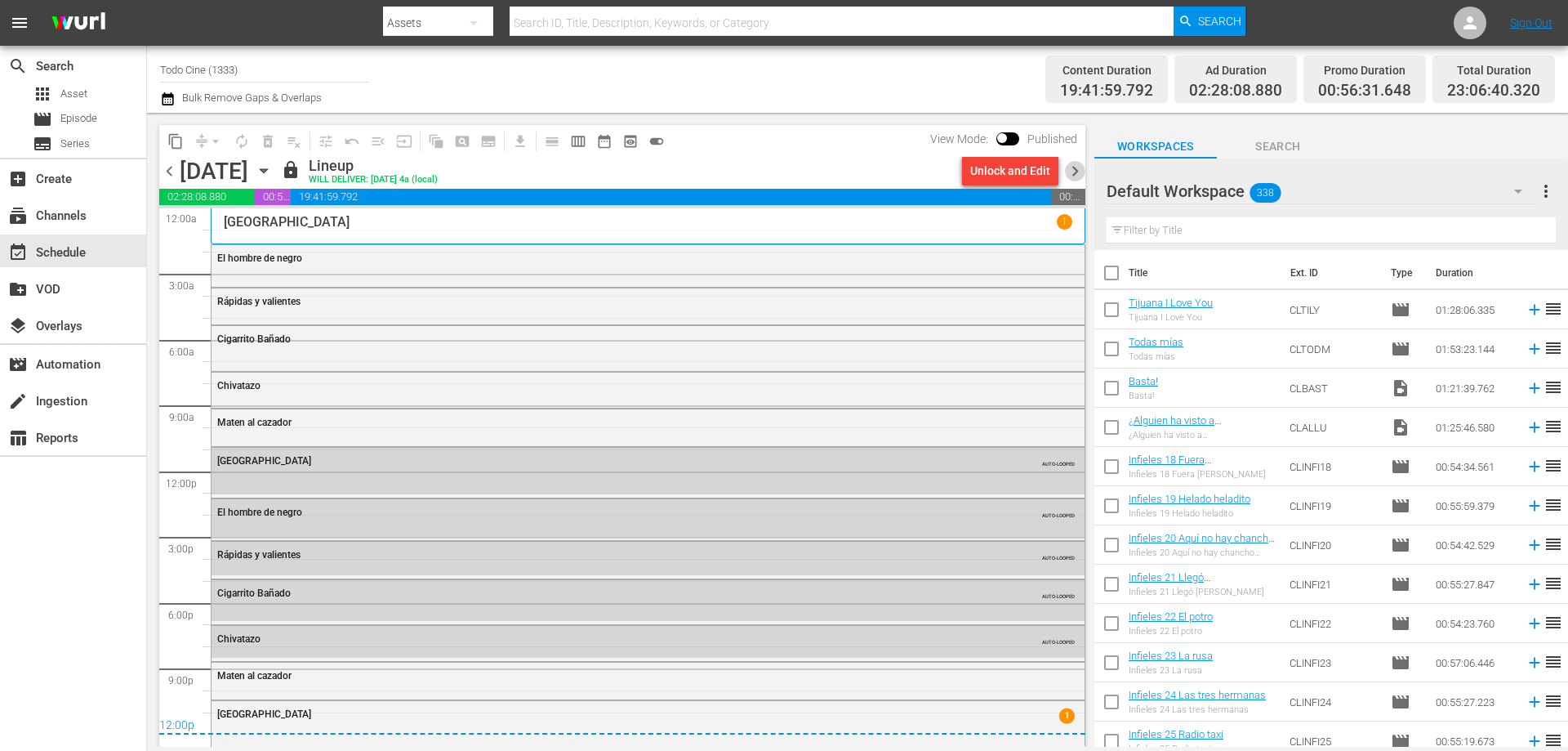
click at [1075, 169] on span "chevron_right" at bounding box center [1075, 172] width 21 height 21
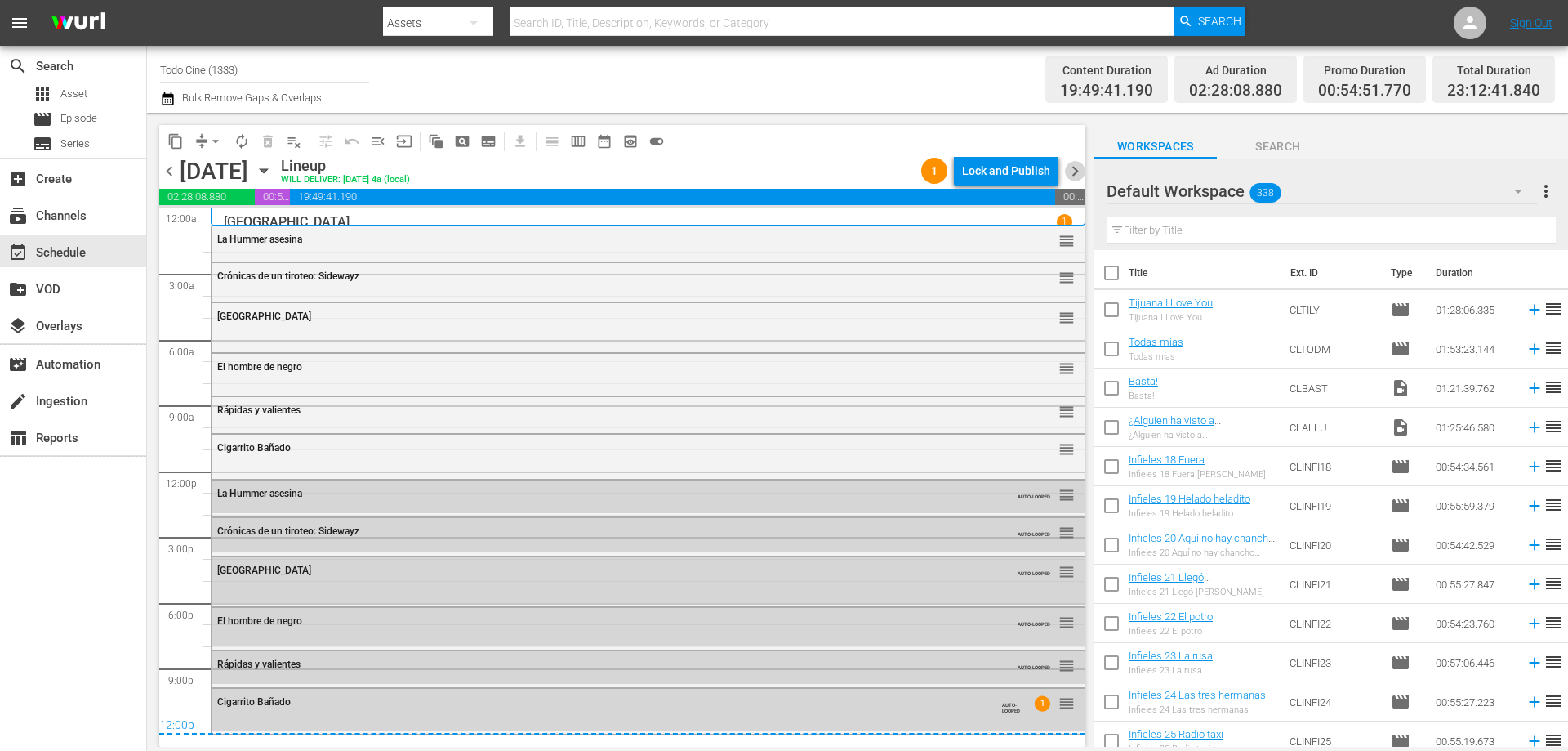
click at [1075, 169] on span "chevron_right" at bounding box center [1075, 172] width 21 height 21
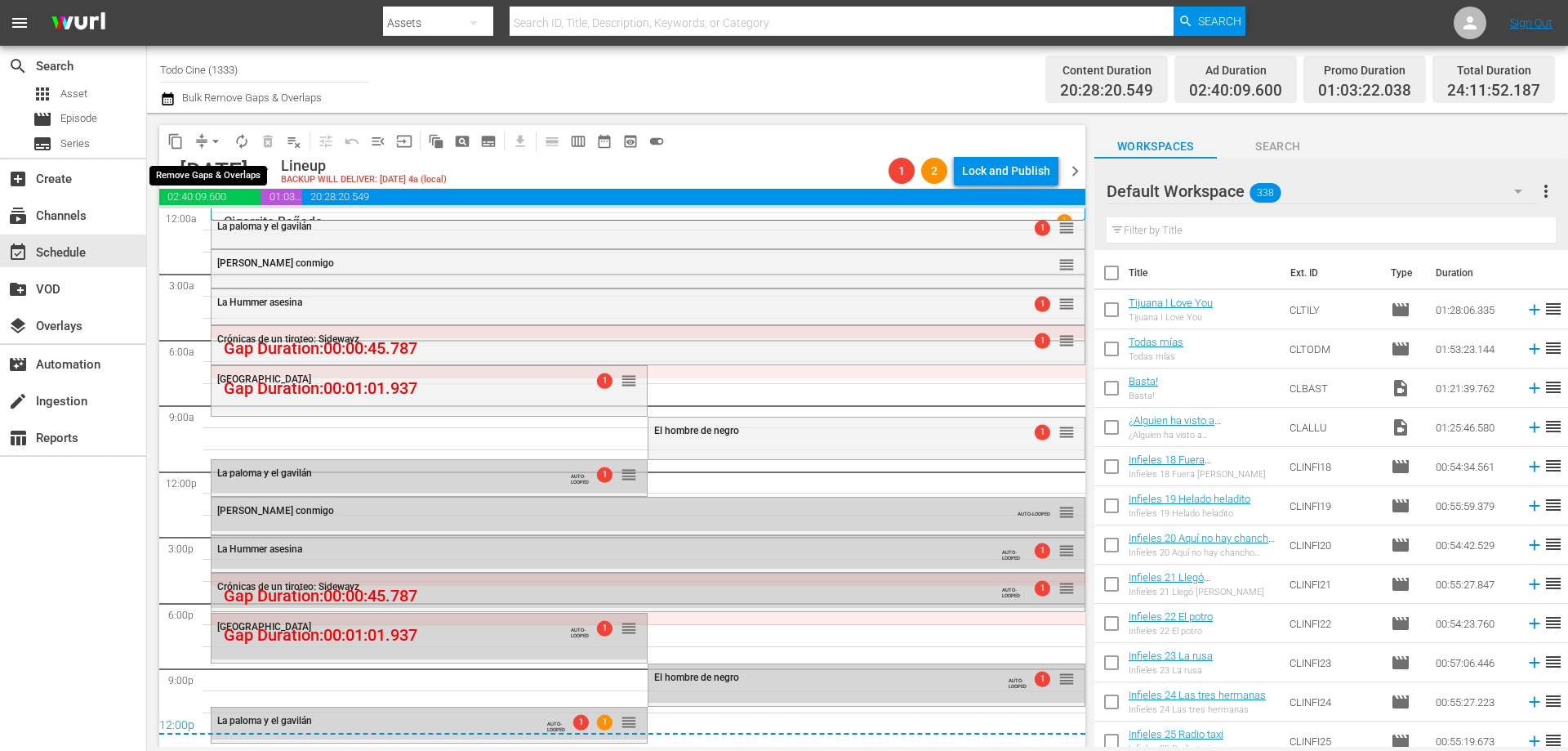
click at [213, 141] on span "arrow_drop_down" at bounding box center [215, 142] width 17 height 17
click at [196, 229] on li "Align to End of Previous Day" at bounding box center [216, 228] width 172 height 27
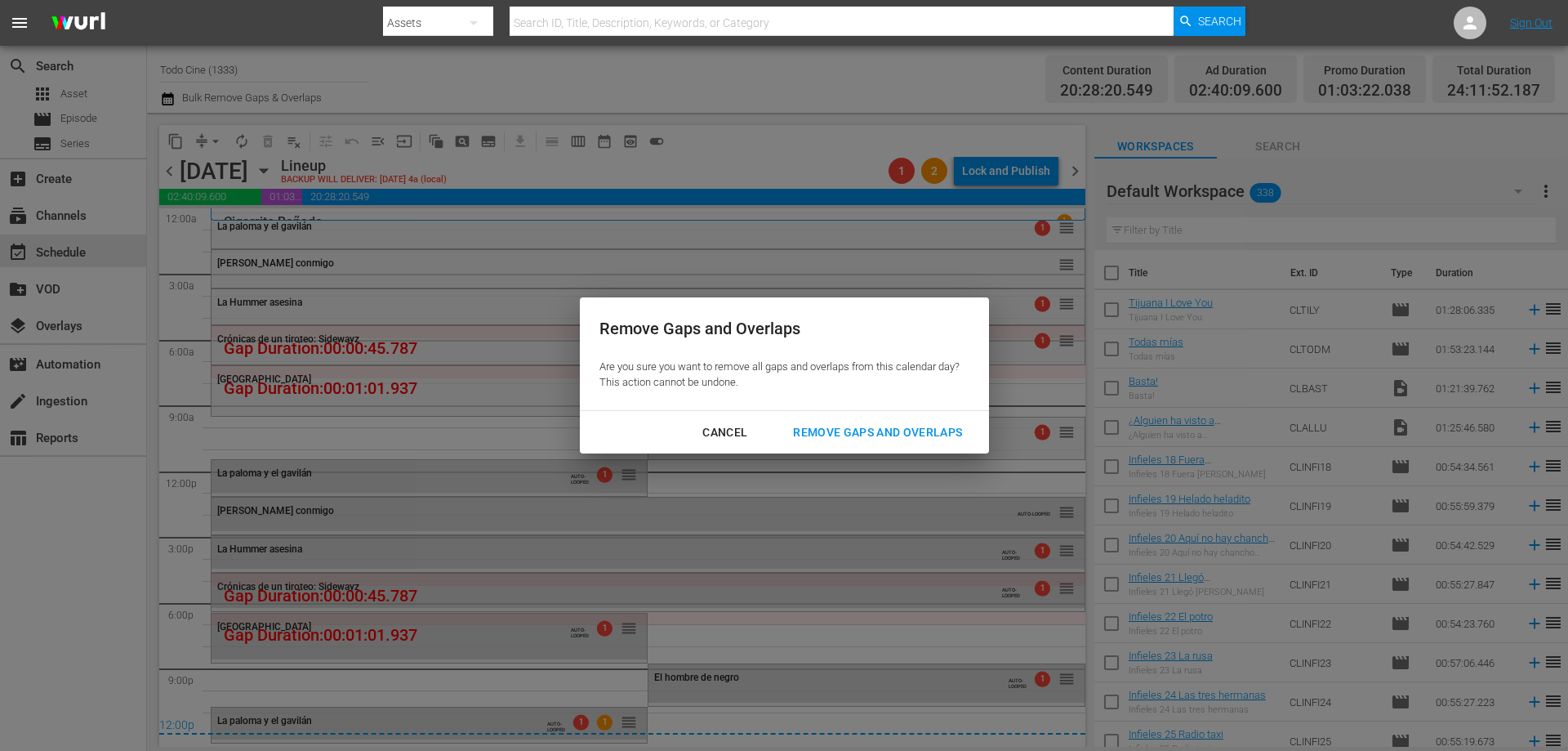
click at [857, 428] on div "Remove Gaps and Overlaps" at bounding box center [877, 433] width 195 height 21
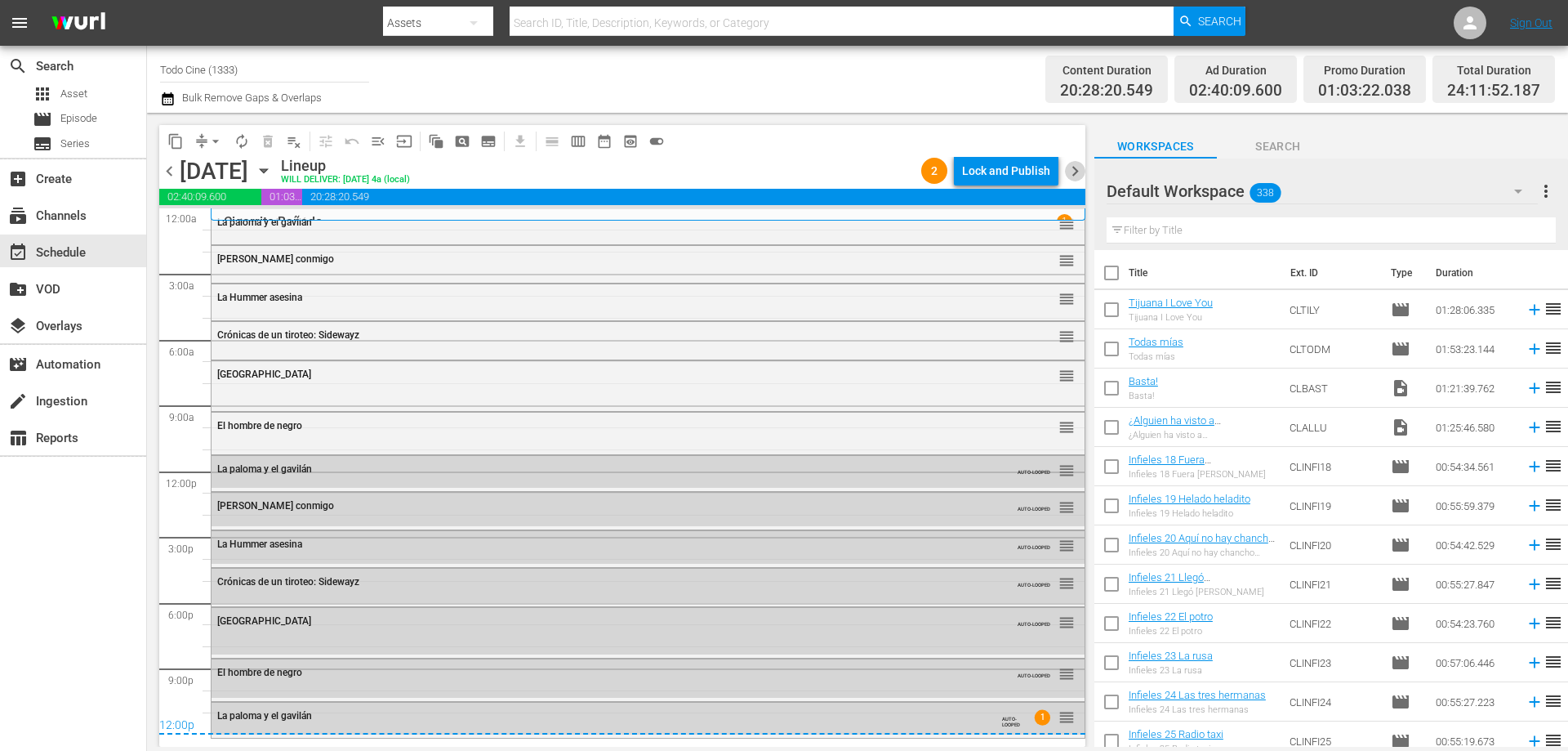
click at [1075, 172] on span "chevron_right" at bounding box center [1075, 172] width 21 height 21
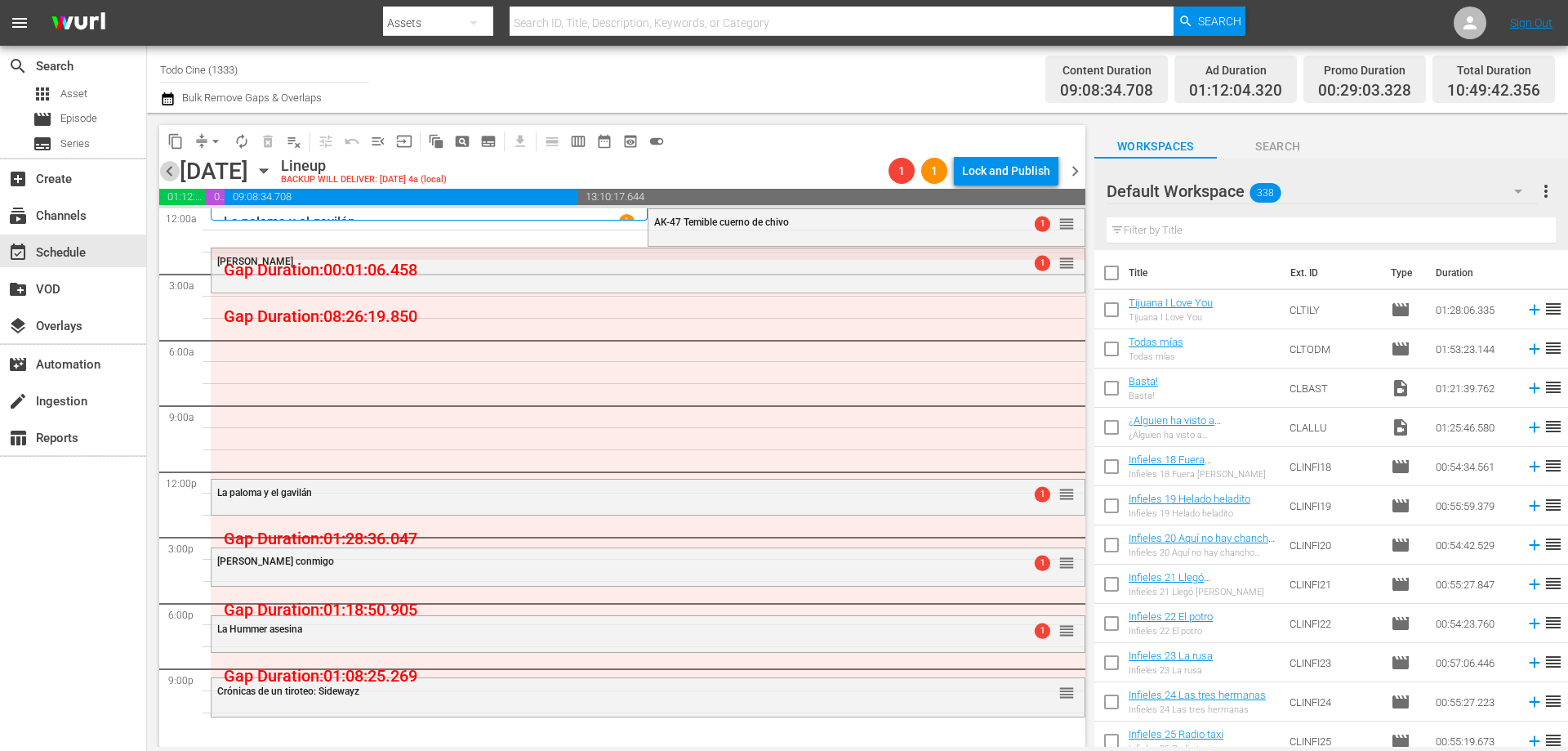
click at [174, 171] on span "chevron_left" at bounding box center [170, 172] width 21 height 21
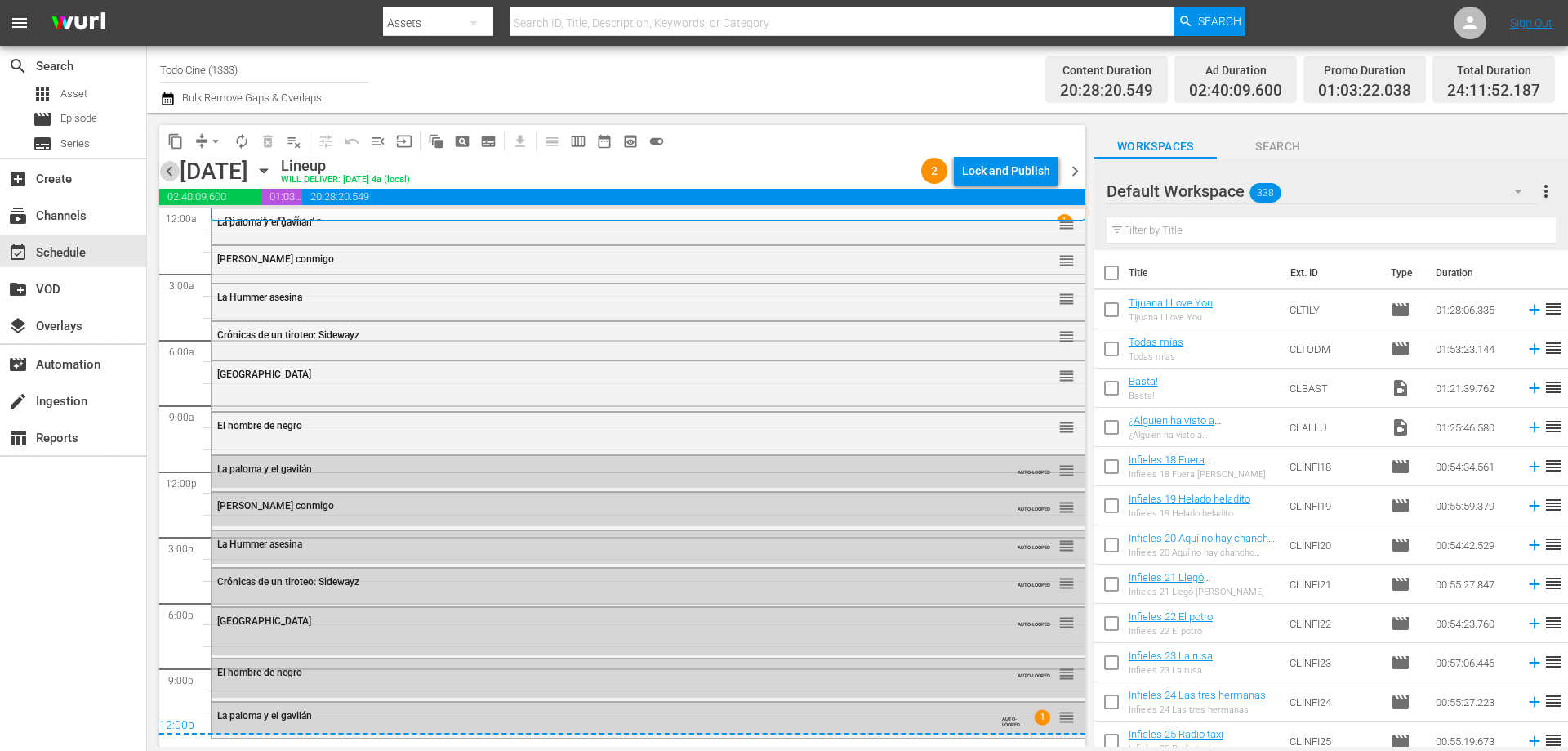
click at [167, 172] on span "chevron_left" at bounding box center [170, 172] width 21 height 21
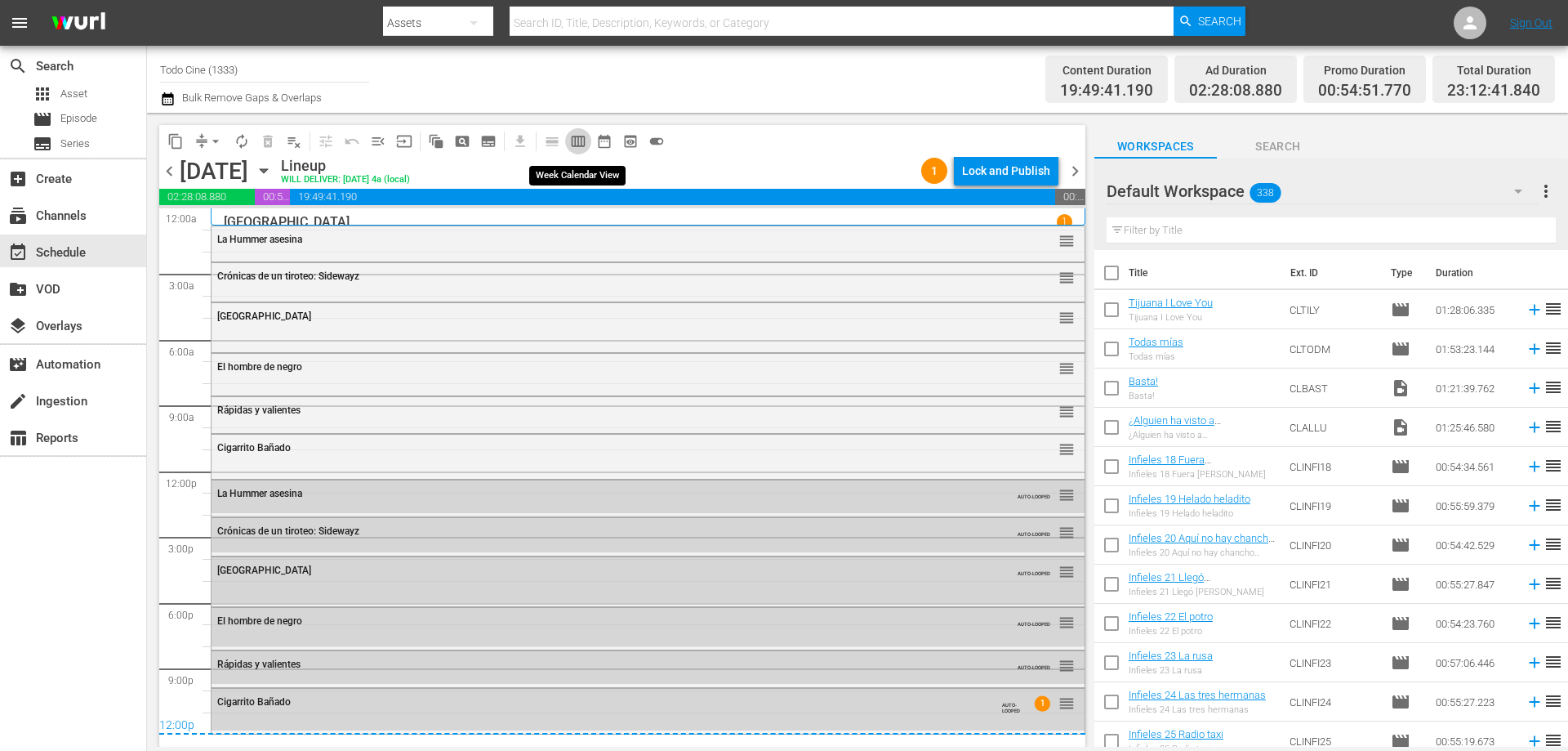
click at [572, 142] on span "calendar_view_week_outlined" at bounding box center [578, 142] width 17 height 17
